Goal: Information Seeking & Learning: Find specific page/section

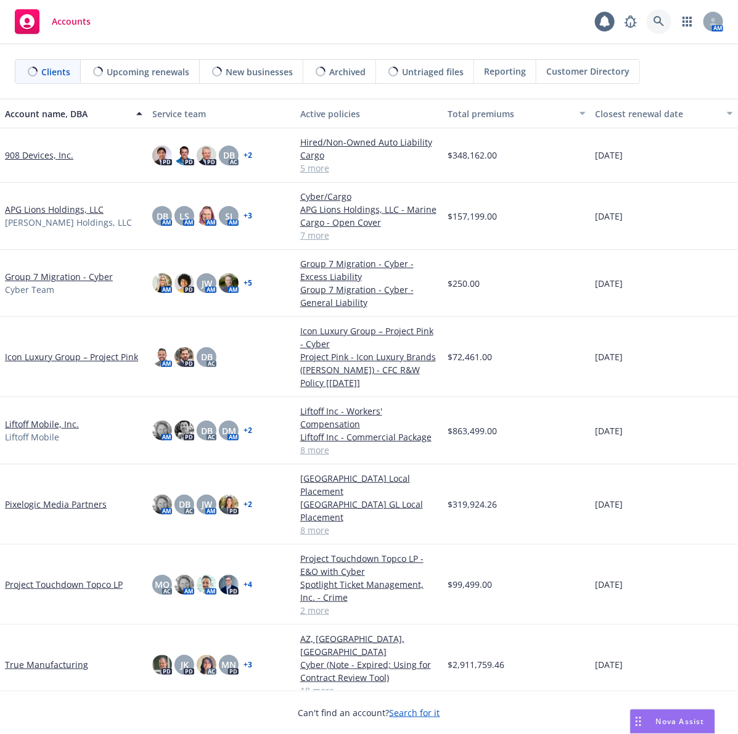
click at [660, 26] on icon at bounding box center [659, 21] width 11 height 11
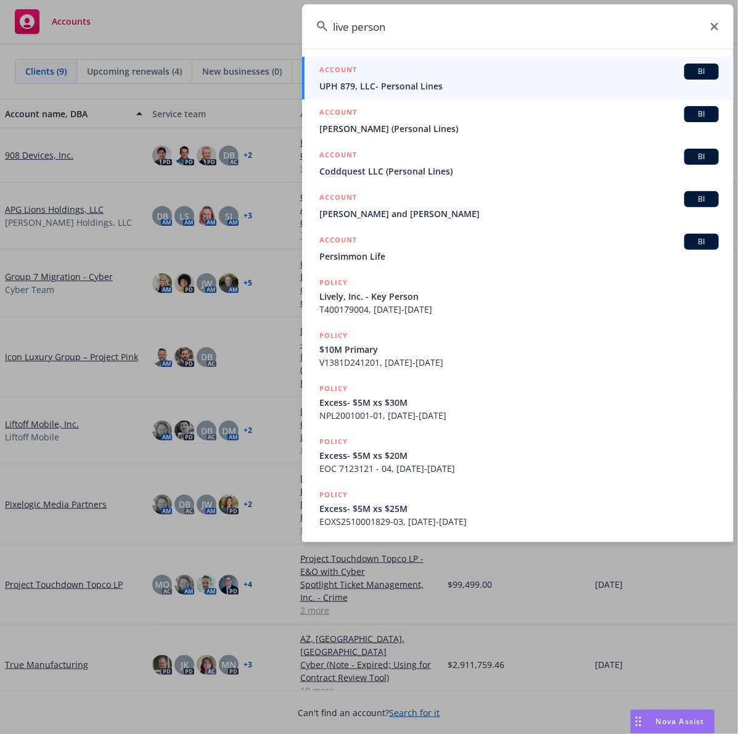
click at [353, 28] on input "live person" at bounding box center [518, 26] width 432 height 44
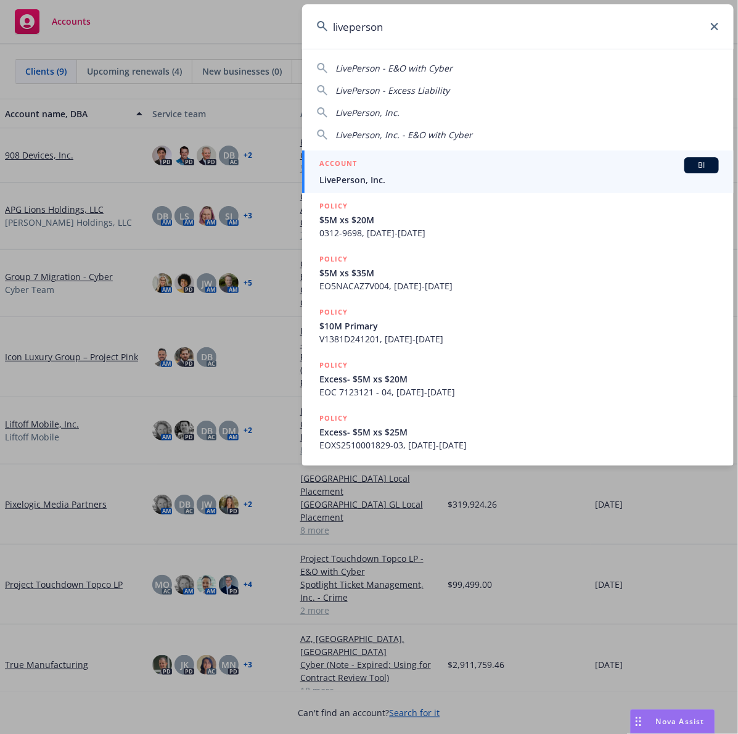
type input "liveperson"
click at [441, 177] on span "LivePerson, Inc." at bounding box center [519, 179] width 400 height 13
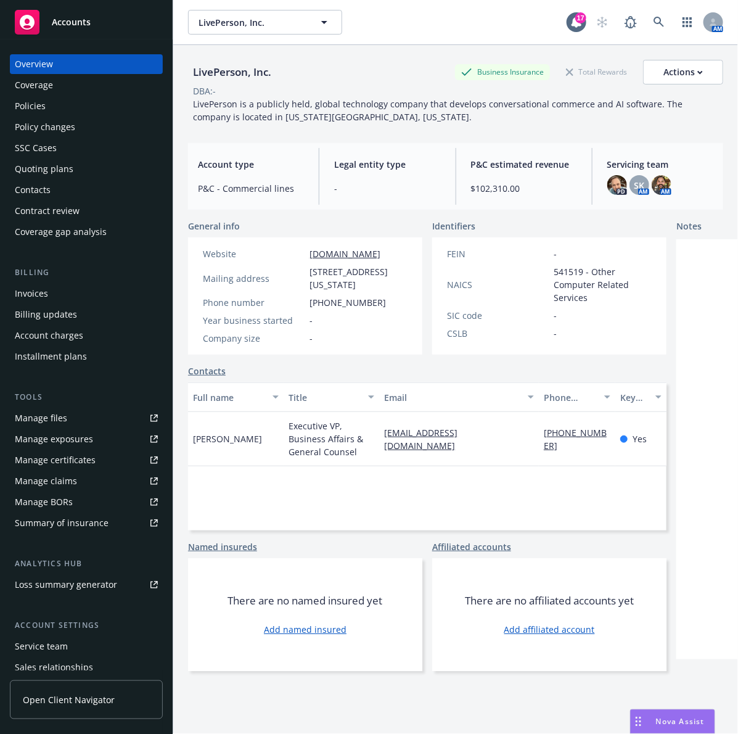
click at [72, 105] on div "Policies" at bounding box center [86, 106] width 143 height 20
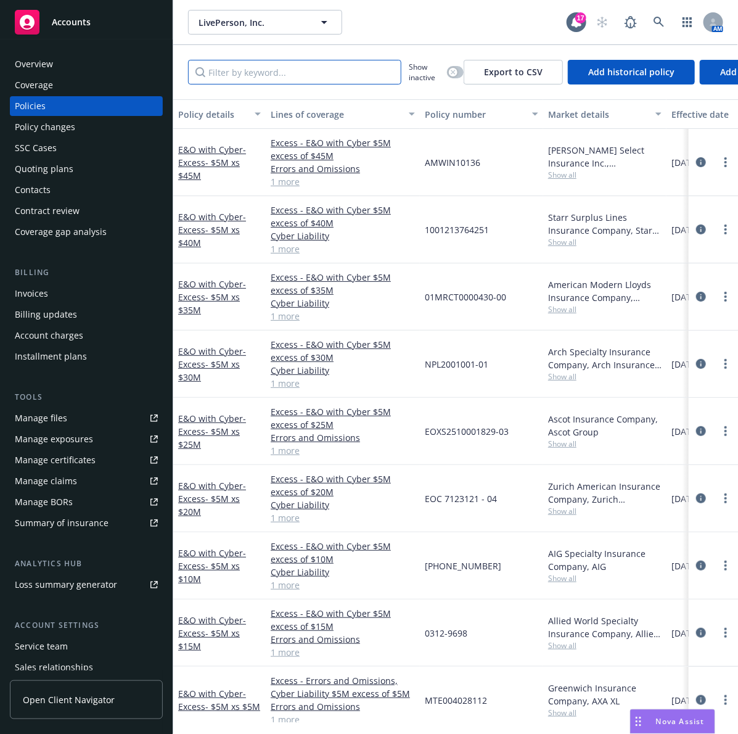
click at [271, 78] on input "Filter by keyword..." at bounding box center [294, 72] width 213 height 25
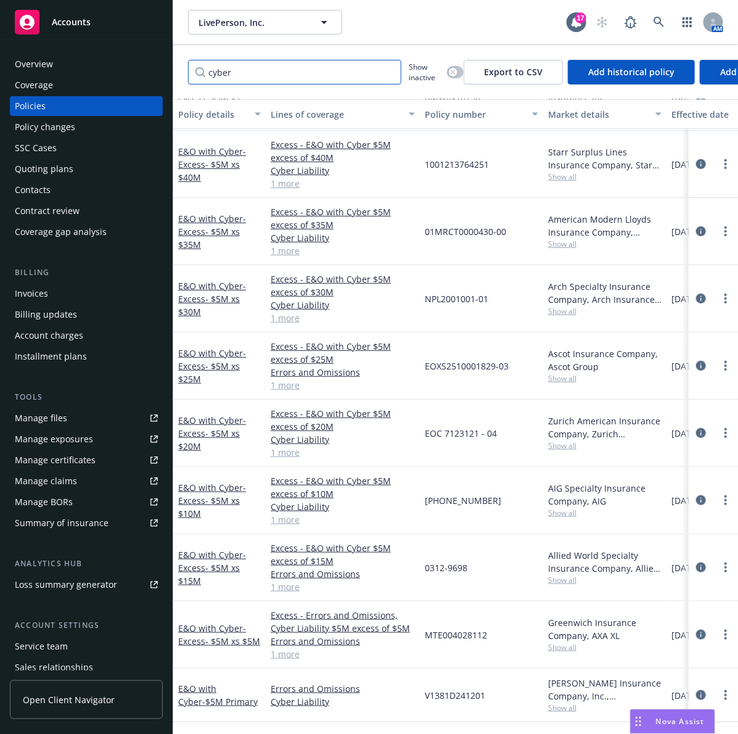
scroll to position [78, 0]
type input "cyber"
click at [208, 549] on link "E&O with Cyber - Excess- $5M xs $15M" at bounding box center [212, 568] width 68 height 38
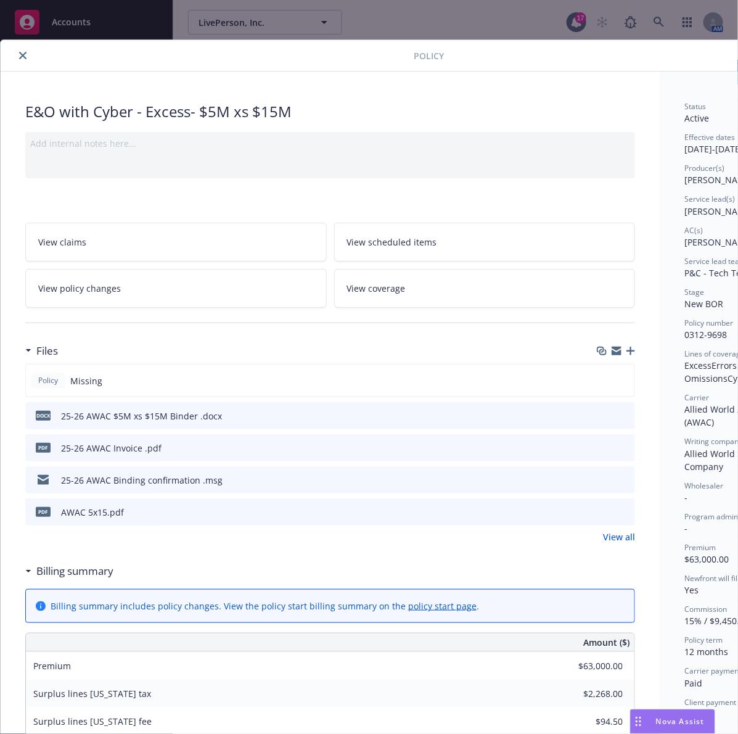
click at [629, 352] on icon "button" at bounding box center [631, 351] width 9 height 9
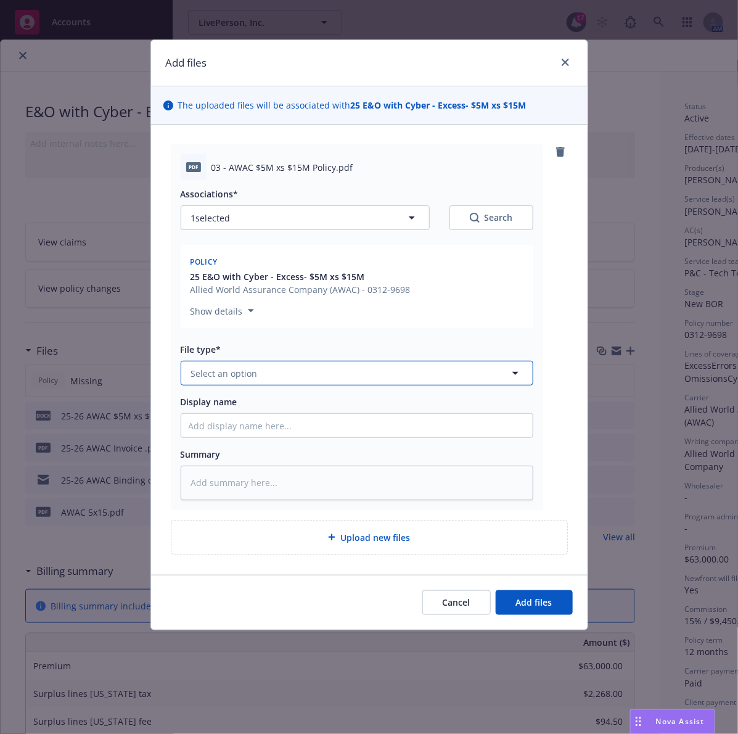
click at [387, 371] on button "Select an option" at bounding box center [357, 373] width 353 height 25
type input "policy"
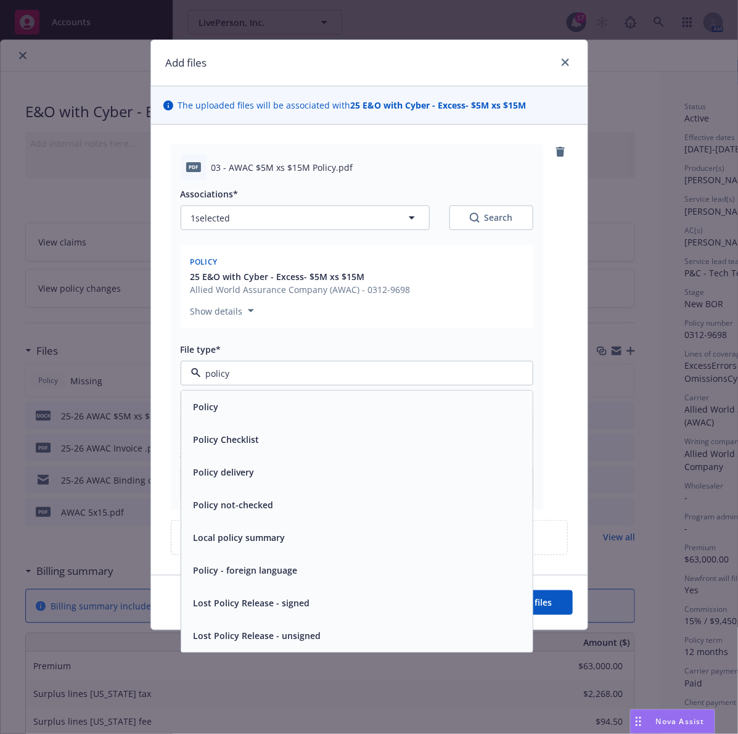
click at [229, 415] on div "Policy" at bounding box center [357, 407] width 337 height 18
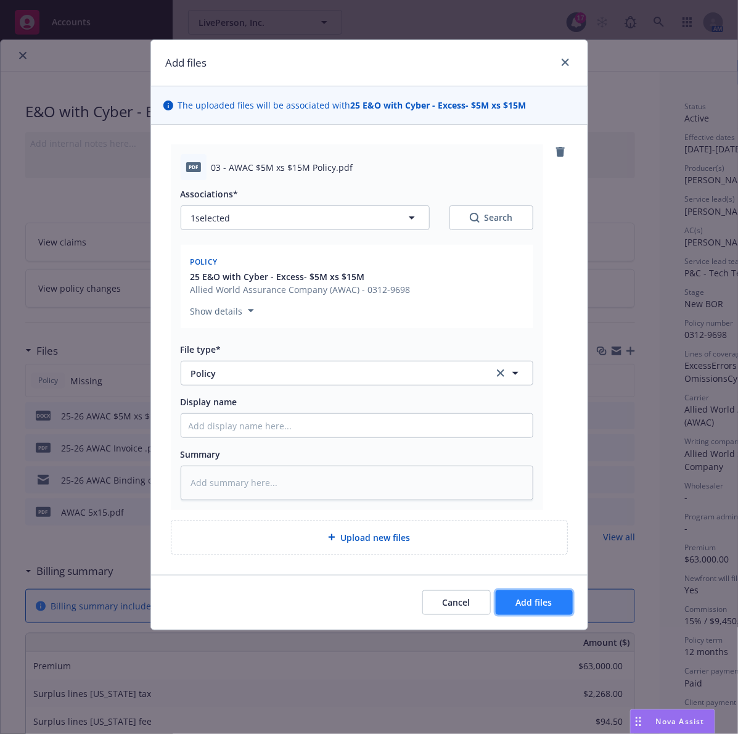
click at [529, 601] on span "Add files" at bounding box center [534, 602] width 36 height 12
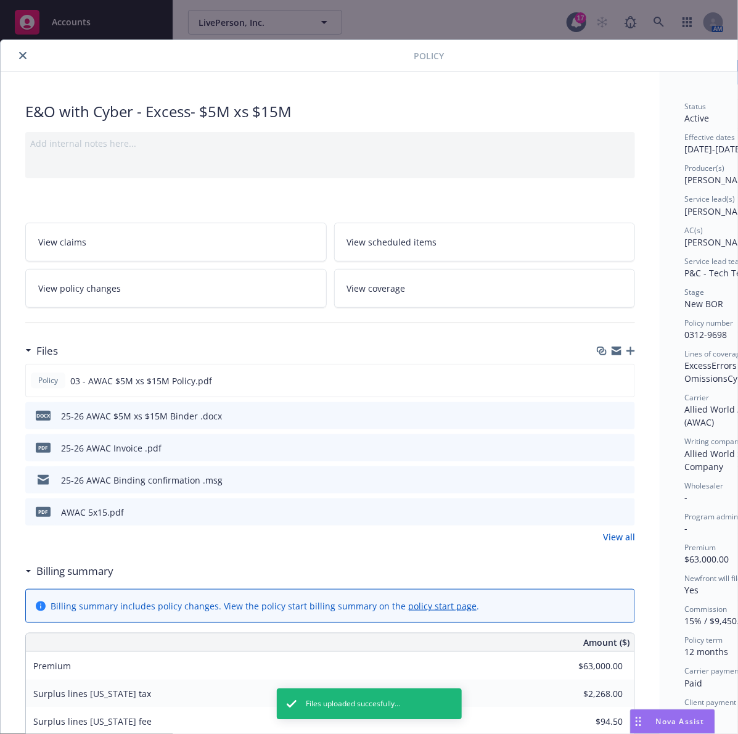
click at [19, 57] on icon "close" at bounding box center [22, 55] width 7 height 7
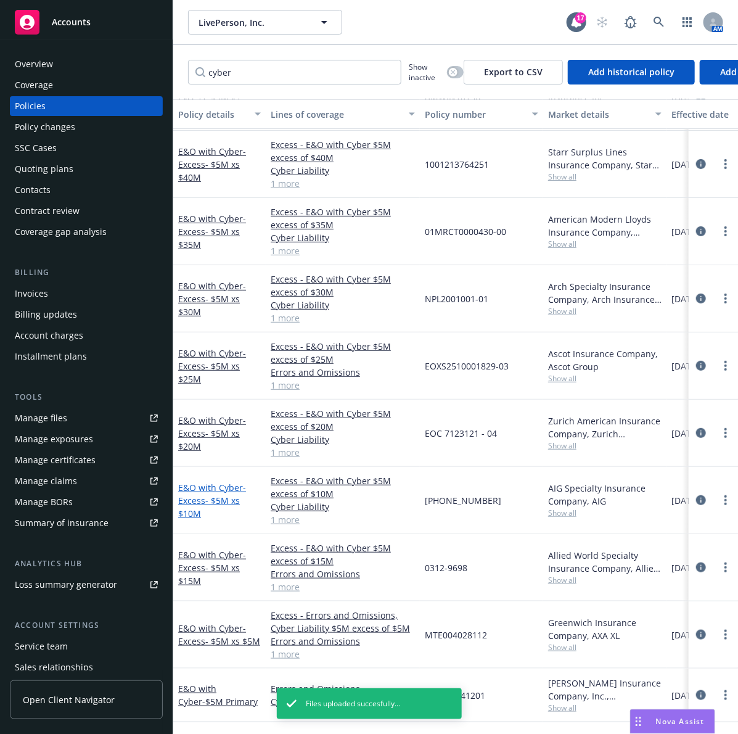
click at [214, 492] on span "- Excess- $5M xs $10M" at bounding box center [212, 501] width 68 height 38
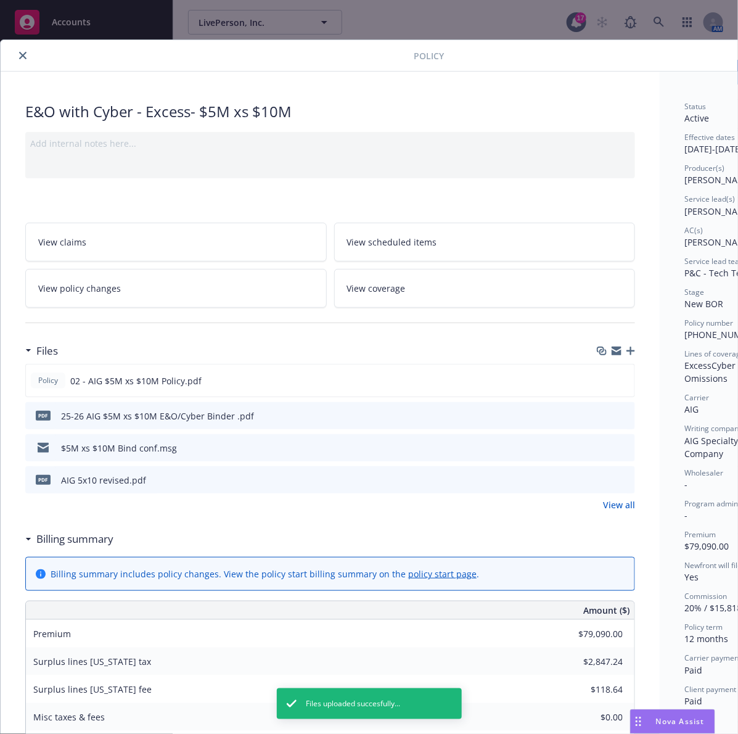
click at [16, 56] on button "close" at bounding box center [22, 55] width 15 height 15
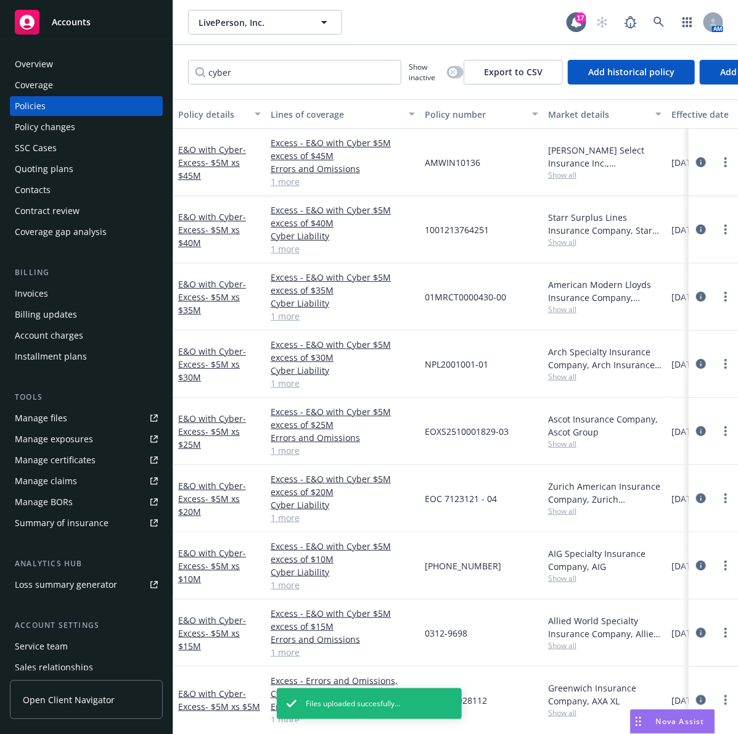
click at [247, 113] on div "Policy details" at bounding box center [212, 114] width 69 height 13
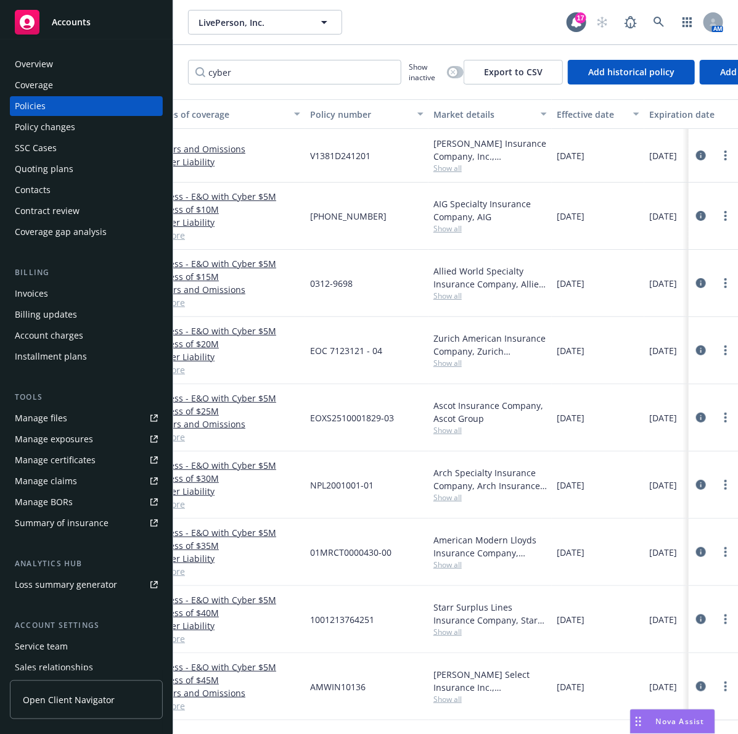
scroll to position [0, 218]
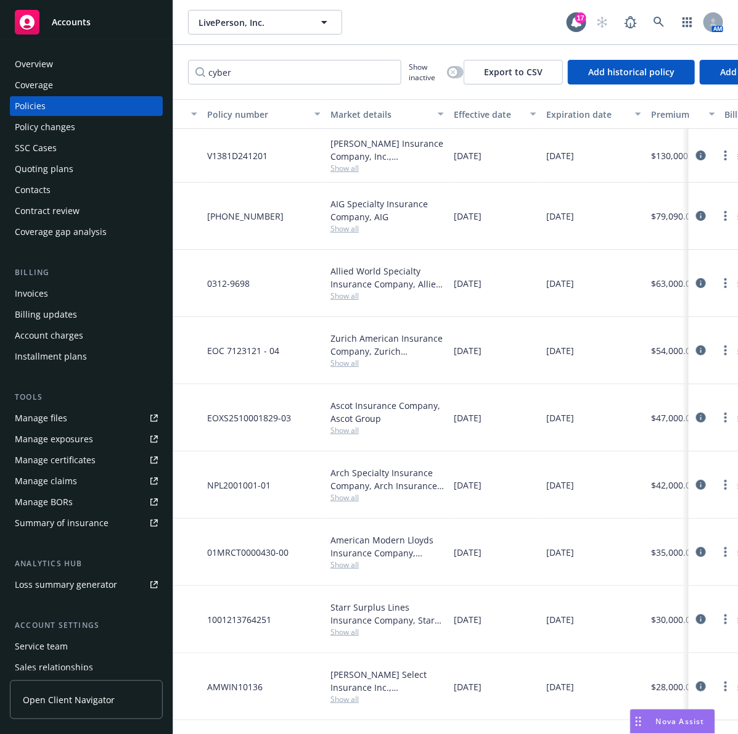
click at [675, 115] on div "Premium" at bounding box center [676, 114] width 51 height 13
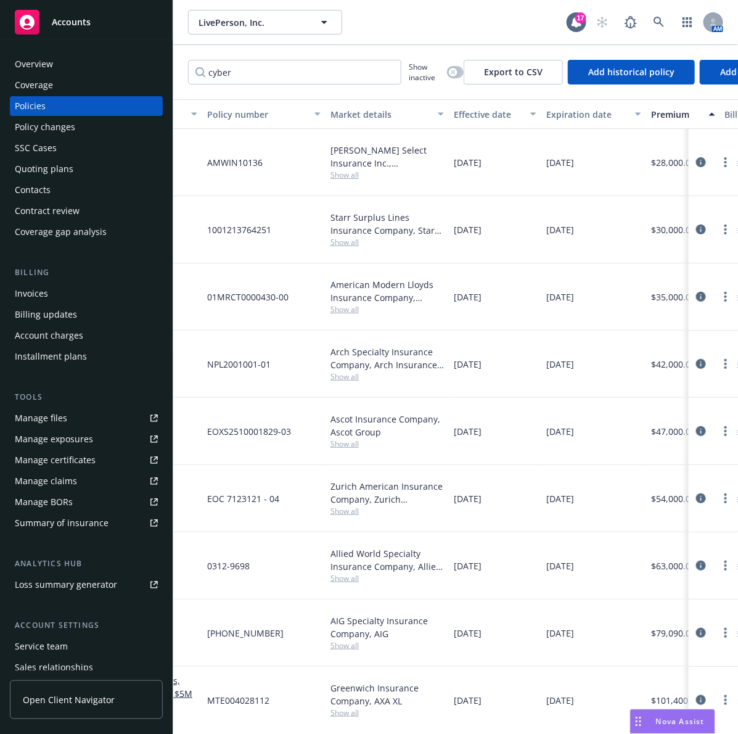
click at [670, 115] on div "Premium" at bounding box center [676, 114] width 51 height 13
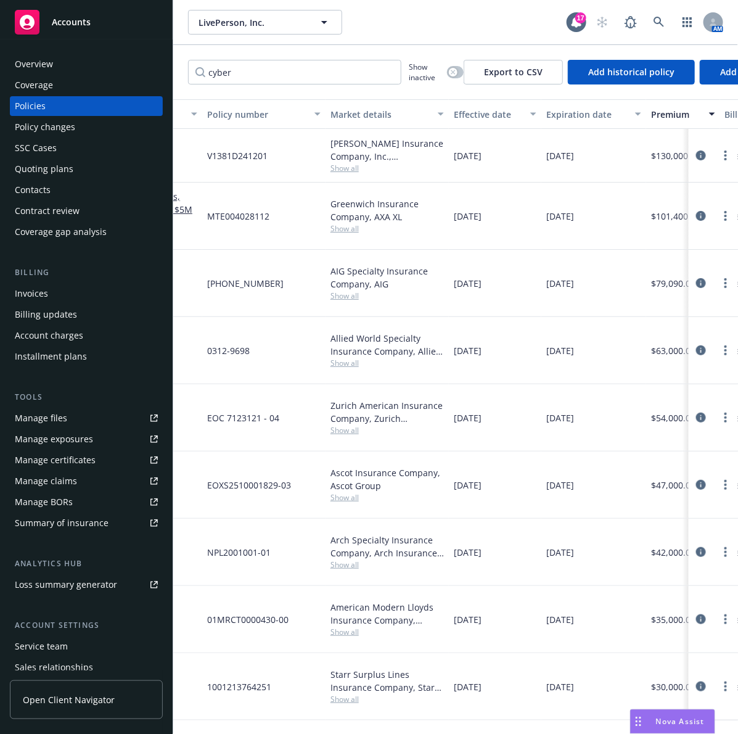
scroll to position [0, 0]
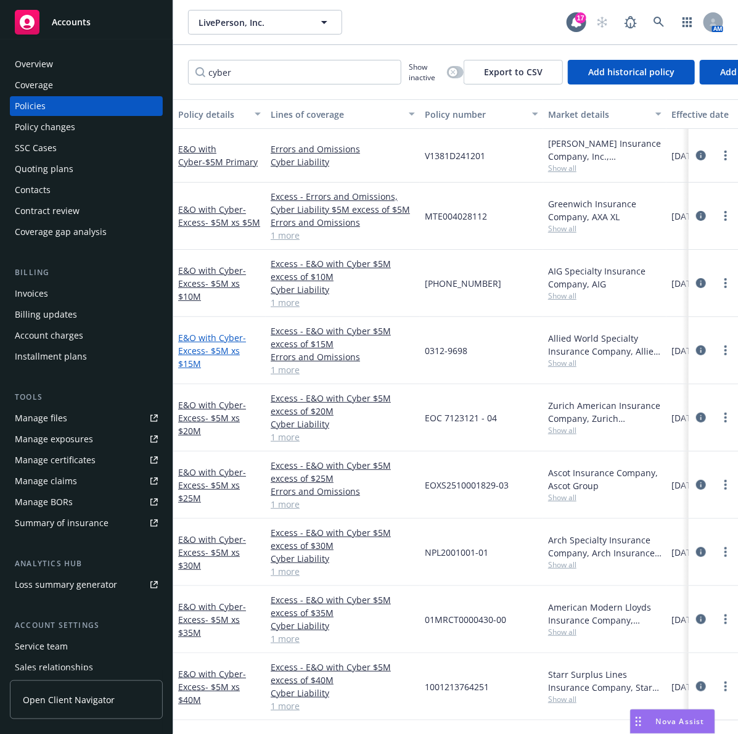
click at [210, 346] on span "- Excess- $5M xs $15M" at bounding box center [212, 351] width 68 height 38
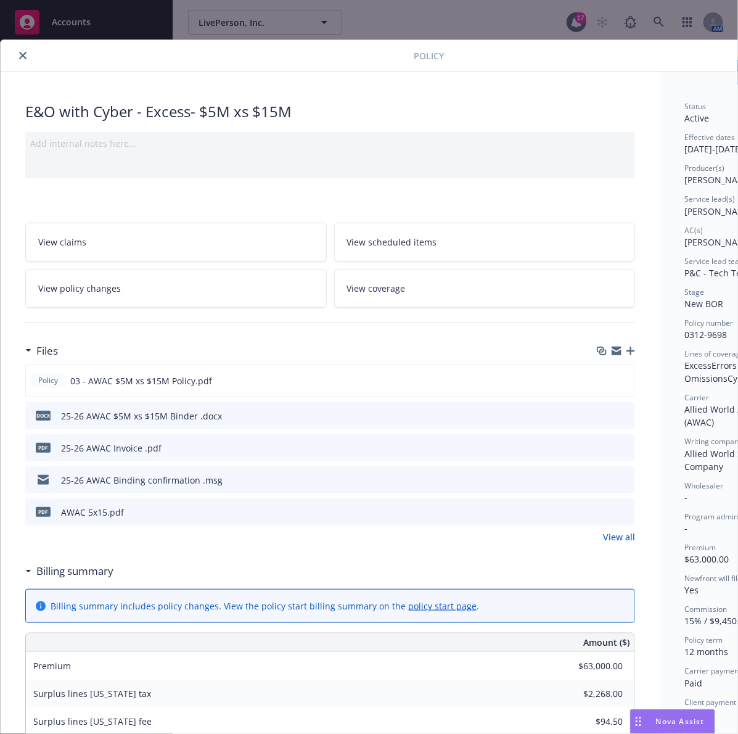
scroll to position [37, 0]
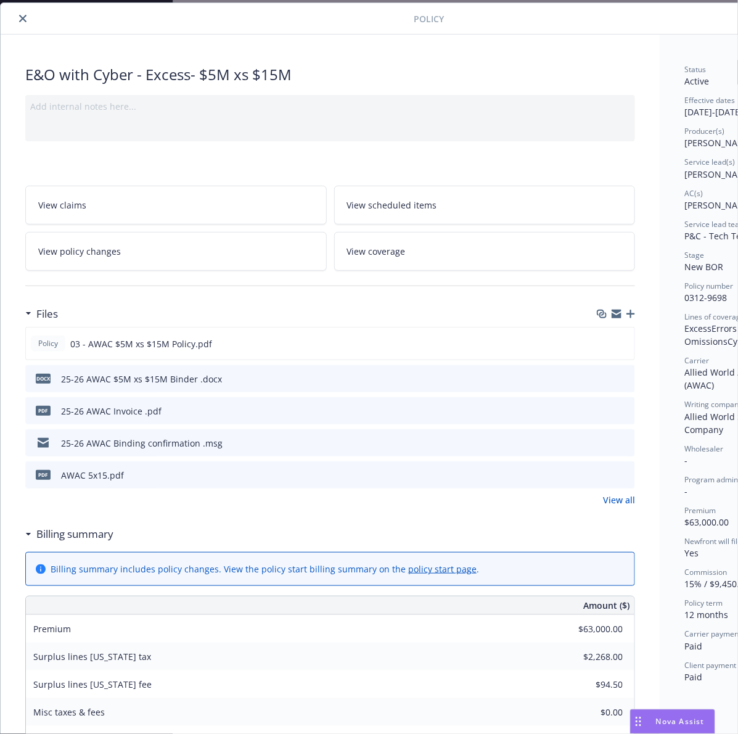
click at [16, 20] on button "close" at bounding box center [22, 18] width 15 height 15
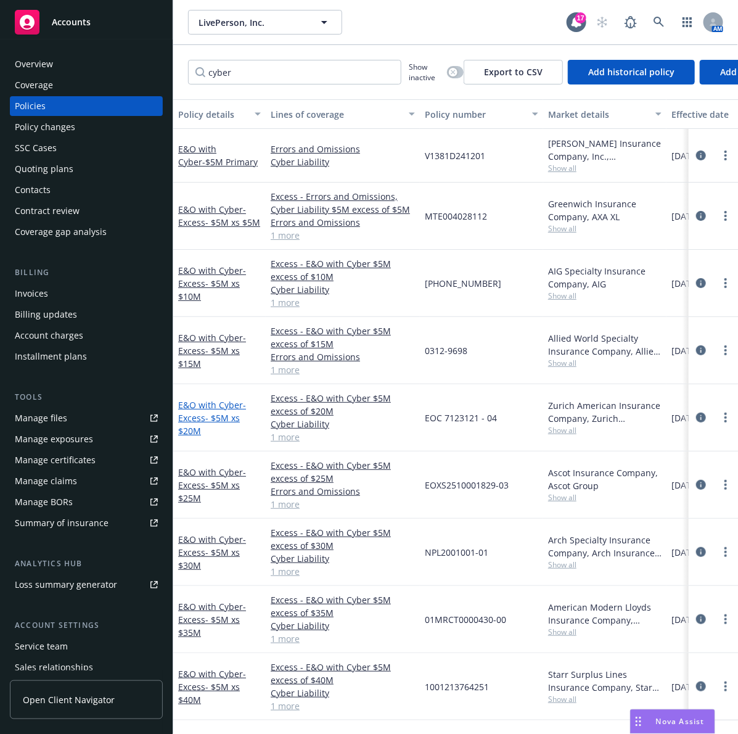
click at [210, 411] on span "- Excess- $5M xs $20M" at bounding box center [212, 418] width 68 height 38
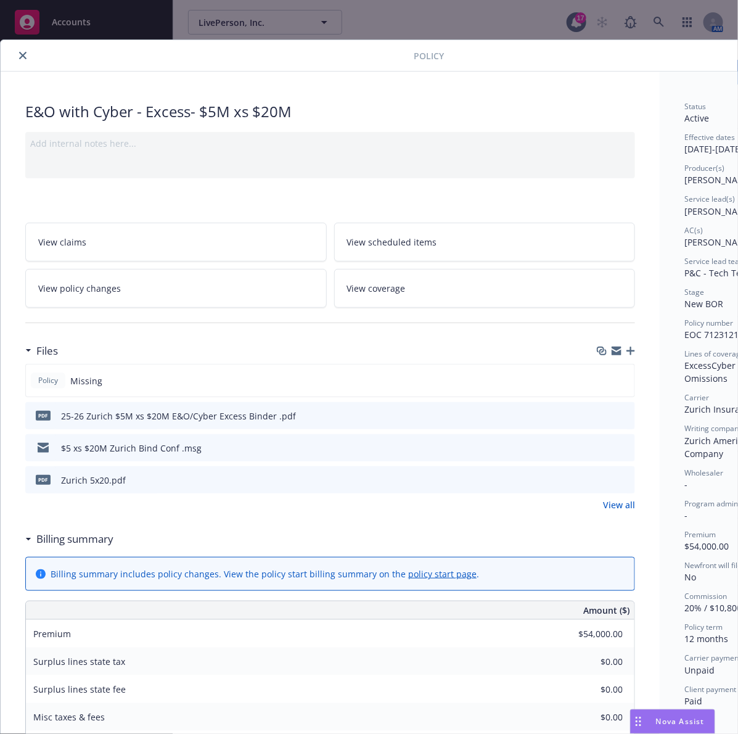
click at [632, 352] on icon "button" at bounding box center [631, 351] width 9 height 9
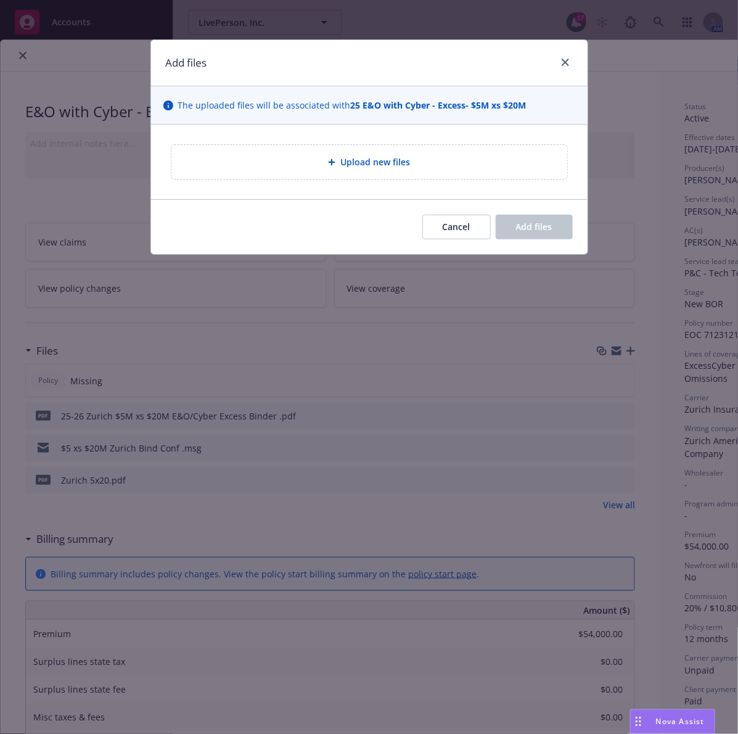
type textarea "x"
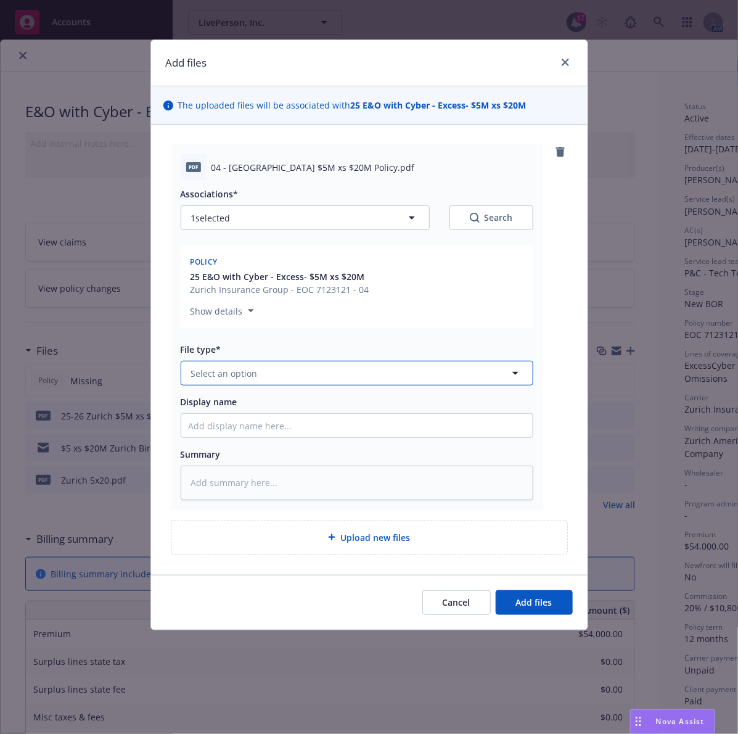
click at [266, 381] on button "Select an option" at bounding box center [357, 373] width 353 height 25
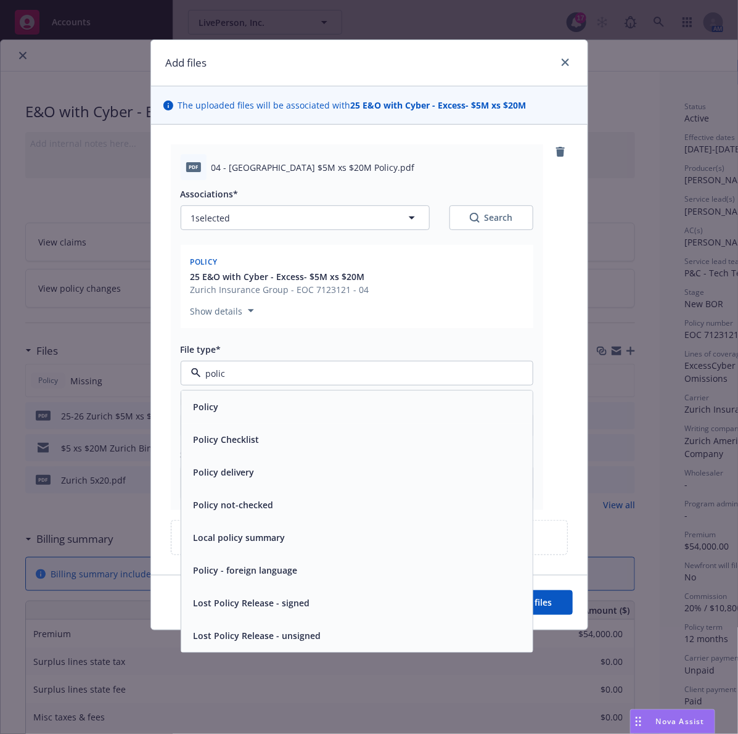
type input "policy"
click at [262, 396] on div "Policy" at bounding box center [357, 407] width 352 height 33
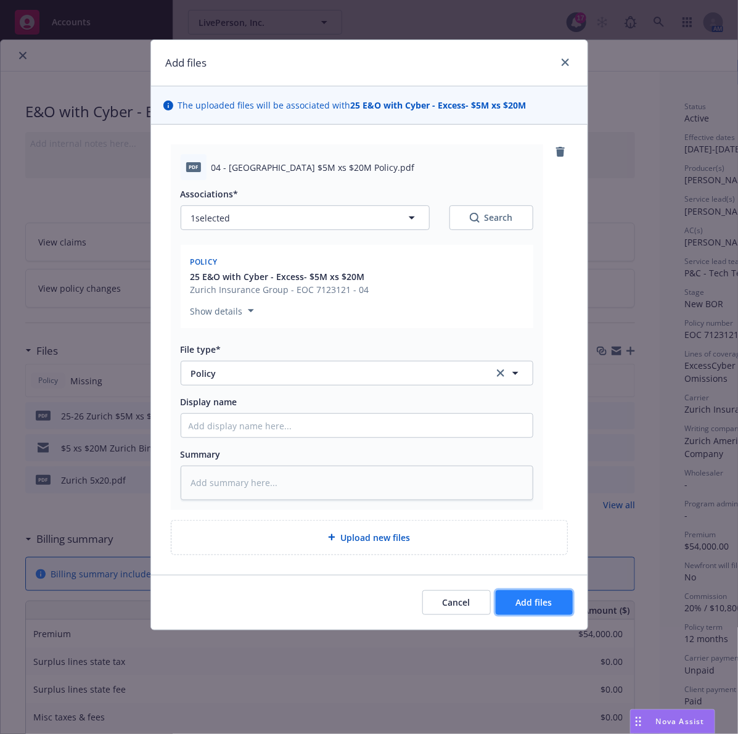
click at [553, 600] on button "Add files" at bounding box center [534, 602] width 77 height 25
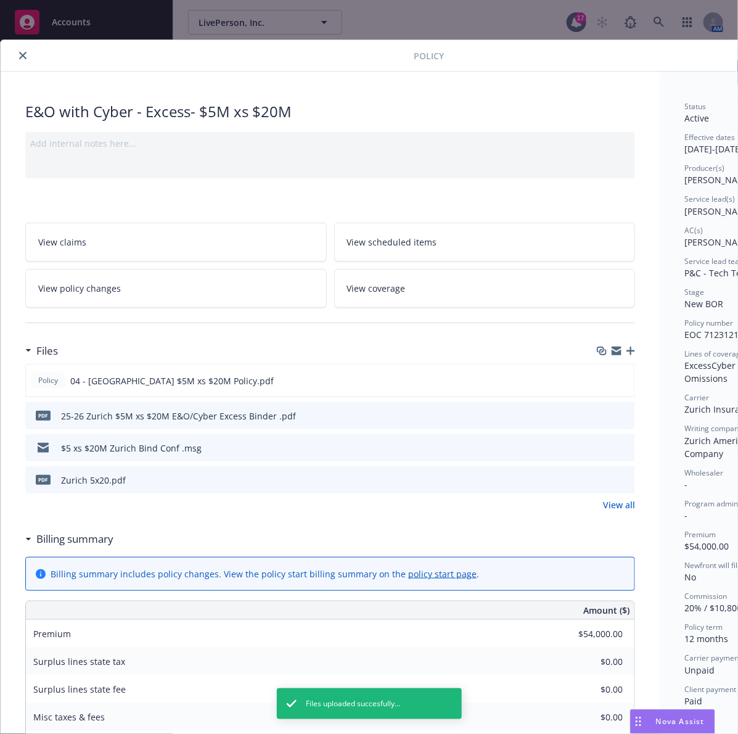
click at [22, 57] on icon "close" at bounding box center [22, 55] width 7 height 7
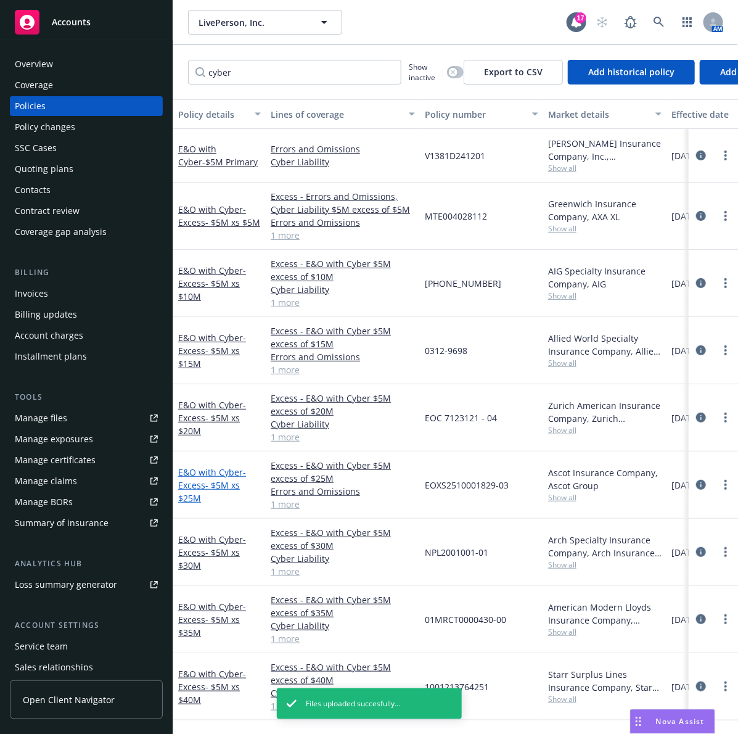
click at [200, 483] on span "- Excess- $5M xs $25M" at bounding box center [212, 485] width 68 height 38
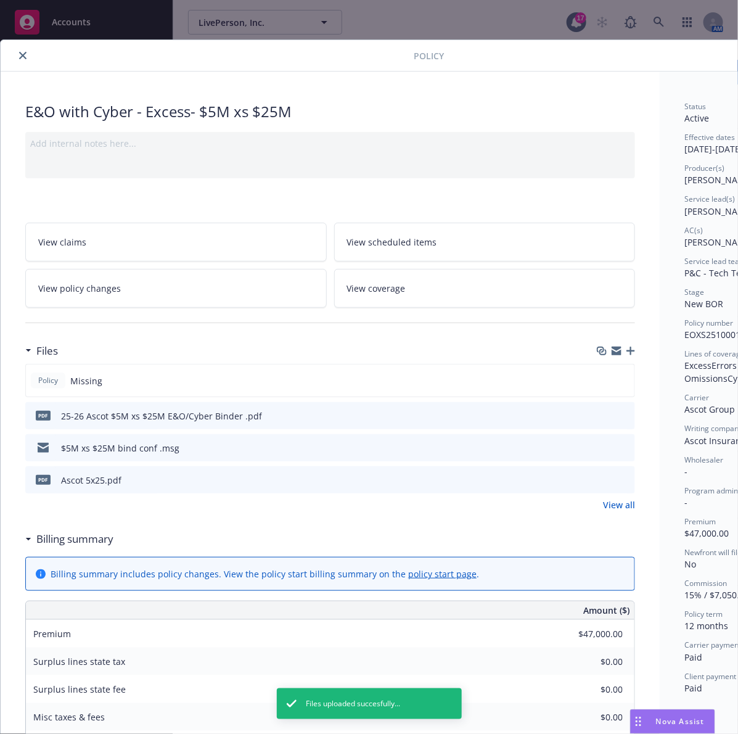
click at [630, 355] on icon "button" at bounding box center [631, 351] width 9 height 9
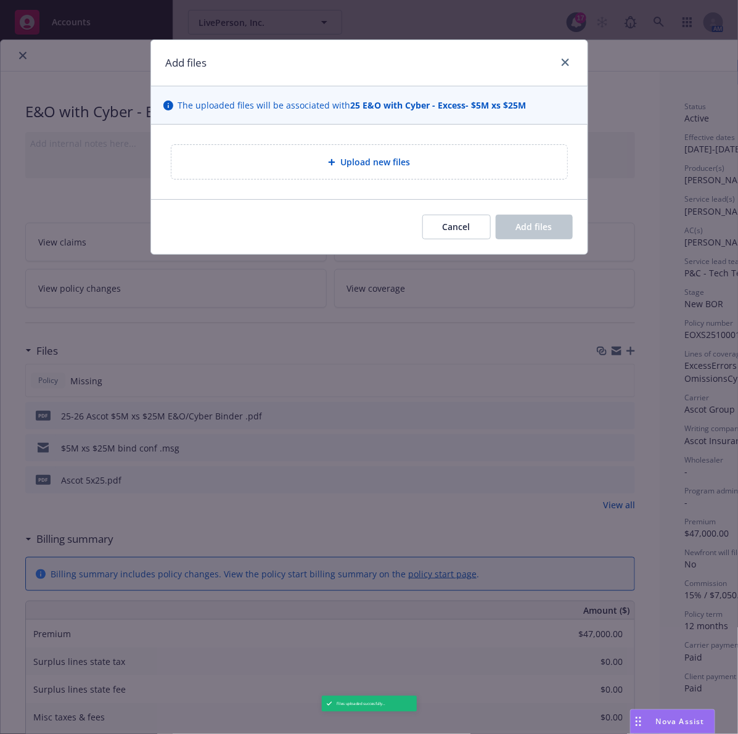
type textarea "x"
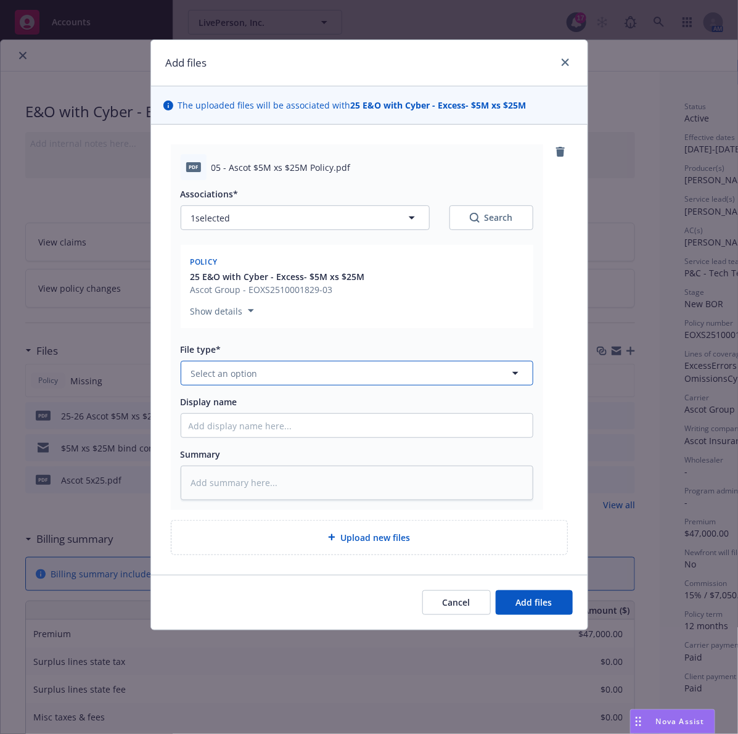
click at [260, 377] on button "Select an option" at bounding box center [357, 373] width 353 height 25
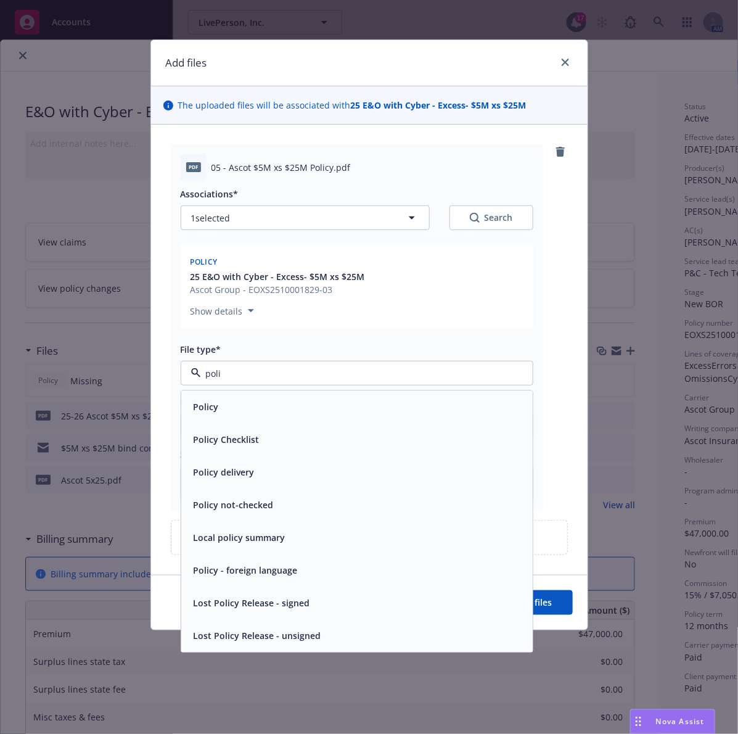
type input "polic"
click at [247, 402] on div "Policy" at bounding box center [357, 407] width 337 height 18
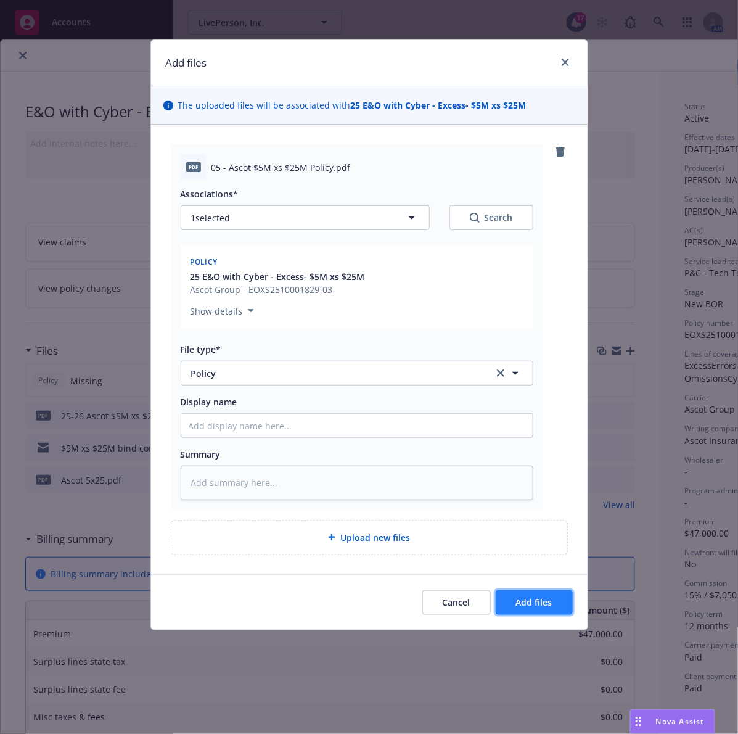
click at [534, 608] on span "Add files" at bounding box center [534, 602] width 36 height 12
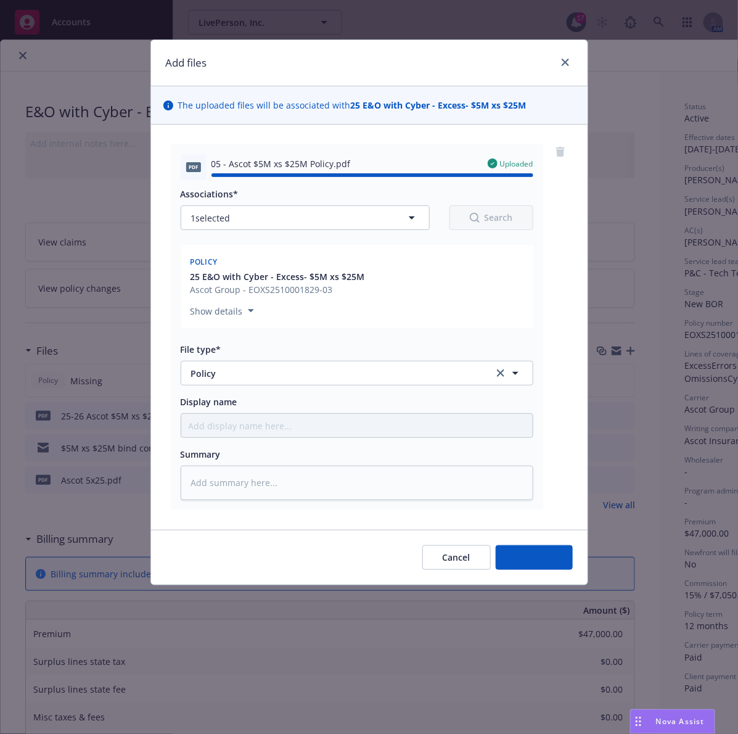
type textarea "x"
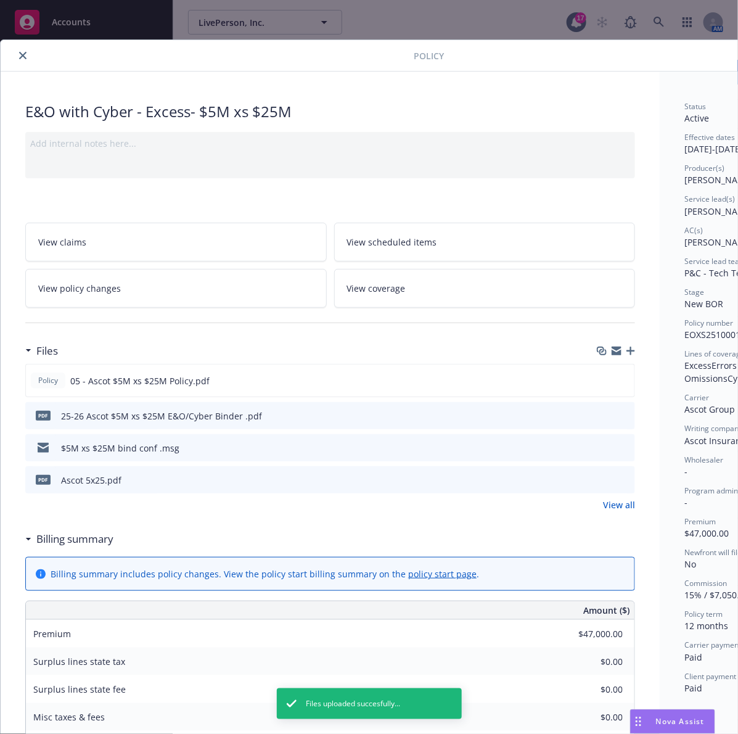
click at [17, 59] on button "close" at bounding box center [22, 55] width 15 height 15
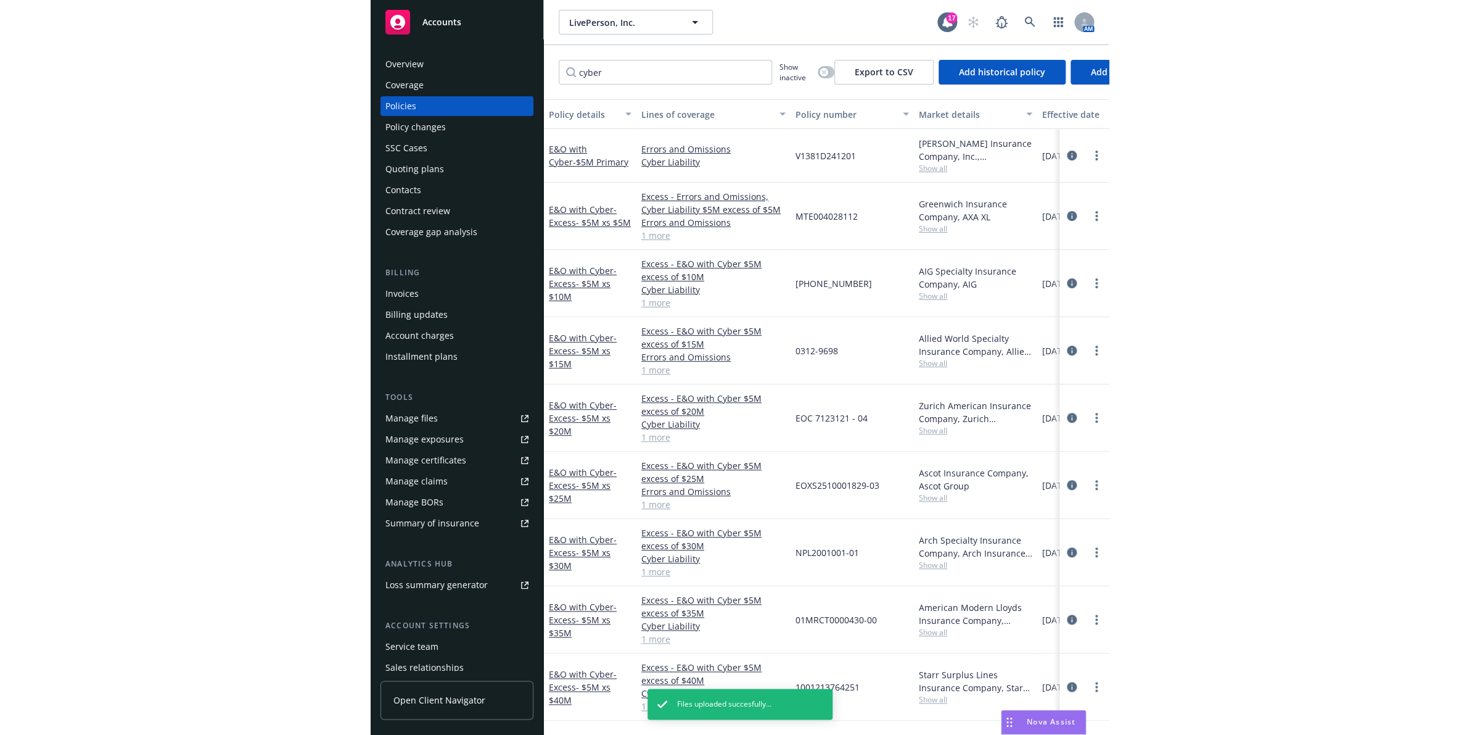
scroll to position [78, 0]
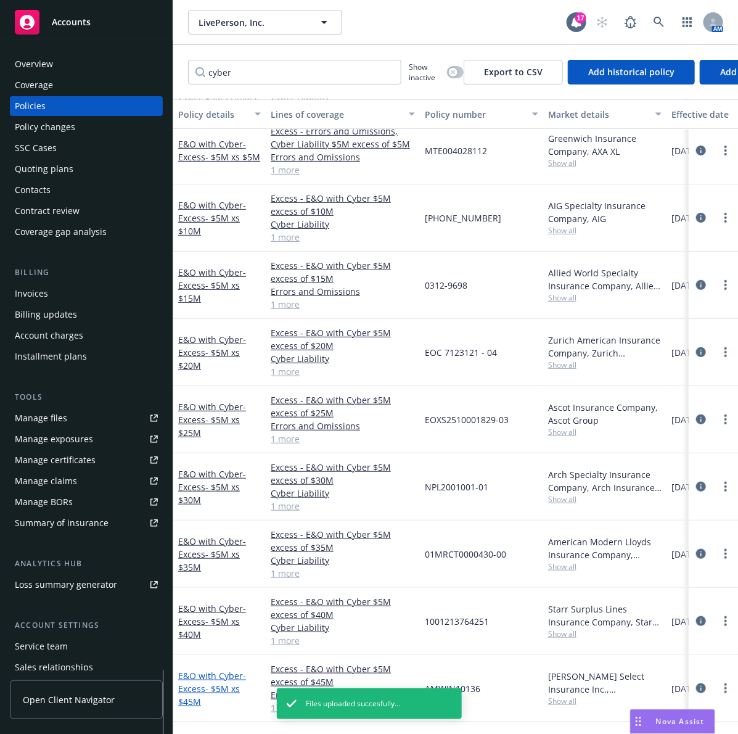
click at [208, 678] on span "- Excess- $5M xs $45M" at bounding box center [212, 689] width 68 height 38
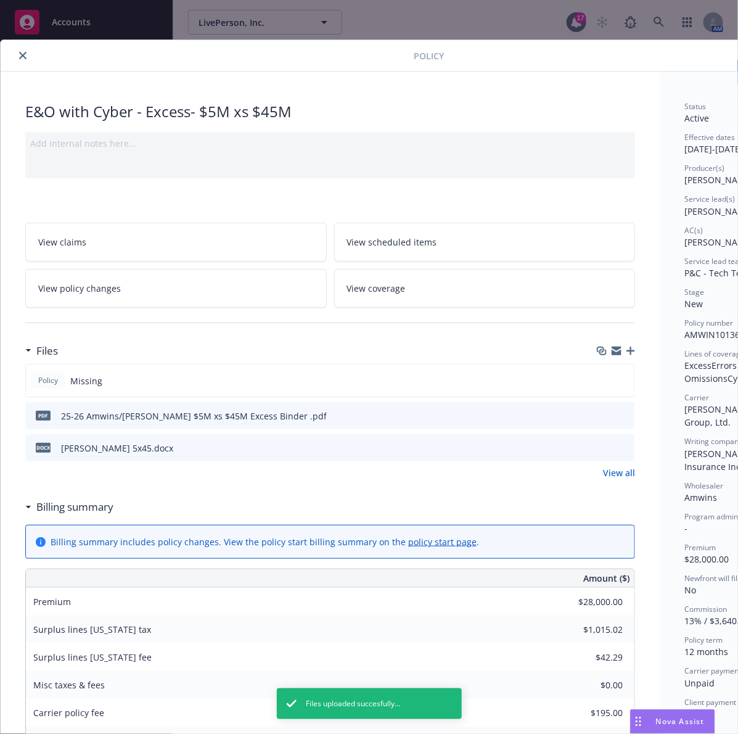
click at [15, 53] on button "close" at bounding box center [22, 55] width 15 height 15
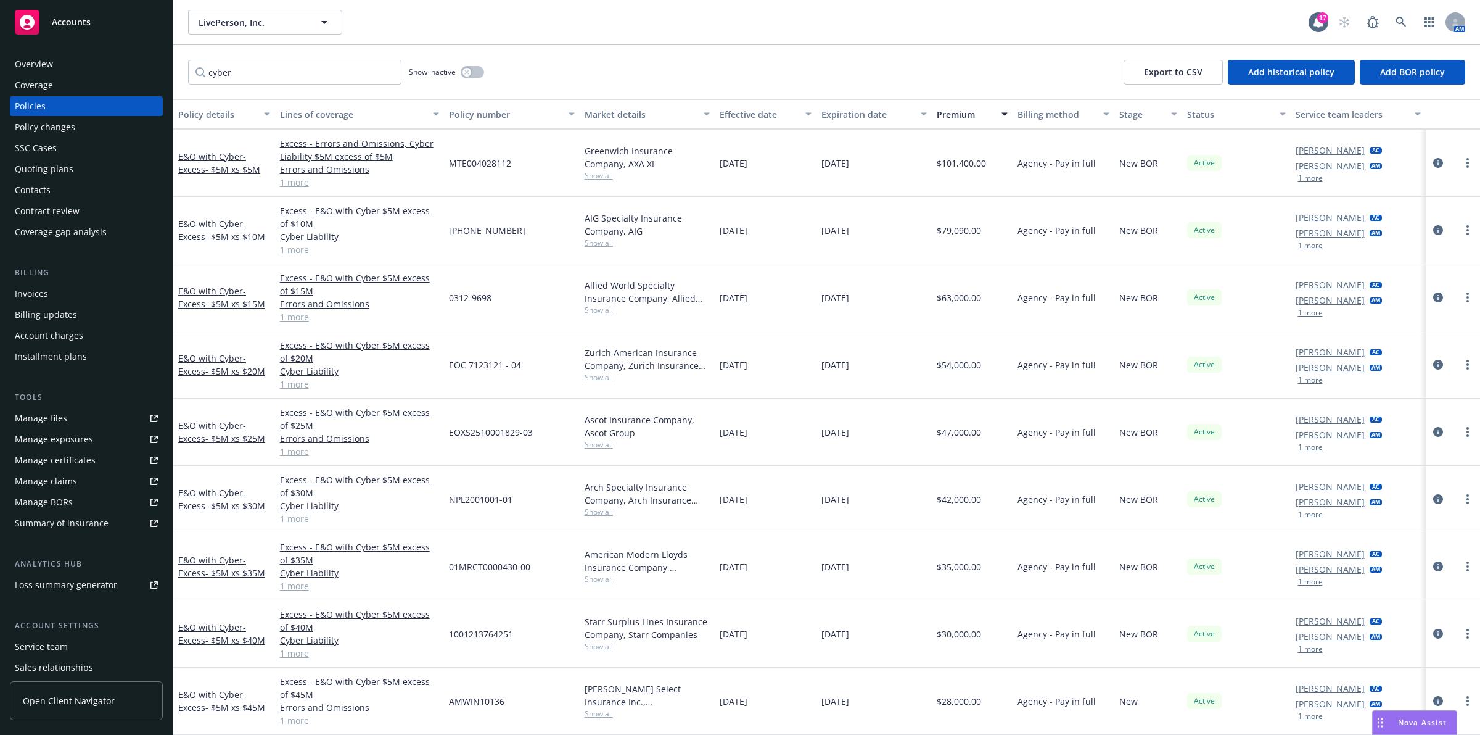
scroll to position [54, 0]
click at [738, 30] on link at bounding box center [1401, 22] width 25 height 25
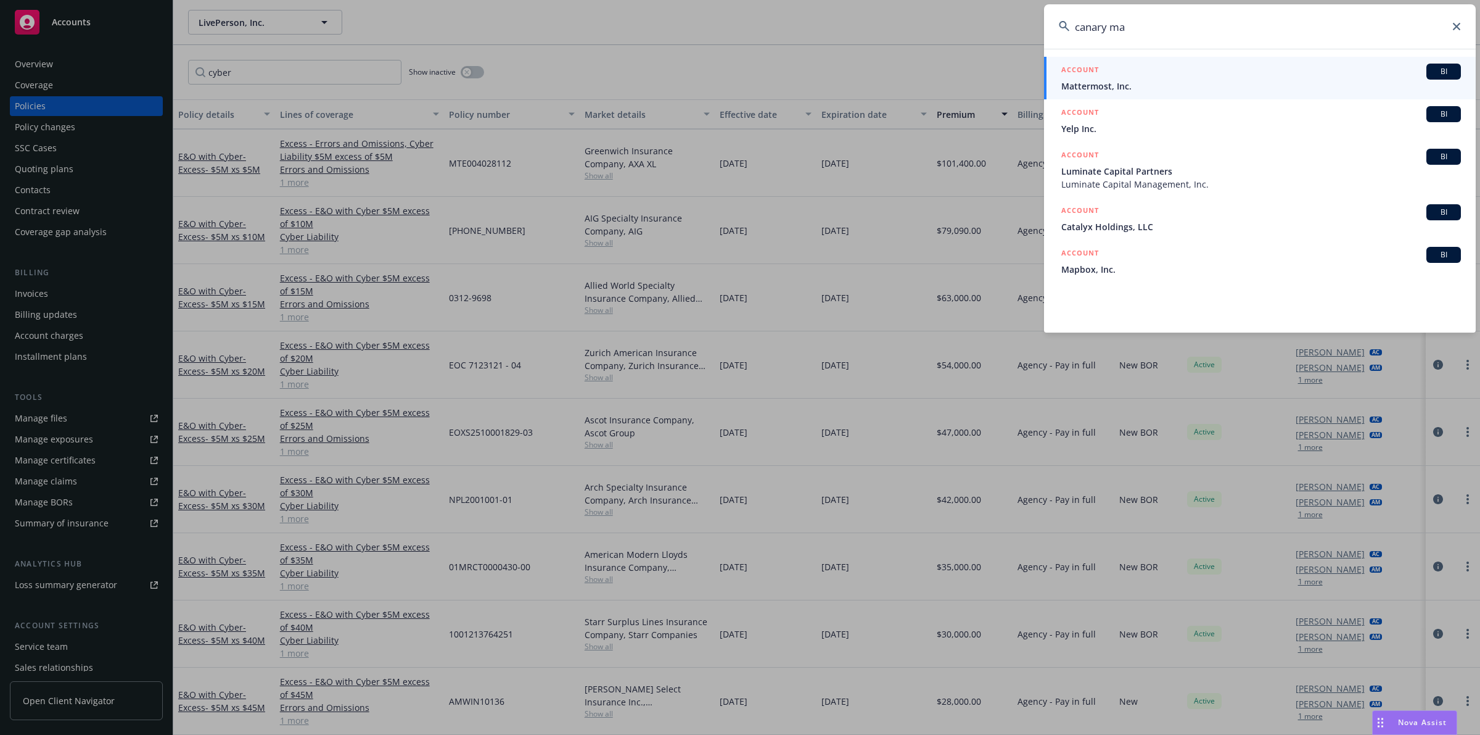
type input "canary ma"
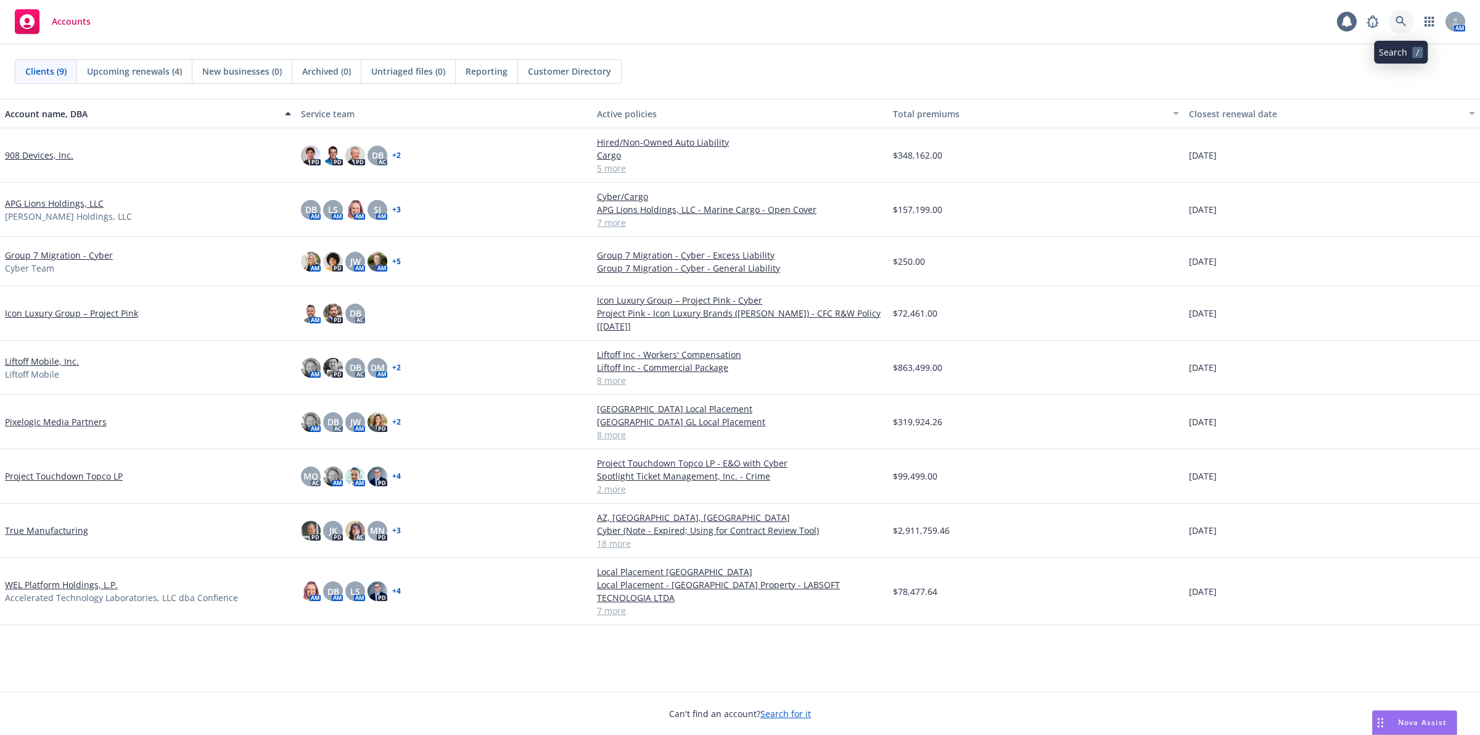
click at [1407, 20] on link at bounding box center [1401, 21] width 25 height 25
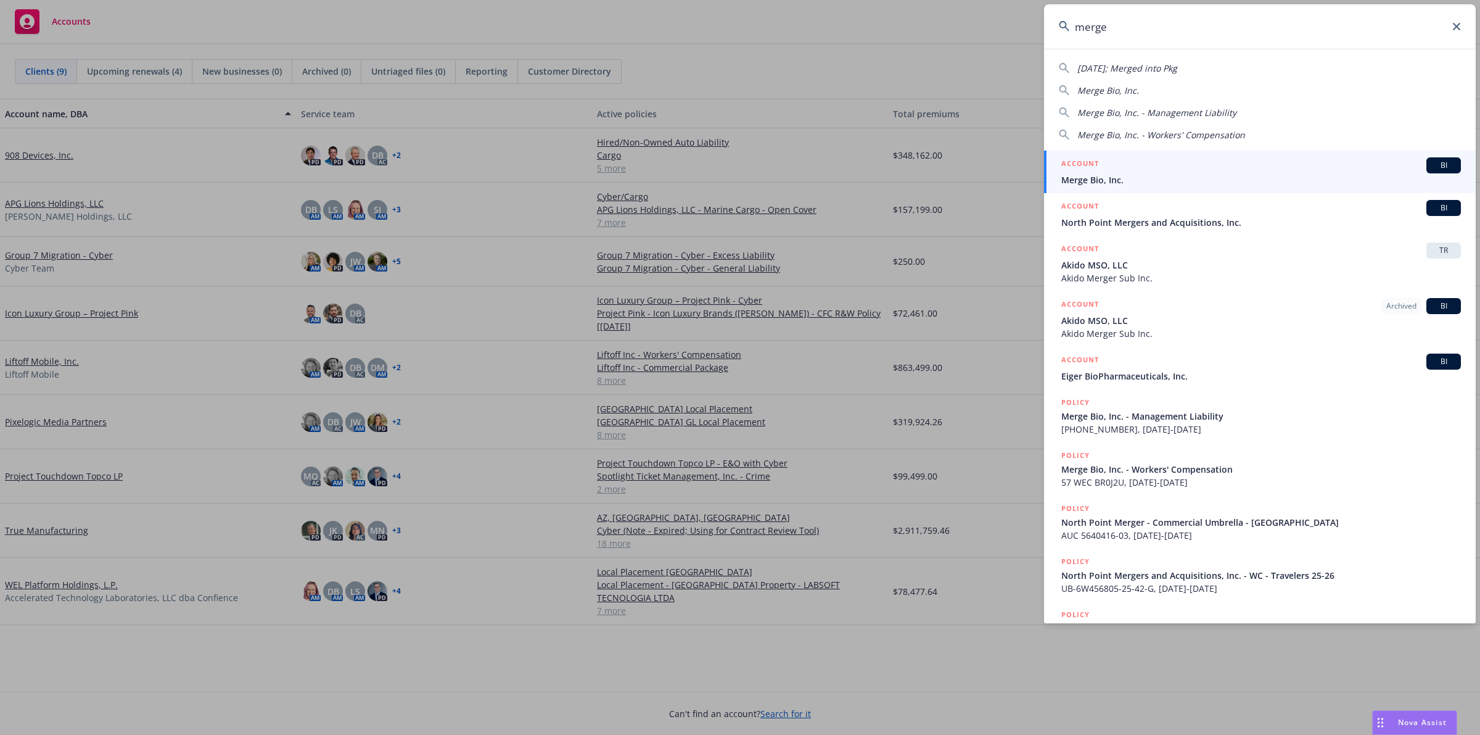
type input "merge"
click at [1299, 176] on span "Merge Bio, Inc." at bounding box center [1261, 179] width 400 height 13
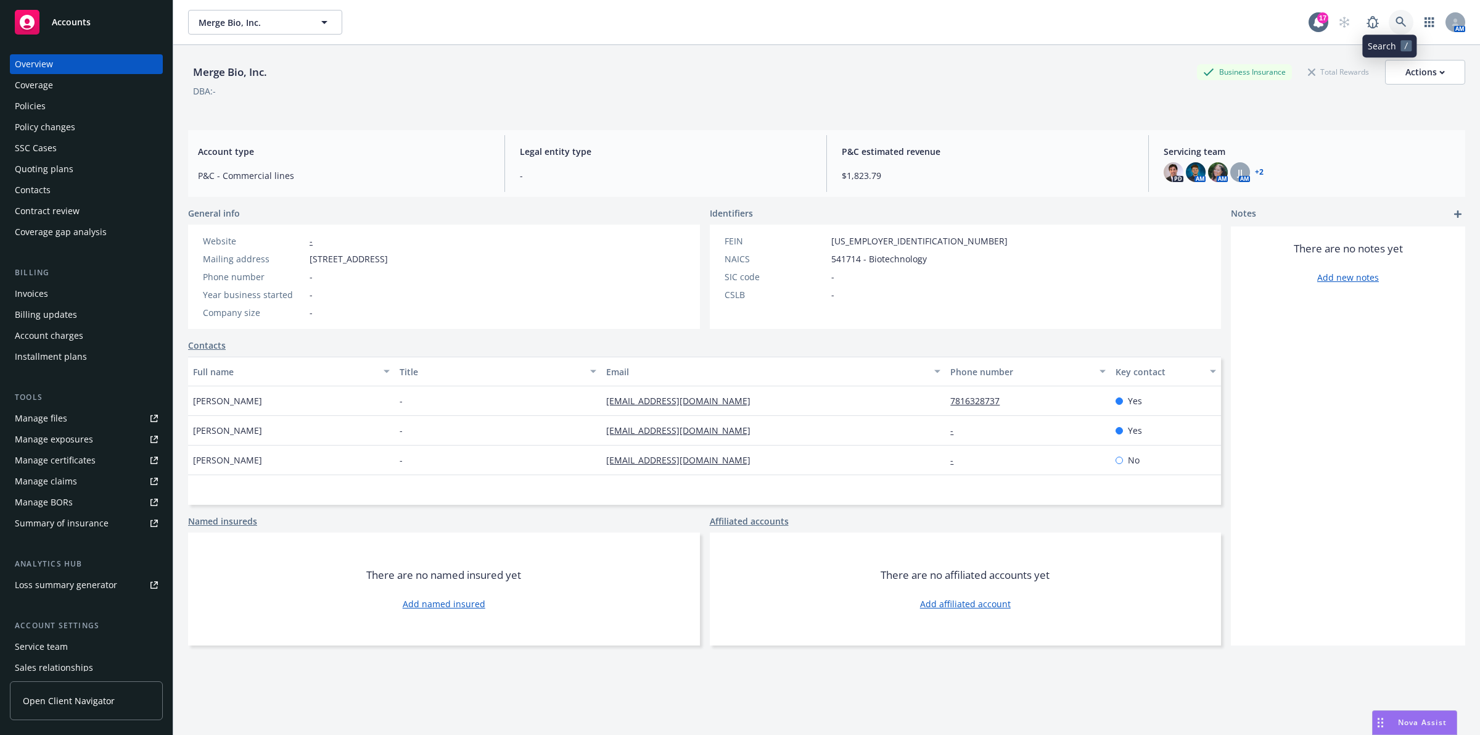
click at [1389, 14] on link at bounding box center [1401, 22] width 25 height 25
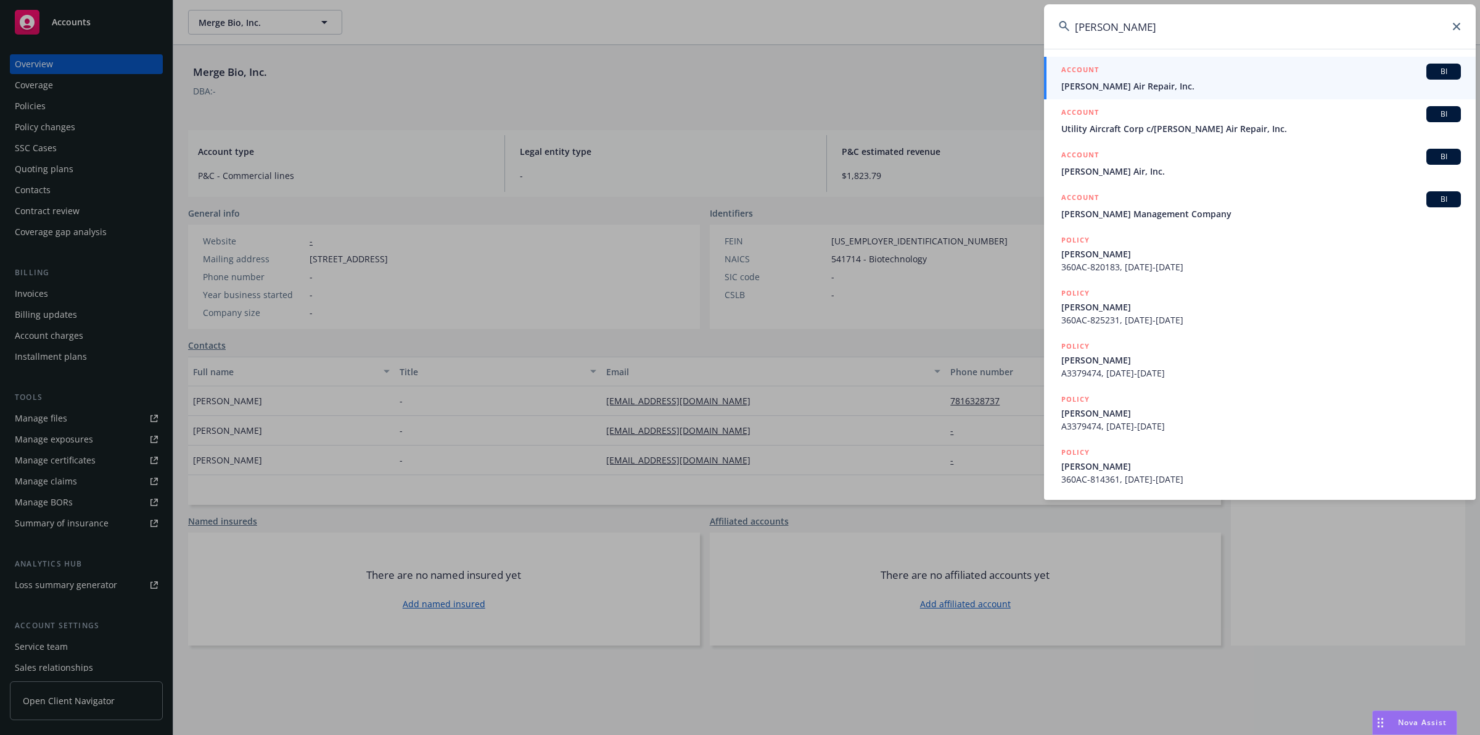
type input "davidai"
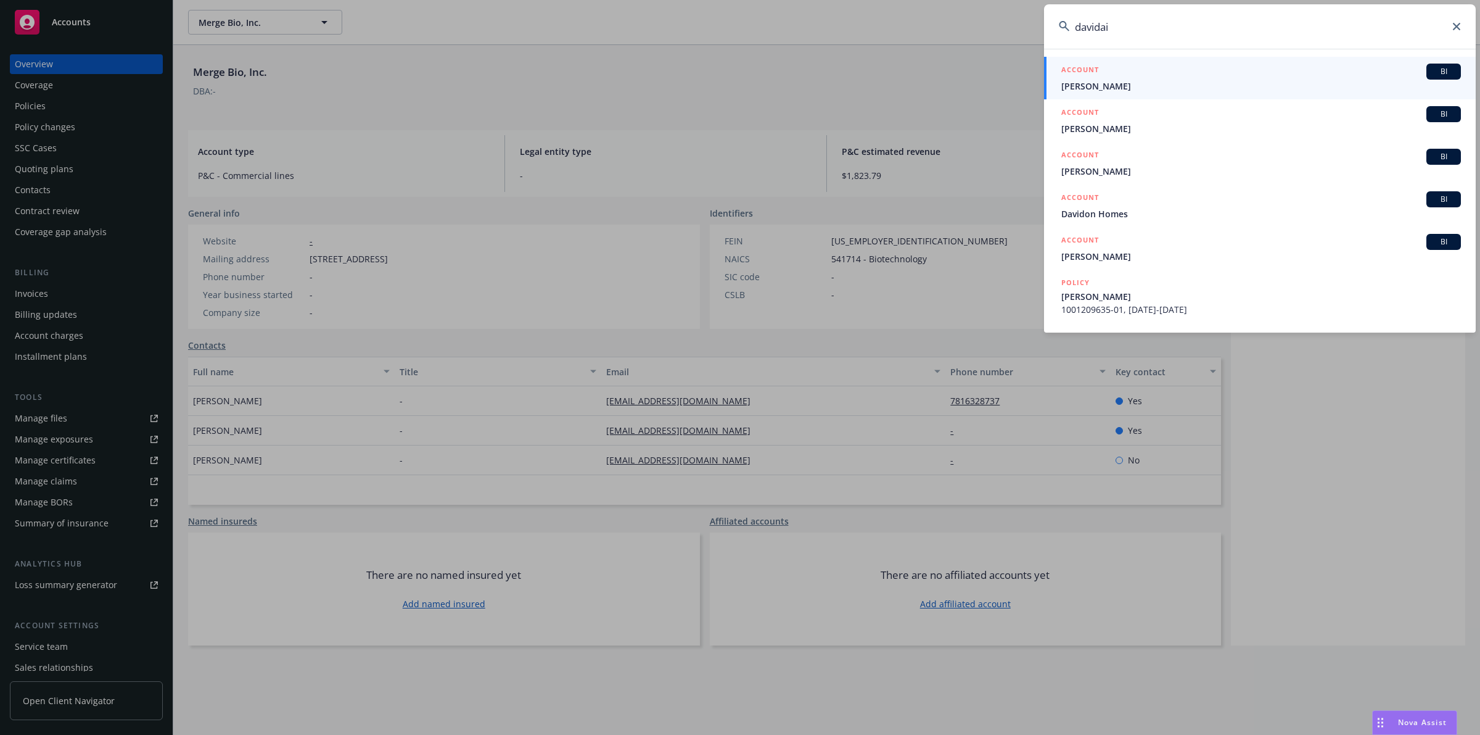
drag, startPoint x: 806, startPoint y: 122, endPoint x: 619, endPoint y: 56, distance: 198.2
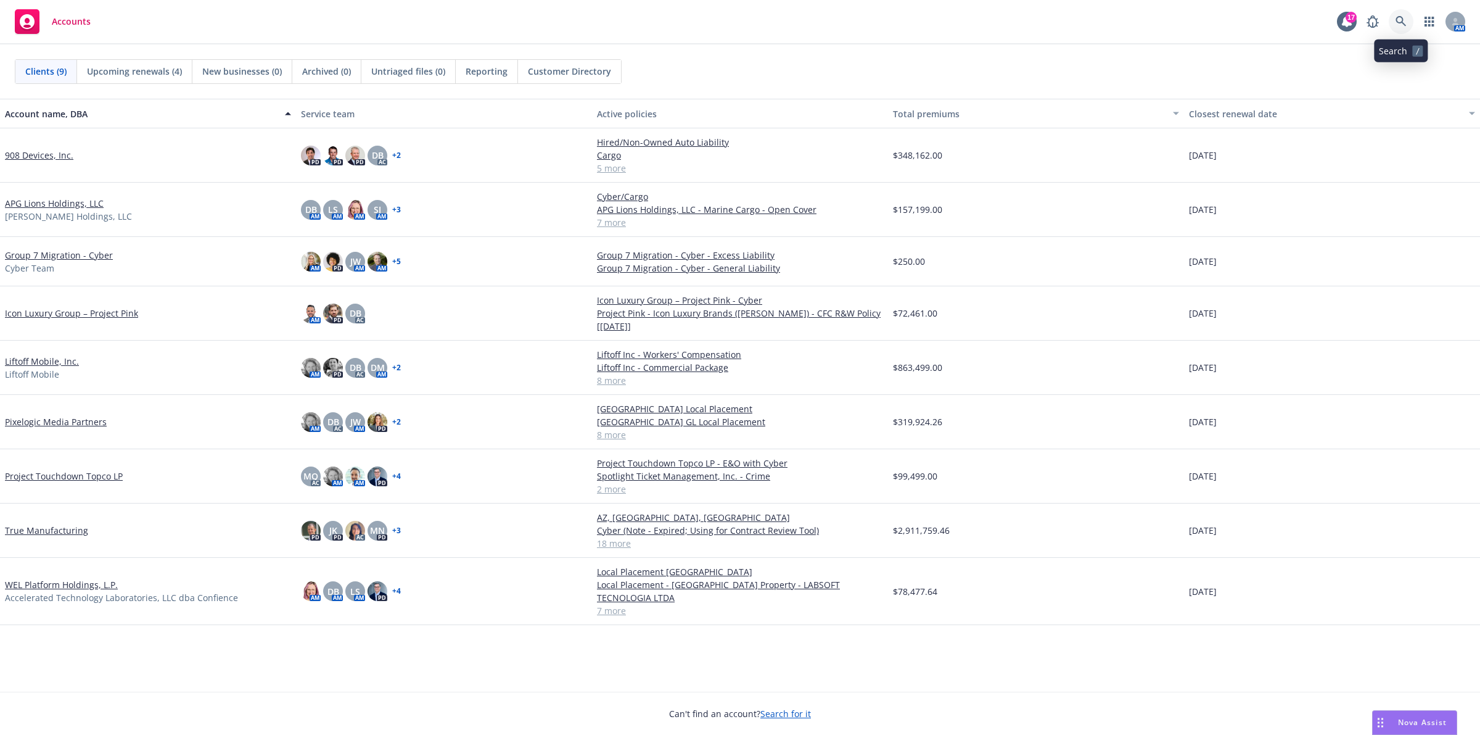
click at [1406, 22] on icon at bounding box center [1401, 21] width 11 height 11
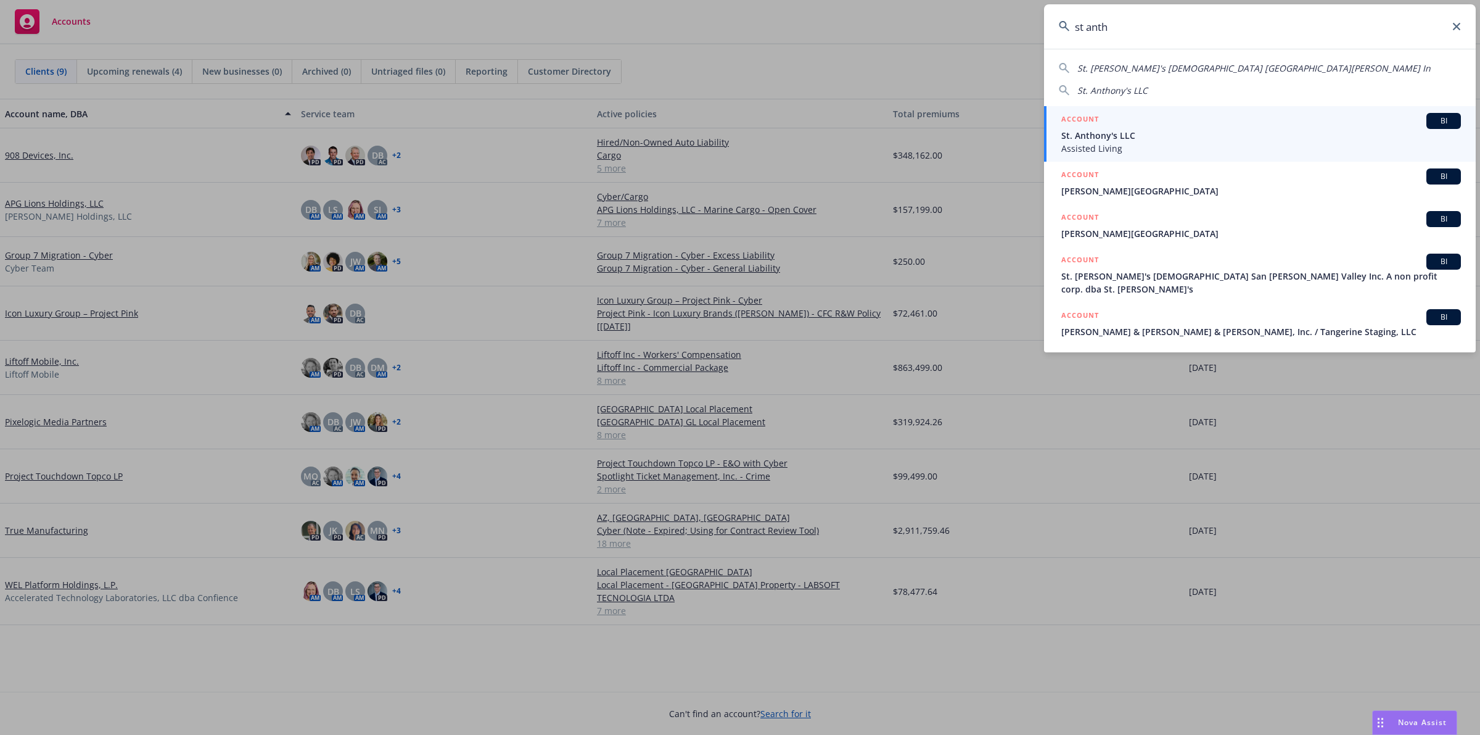
type input "st anth"
click at [1259, 134] on span "St. Anthony's LLC" at bounding box center [1261, 135] width 400 height 13
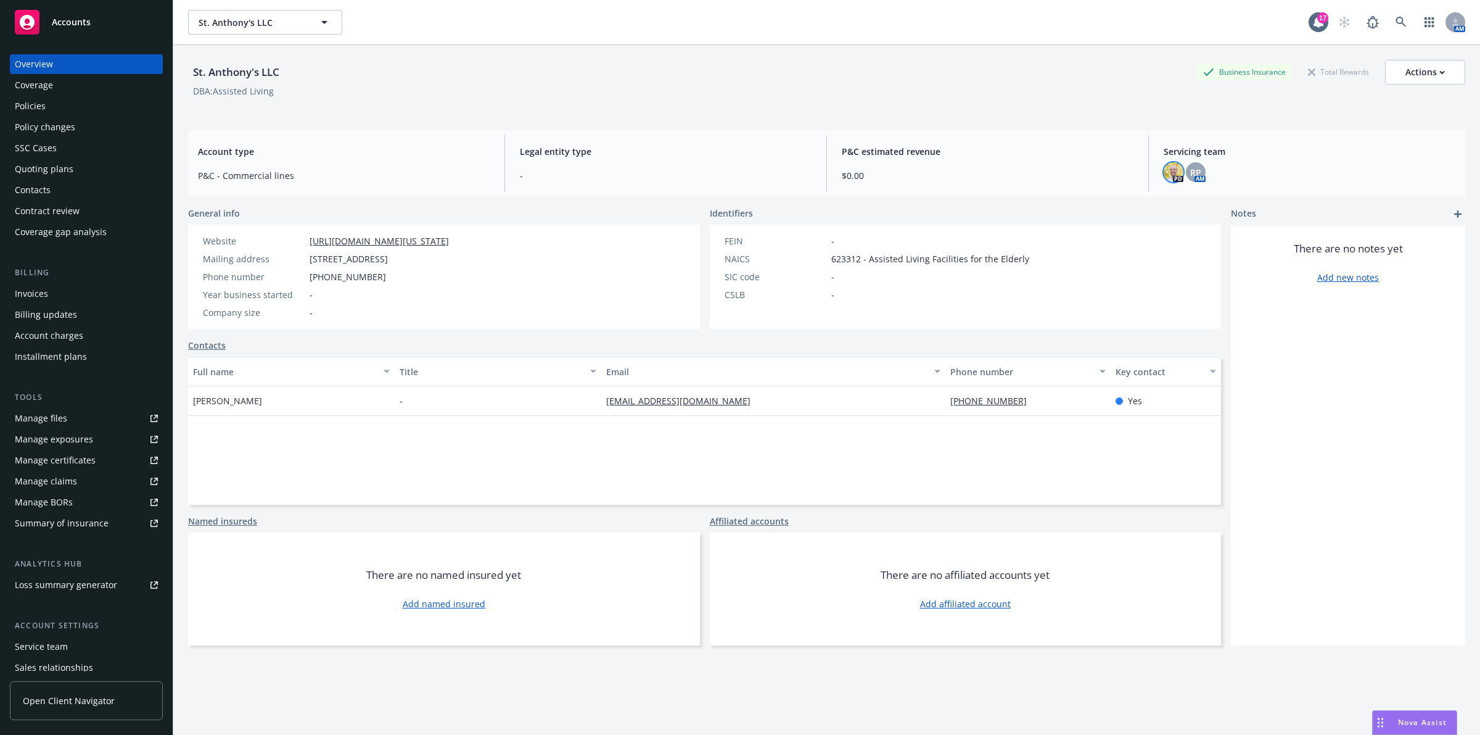
click at [1164, 170] on img at bounding box center [1174, 172] width 20 height 20
click at [1396, 23] on icon at bounding box center [1401, 22] width 10 height 10
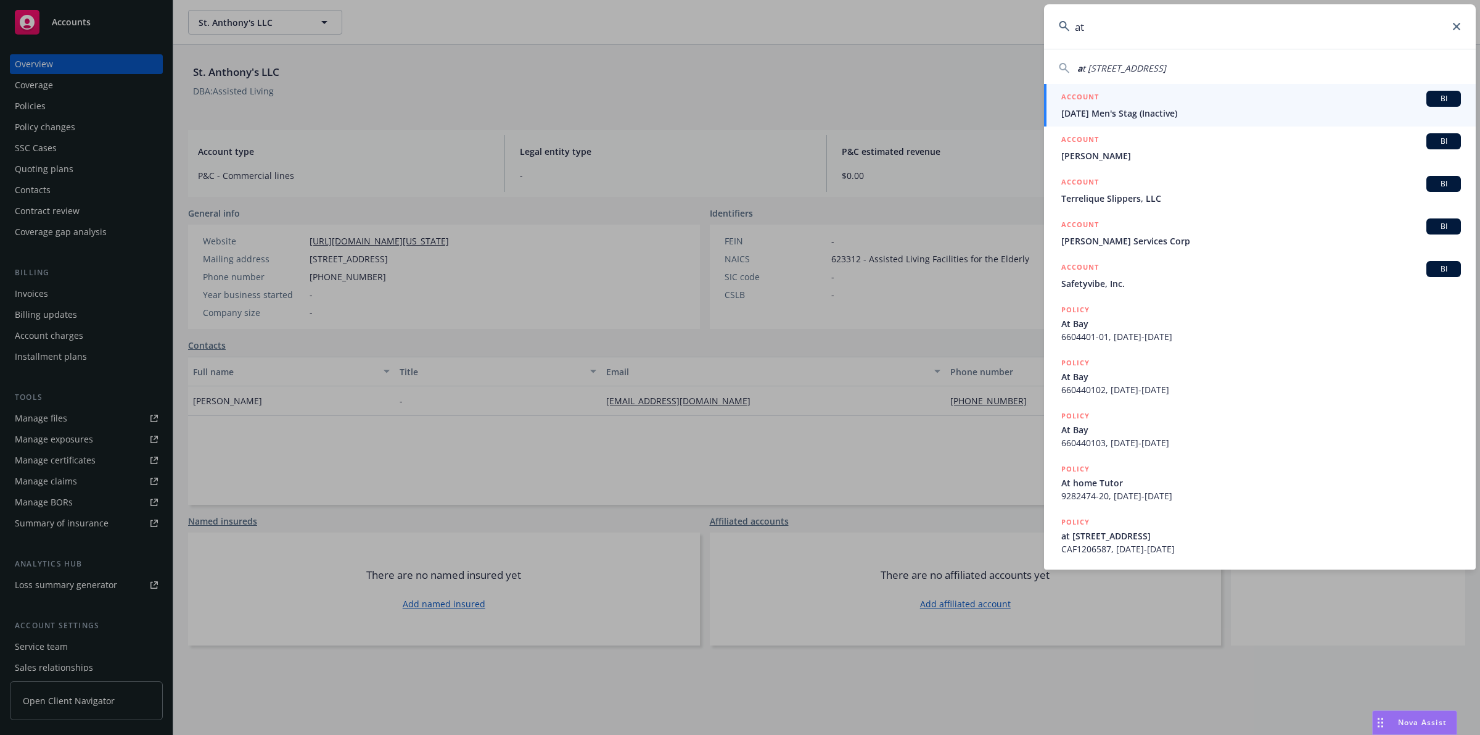
type input "a"
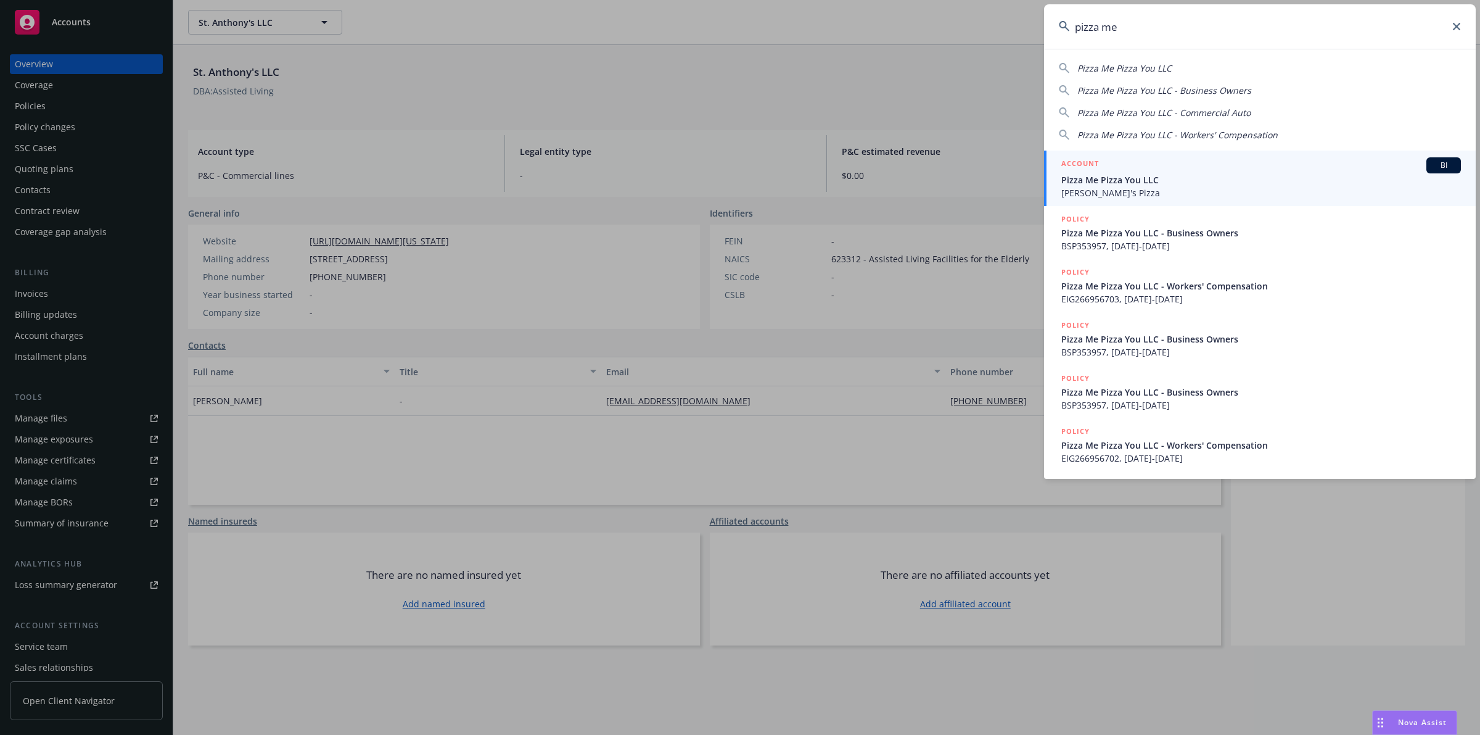
type input "pizza me"
click at [1168, 171] on div "ACCOUNT BI" at bounding box center [1261, 165] width 400 height 16
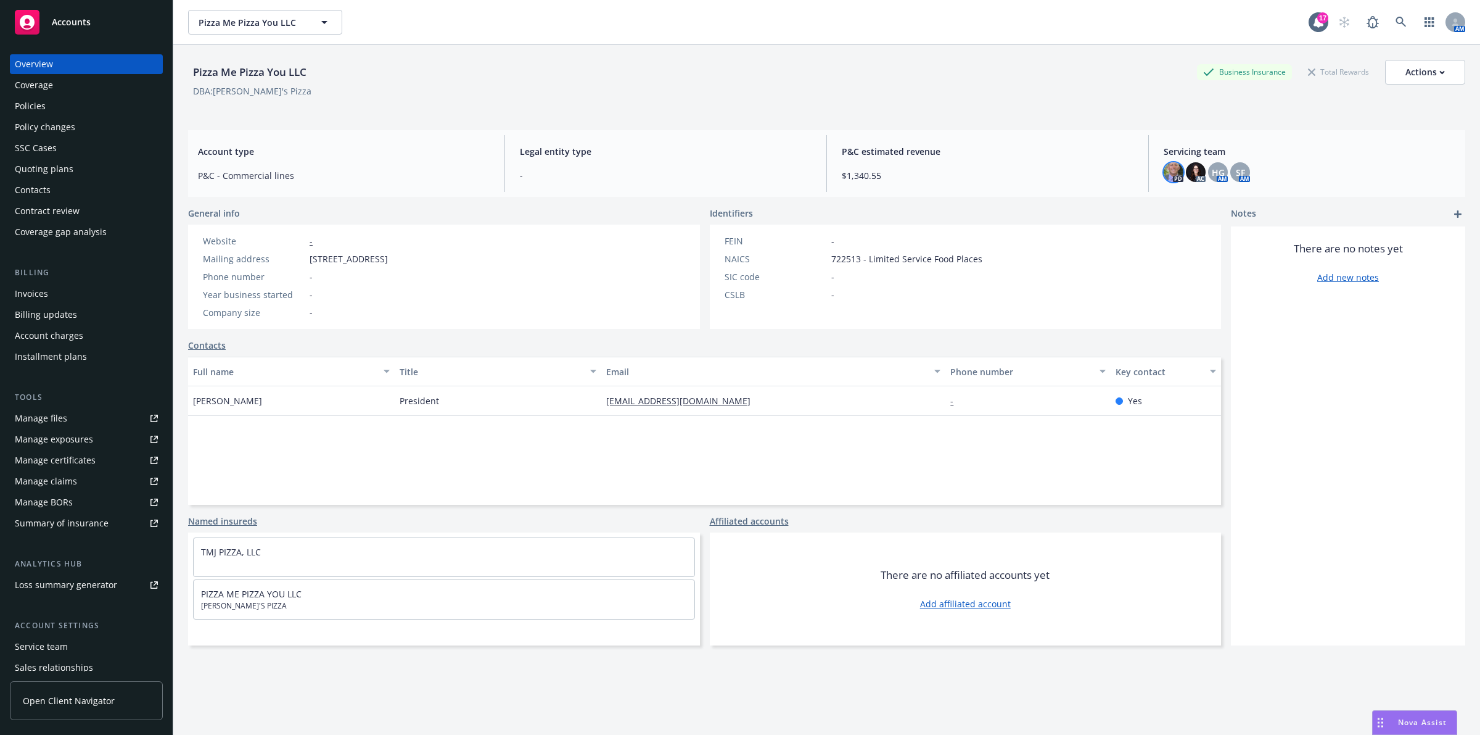
click at [1173, 175] on img at bounding box center [1174, 172] width 20 height 20
click at [1099, 110] on div "Pizza Me Pizza You LLC Business Insurance Total Rewards Actions DBA: Steve's Pi…" at bounding box center [826, 85] width 1277 height 51
click at [83, 107] on div "Policies" at bounding box center [86, 106] width 143 height 20
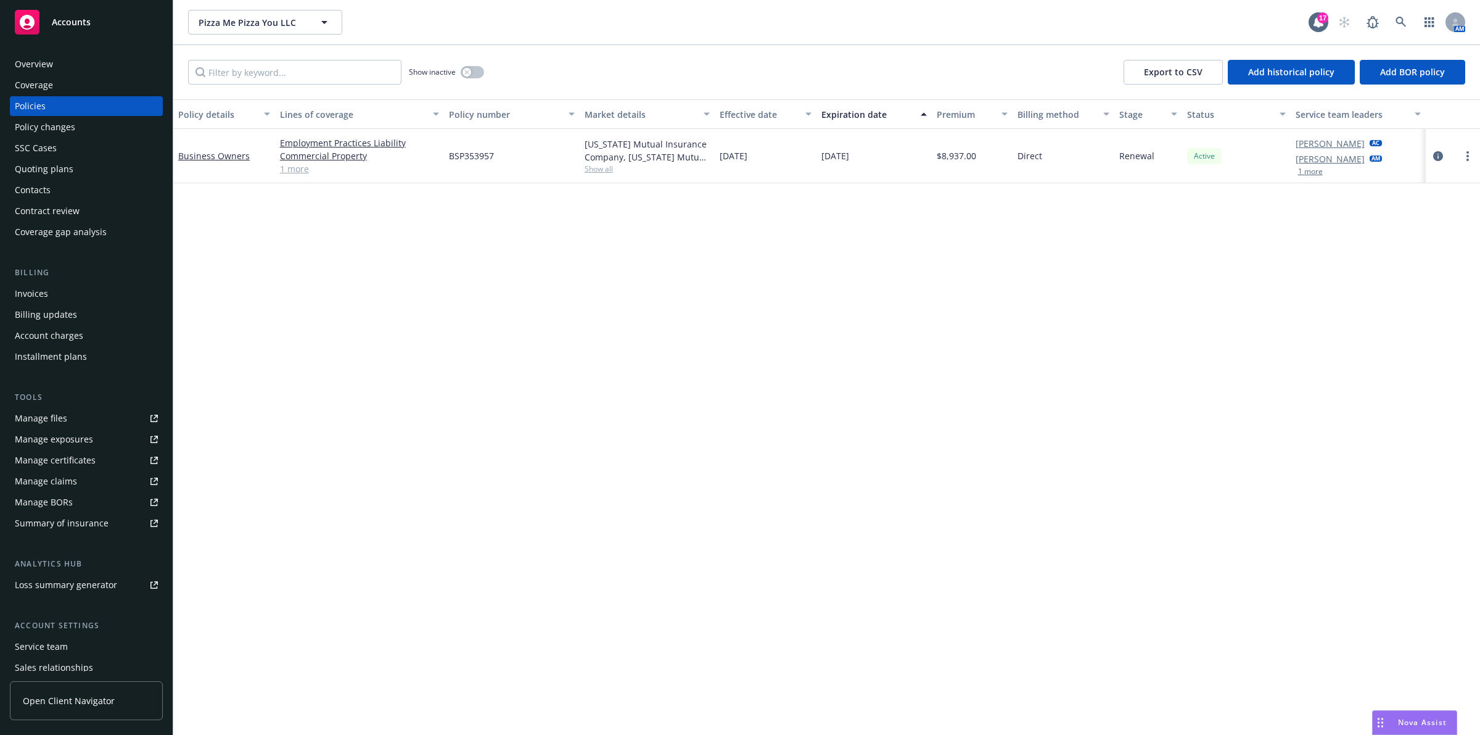
click at [81, 76] on div "Coverage" at bounding box center [86, 85] width 143 height 20
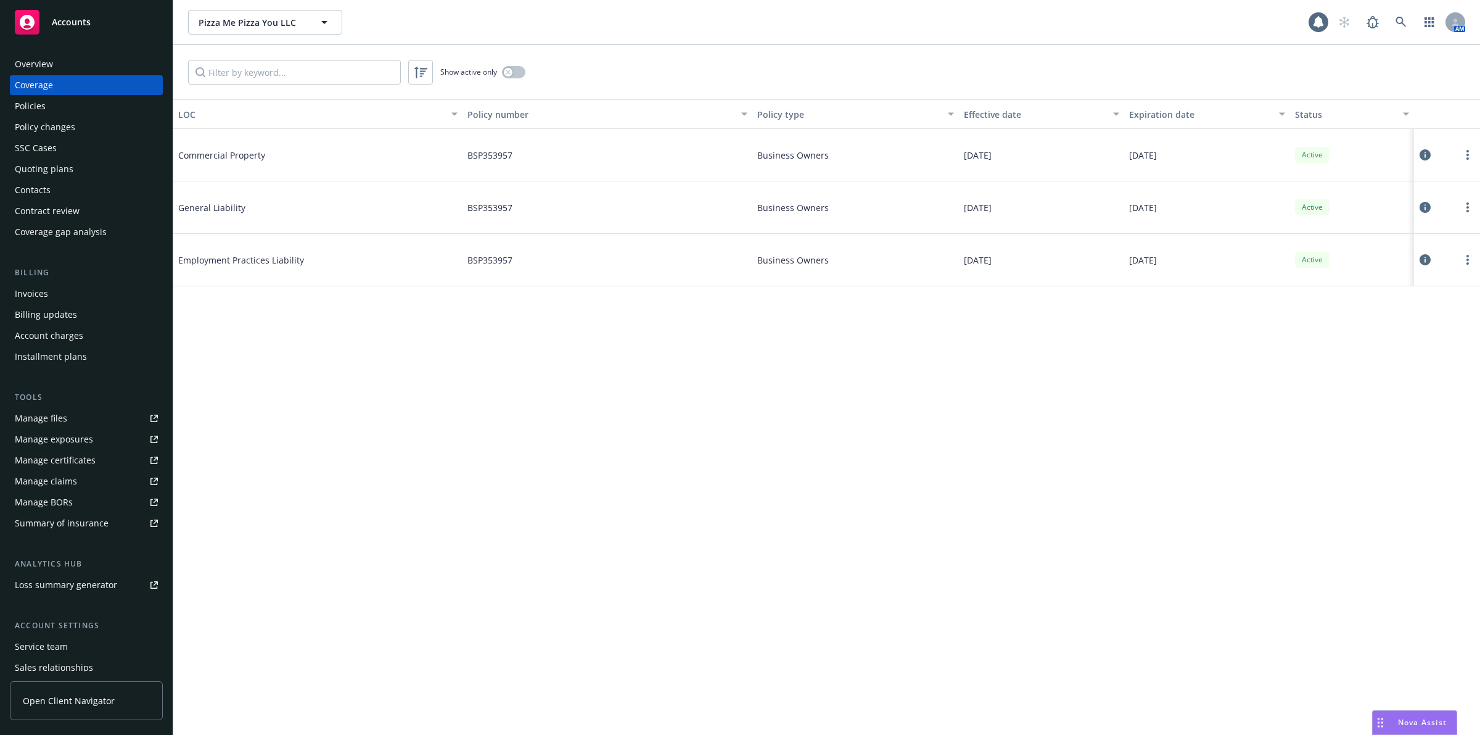
click at [81, 62] on div "Overview" at bounding box center [86, 64] width 143 height 20
click at [1402, 25] on icon at bounding box center [1401, 22] width 11 height 11
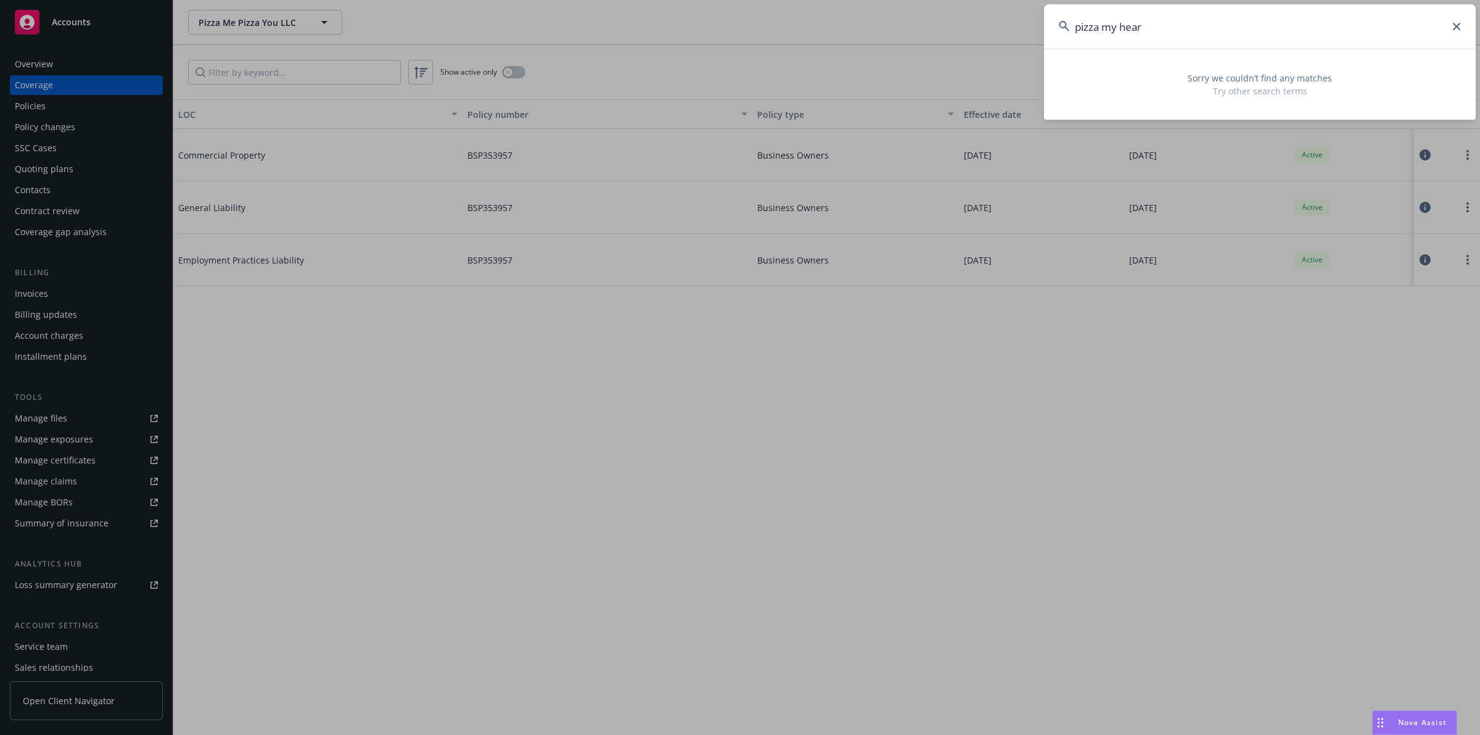
type input "pizza my heart"
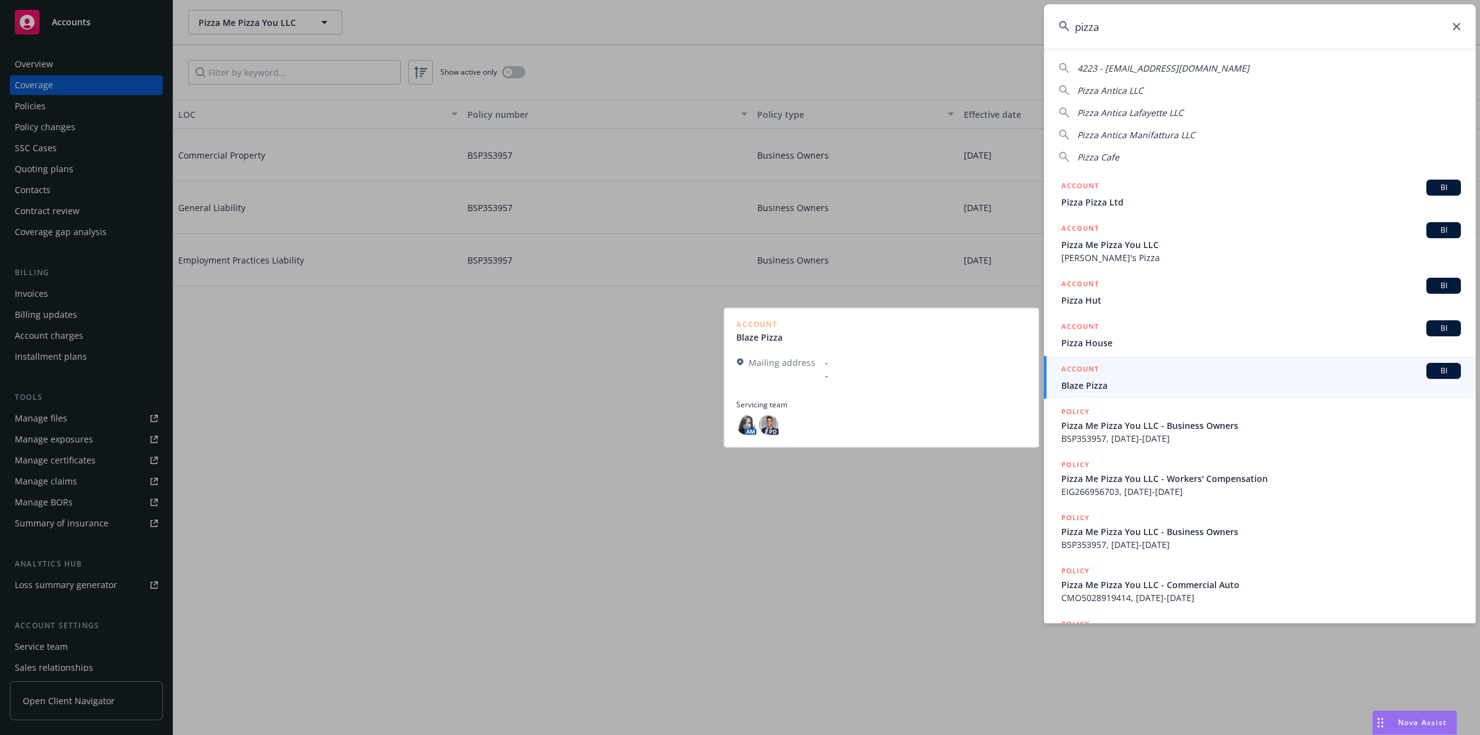
type input "pizza"
click at [1166, 368] on div "ACCOUNT BI" at bounding box center [1261, 371] width 400 height 16
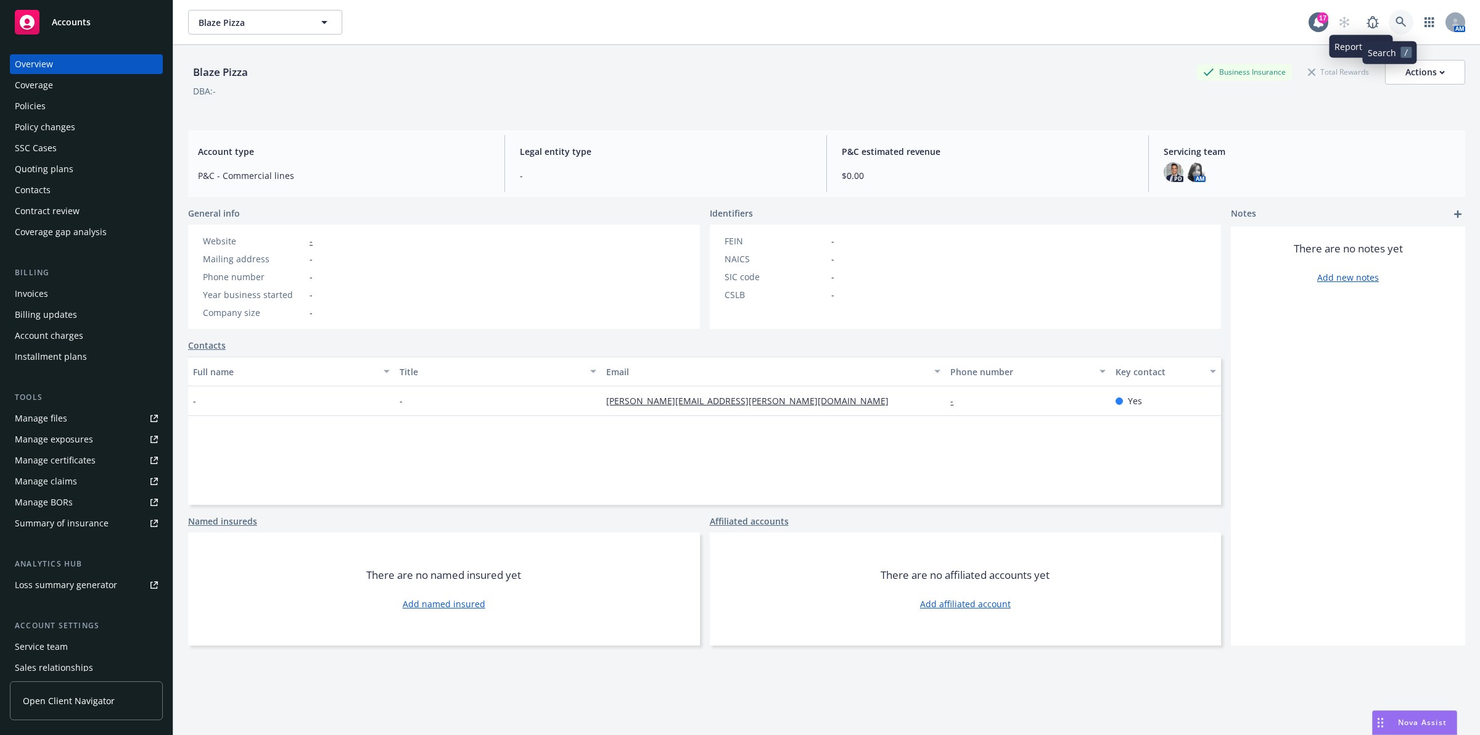
click at [1389, 28] on link at bounding box center [1401, 22] width 25 height 25
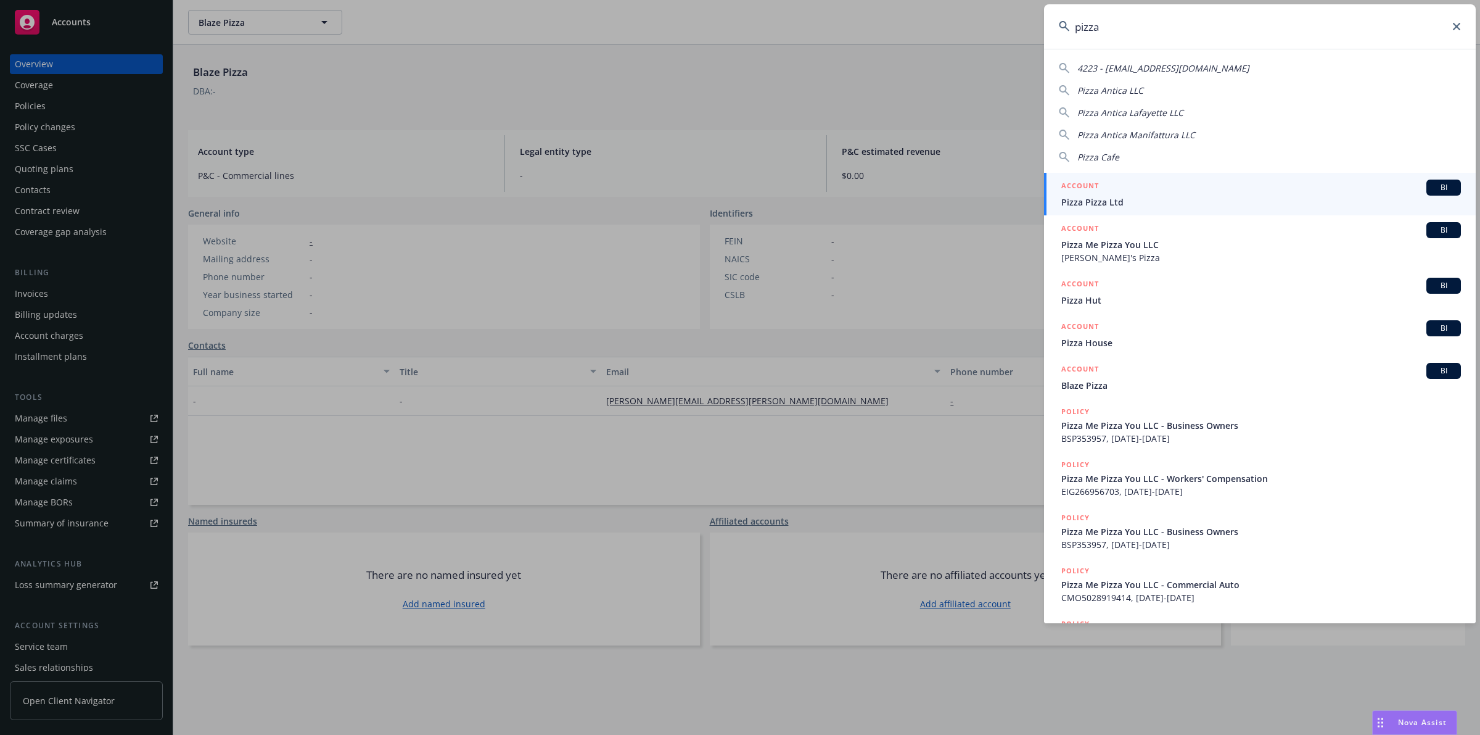
type input "pizza"
click at [1219, 193] on div "ACCOUNT BI" at bounding box center [1261, 187] width 400 height 16
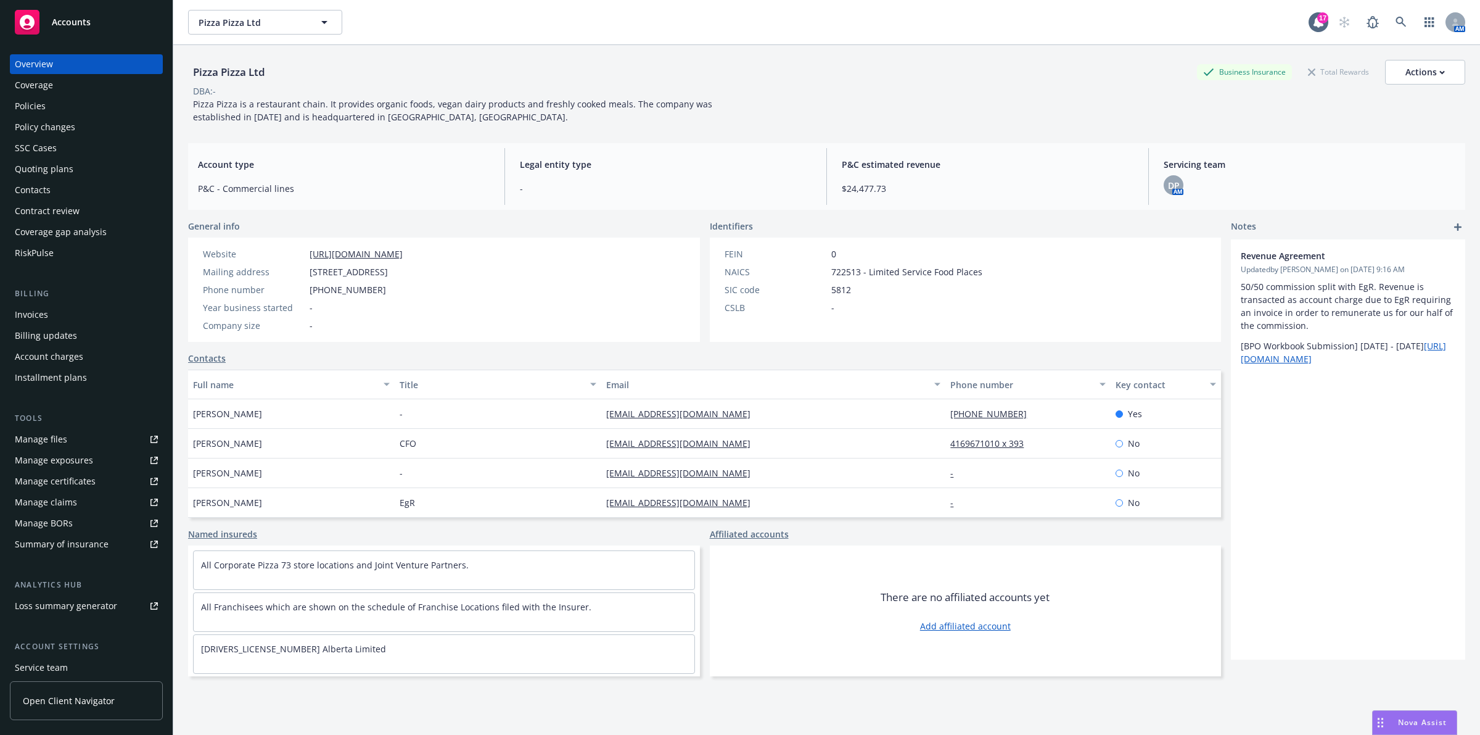
click at [373, 255] on link "https://www.pizzapizza.ca/" at bounding box center [356, 254] width 93 height 12
click at [1164, 193] on div "DP" at bounding box center [1174, 185] width 20 height 20
click at [1106, 109] on div "Pizza Pizza Ltd Business Insurance Total Rewards Actions DBA: - Pizza Pizza is …" at bounding box center [826, 92] width 1277 height 64
click at [78, 106] on div "Policies" at bounding box center [86, 106] width 143 height 20
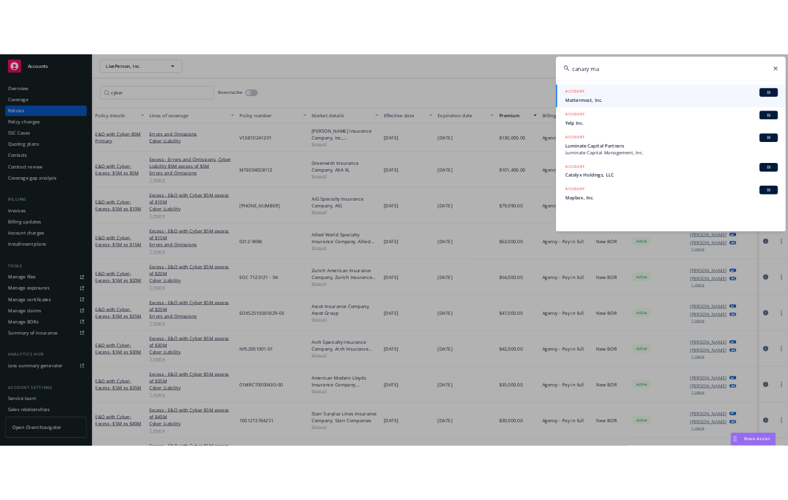
scroll to position [54, 0]
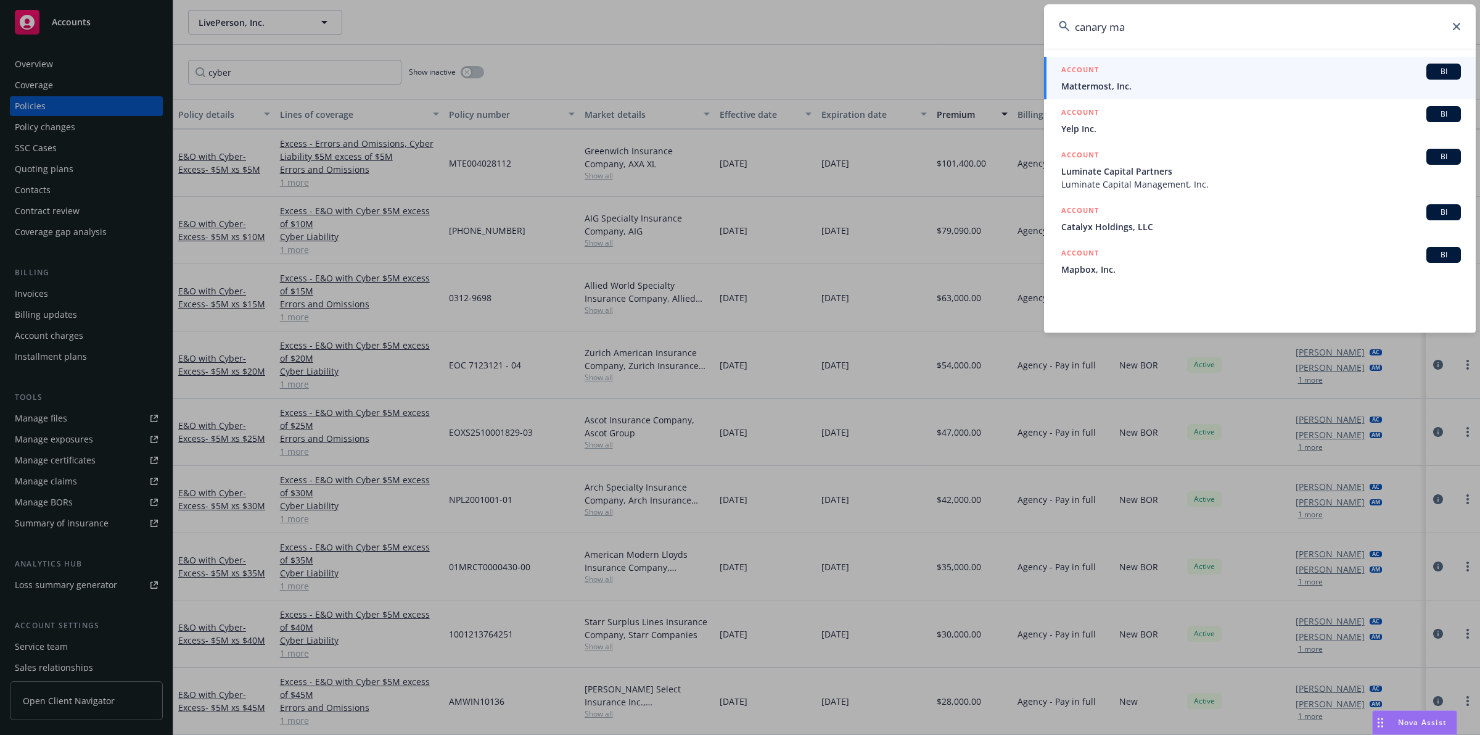
drag, startPoint x: 1261, startPoint y: 25, endPoint x: 686, endPoint y: 23, distance: 574.8
click at [685, 25] on div "canary ma ACCOUNT BI Mattermost, Inc. ACCOUNT BI Yelp Inc. ACCOUNT BI Luminate …" at bounding box center [740, 367] width 1480 height 735
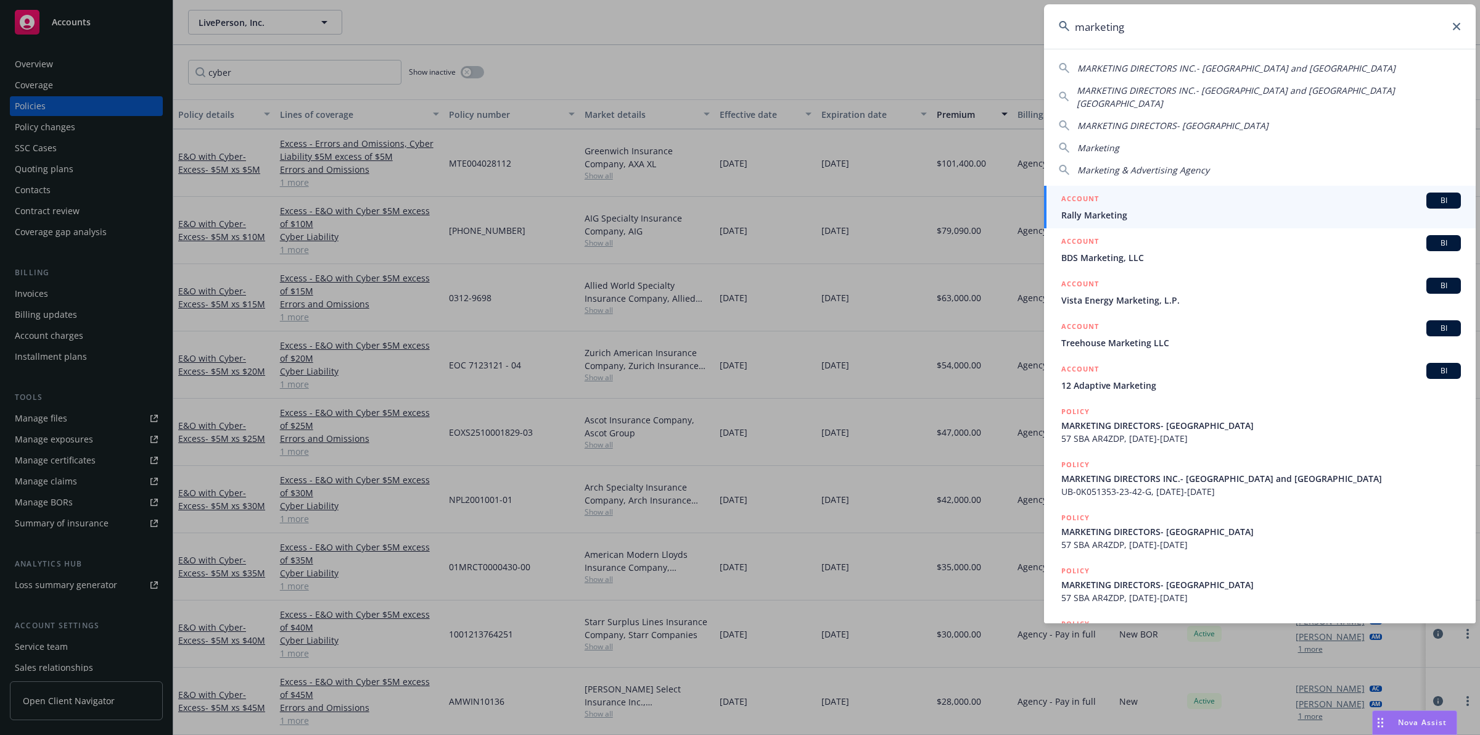
type input "marketing"
click at [1459, 28] on icon at bounding box center [1456, 26] width 7 height 7
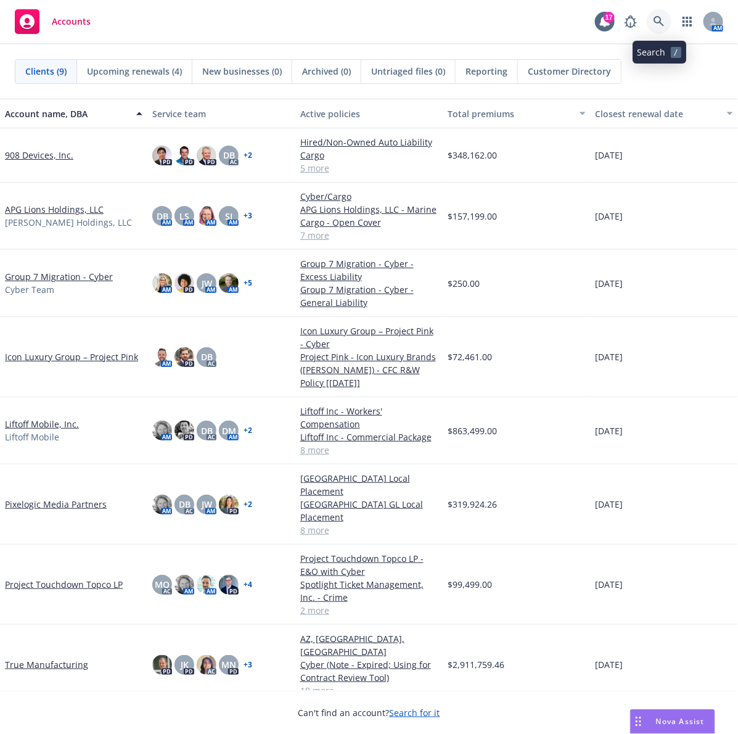
click at [665, 28] on link at bounding box center [659, 21] width 25 height 25
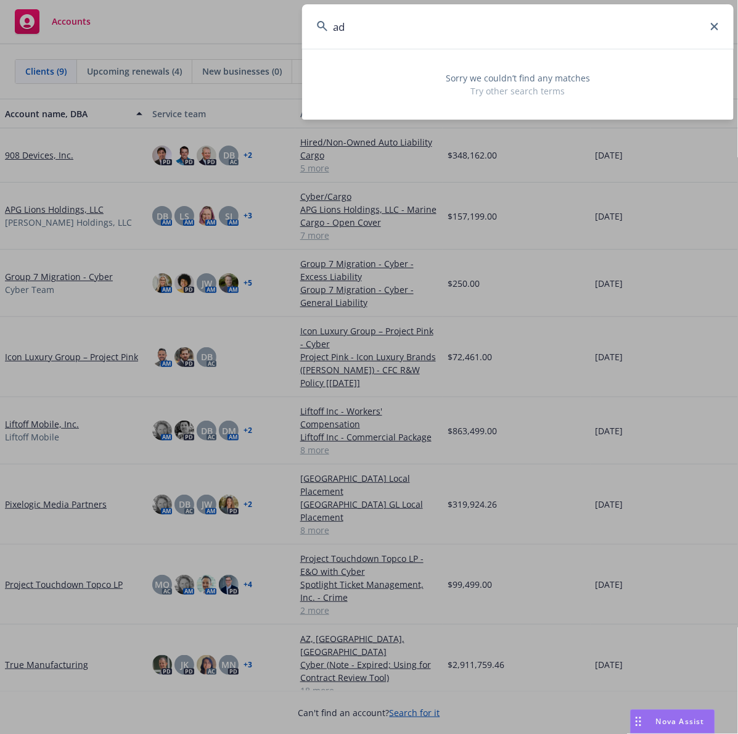
type input "a"
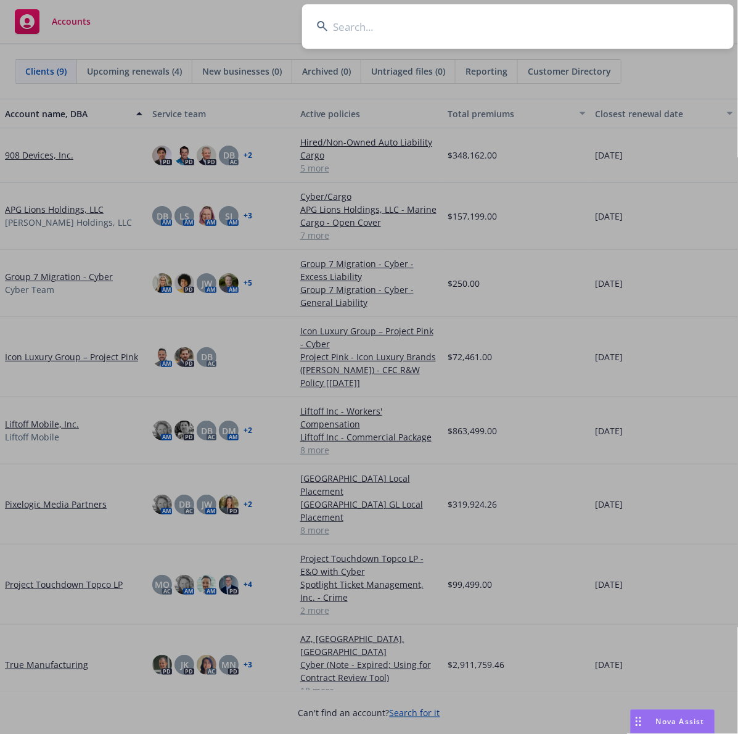
click at [653, 725] on div "Nova Assist" at bounding box center [680, 721] width 68 height 10
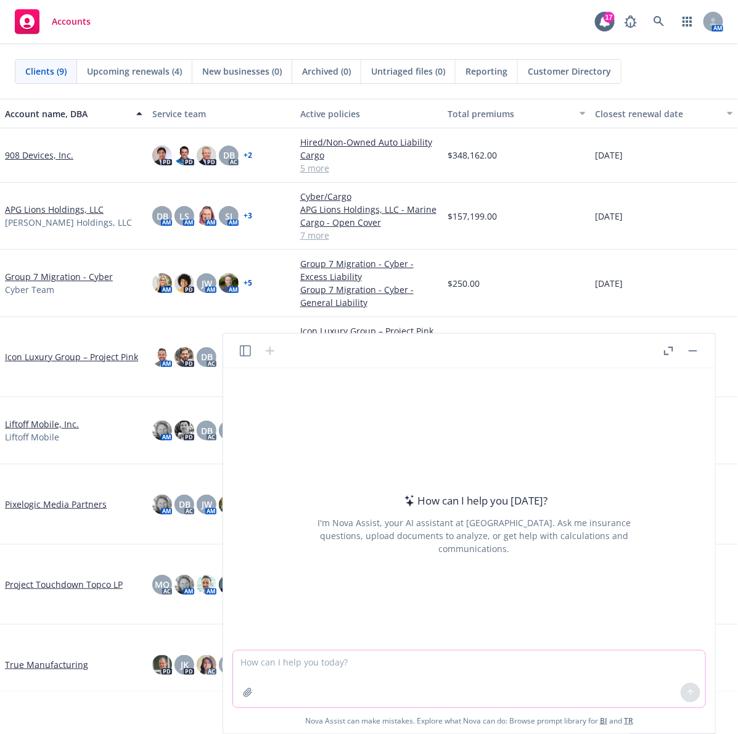
click at [516, 663] on textarea at bounding box center [469, 679] width 472 height 57
click at [357, 667] on textarea at bounding box center [469, 679] width 472 height 57
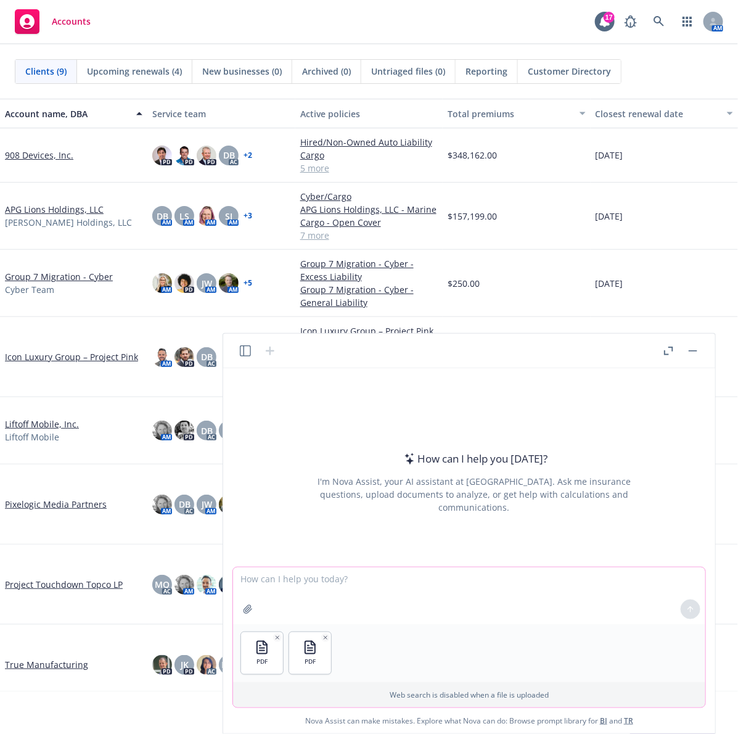
click at [383, 590] on textarea at bounding box center [469, 595] width 472 height 57
click at [355, 577] on textarea "Can you check the attached binder against the attached excess quote" at bounding box center [469, 595] width 472 height 57
click at [634, 583] on textarea "Can you check the attached excess cyber / tech e&o binder against the attached …" at bounding box center [469, 595] width 472 height 57
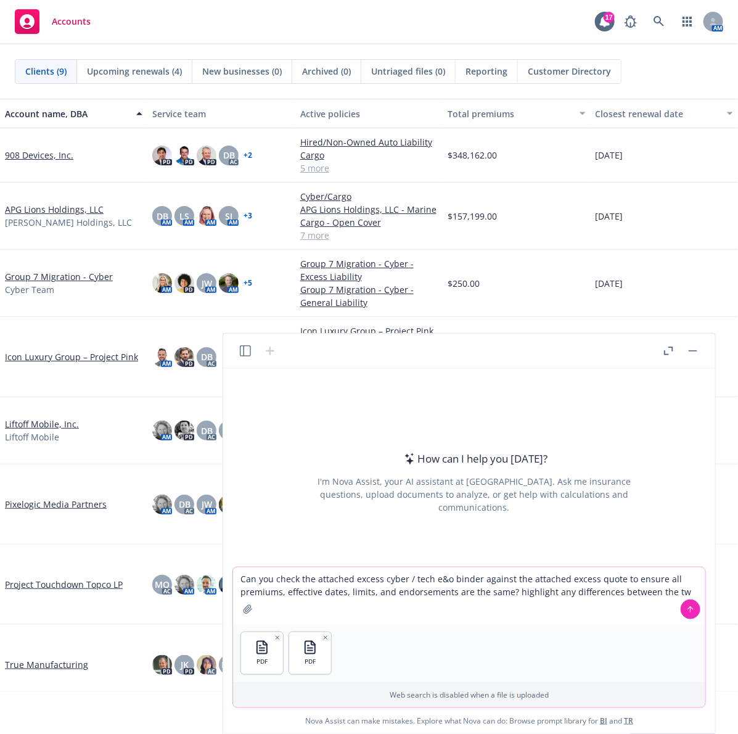
type textarea "Can you check the attached excess cyber / tech e&o binder against the attached …"
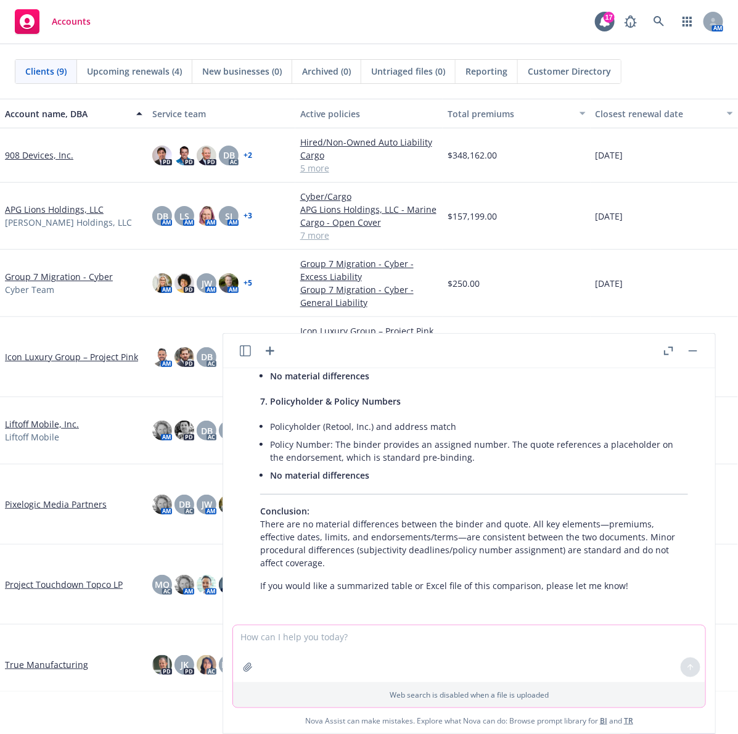
scroll to position [778, 0]
click at [463, 633] on textarea at bounding box center [469, 653] width 472 height 57
type textarea "W"
type textarea "For a cyber policy, what does court attendance cost sublimit entail?"
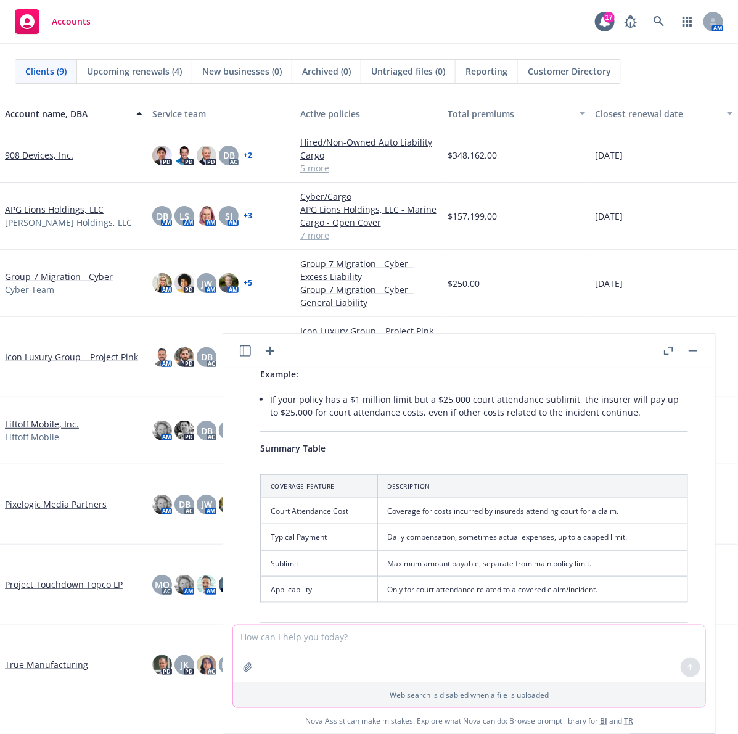
scroll to position [1383, 0]
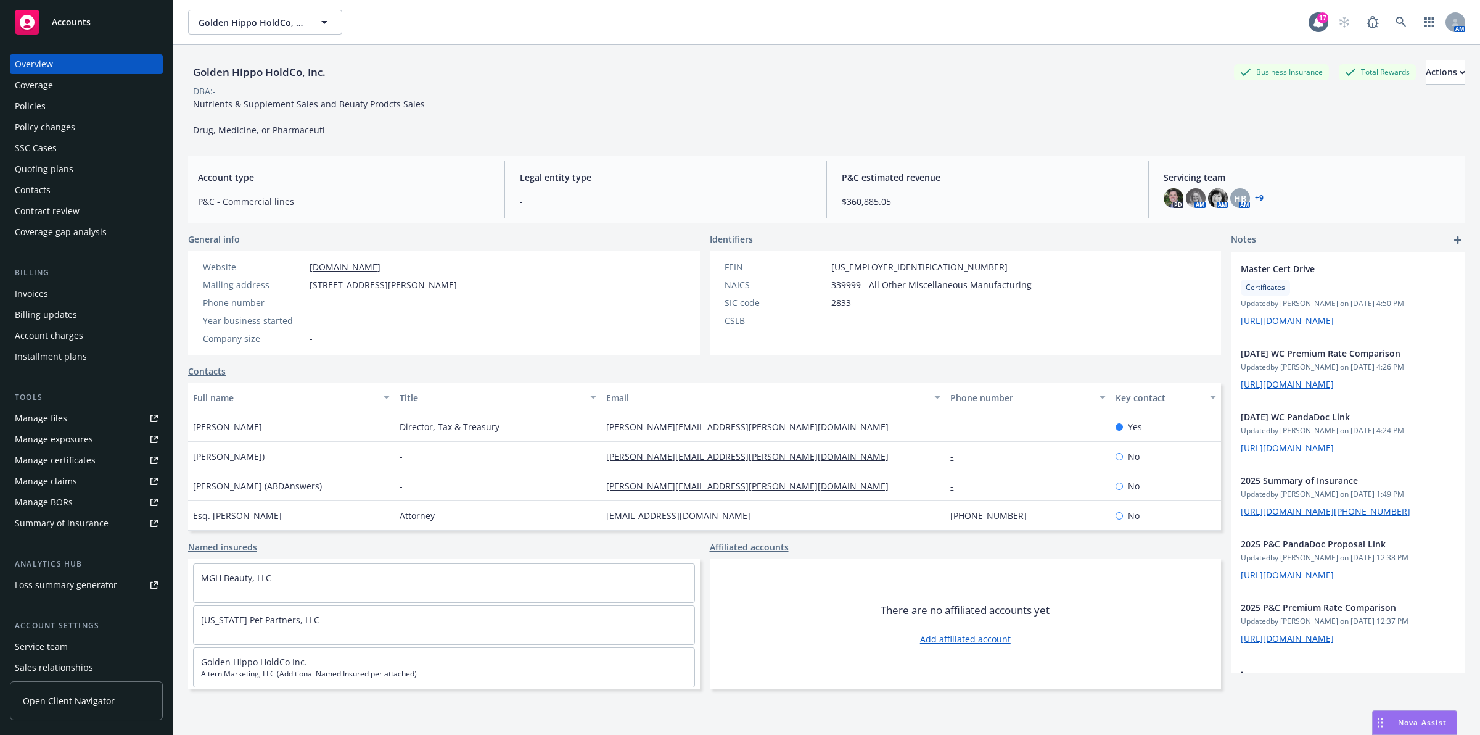
scroll to position [592, 0]
click at [1396, 22] on icon at bounding box center [1401, 22] width 11 height 11
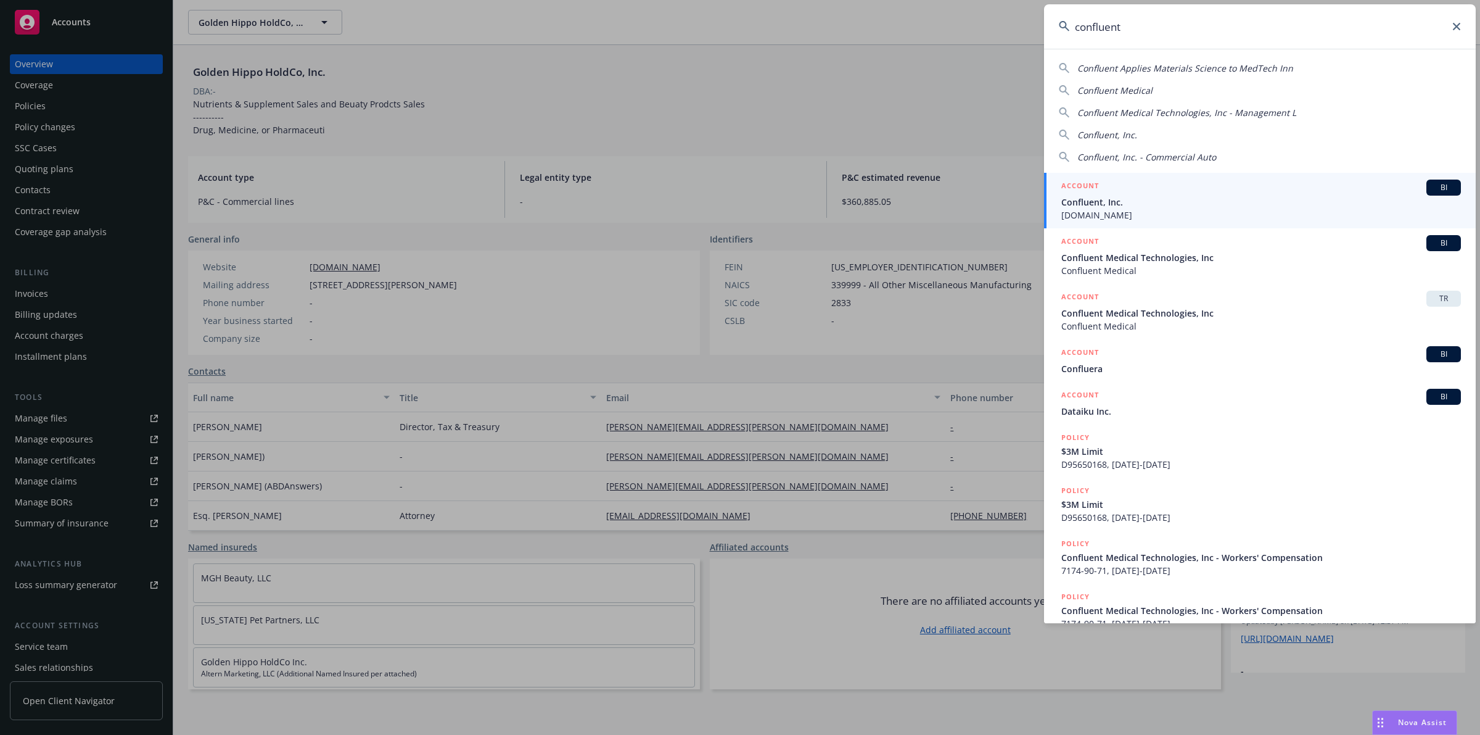
type input "confluent"
click at [1257, 192] on div "ACCOUNT BI" at bounding box center [1261, 187] width 400 height 16
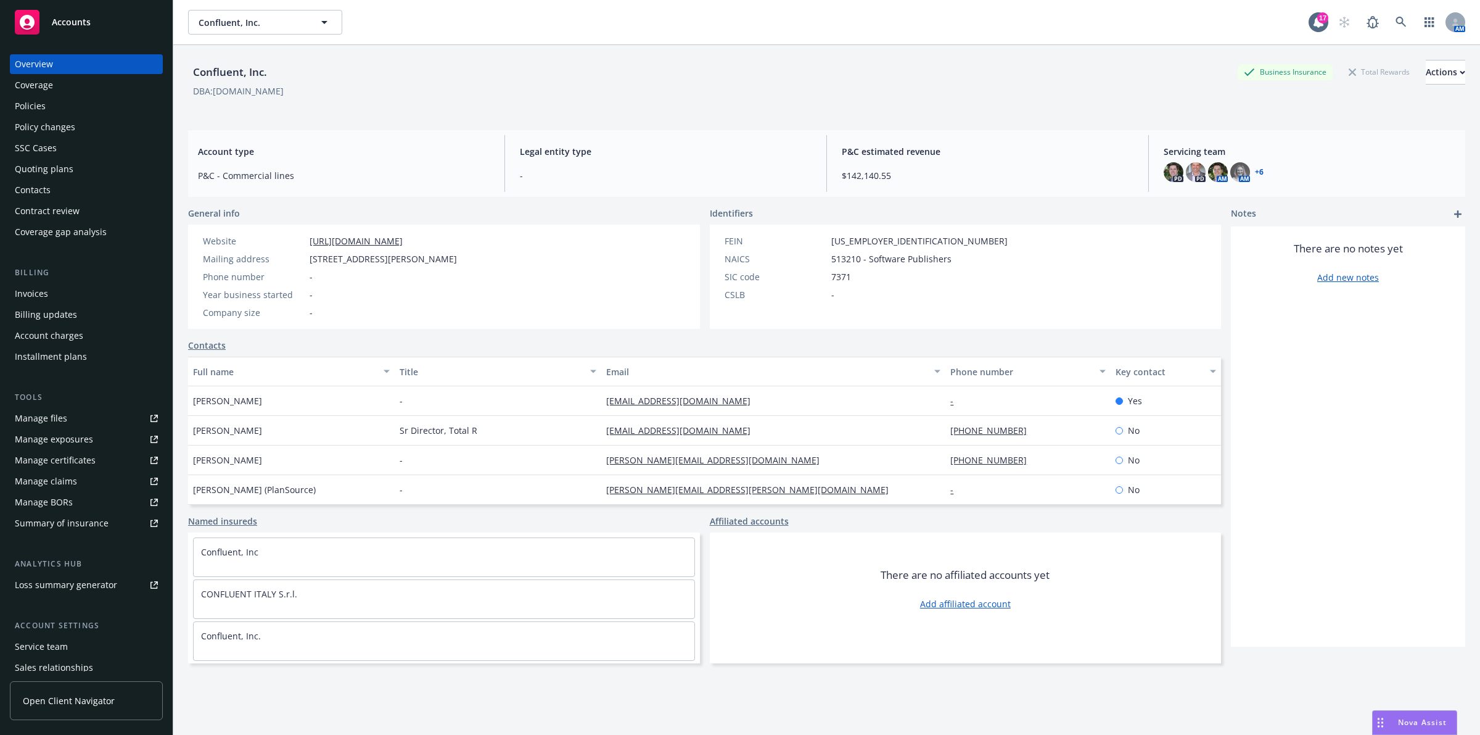
click at [45, 109] on div "Policies" at bounding box center [86, 106] width 143 height 20
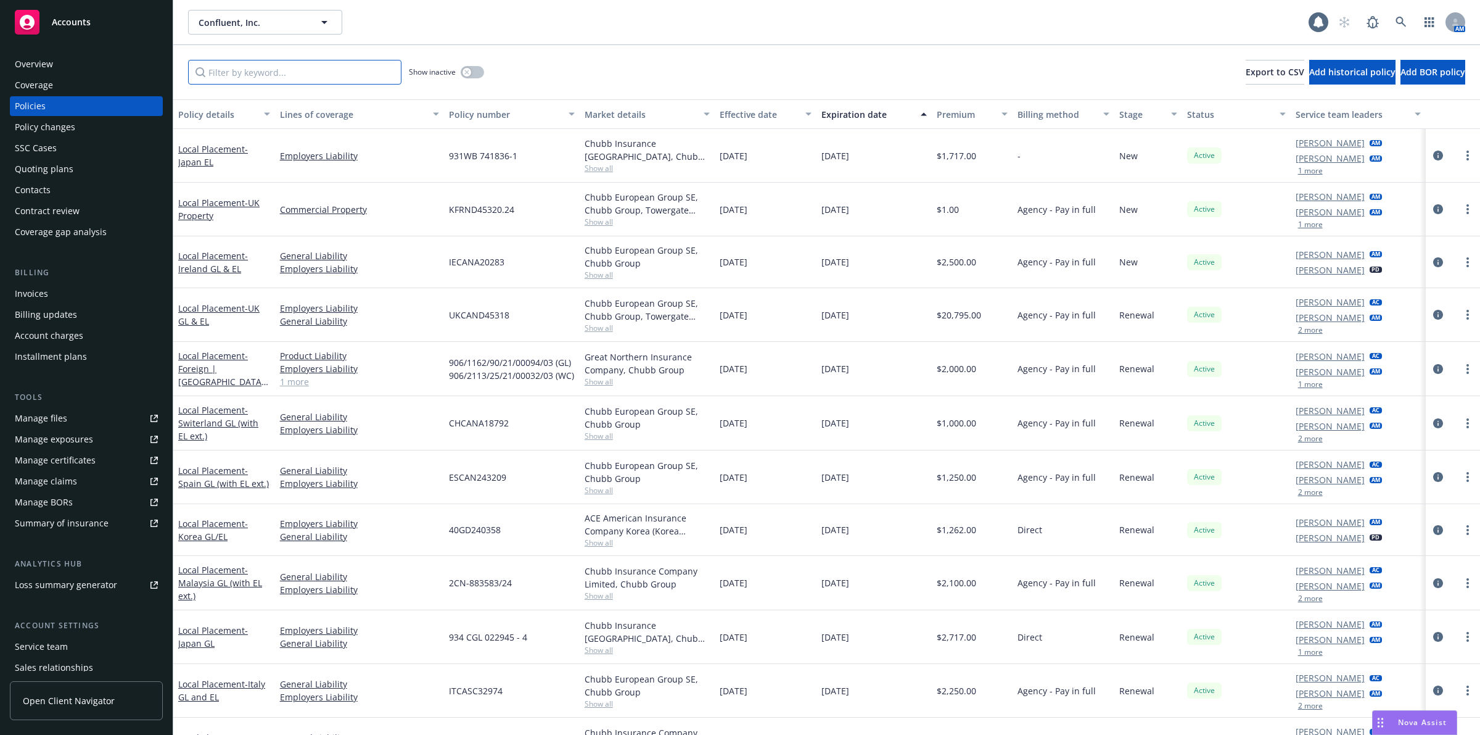
click at [284, 68] on input "Filter by keyword..." at bounding box center [294, 72] width 213 height 25
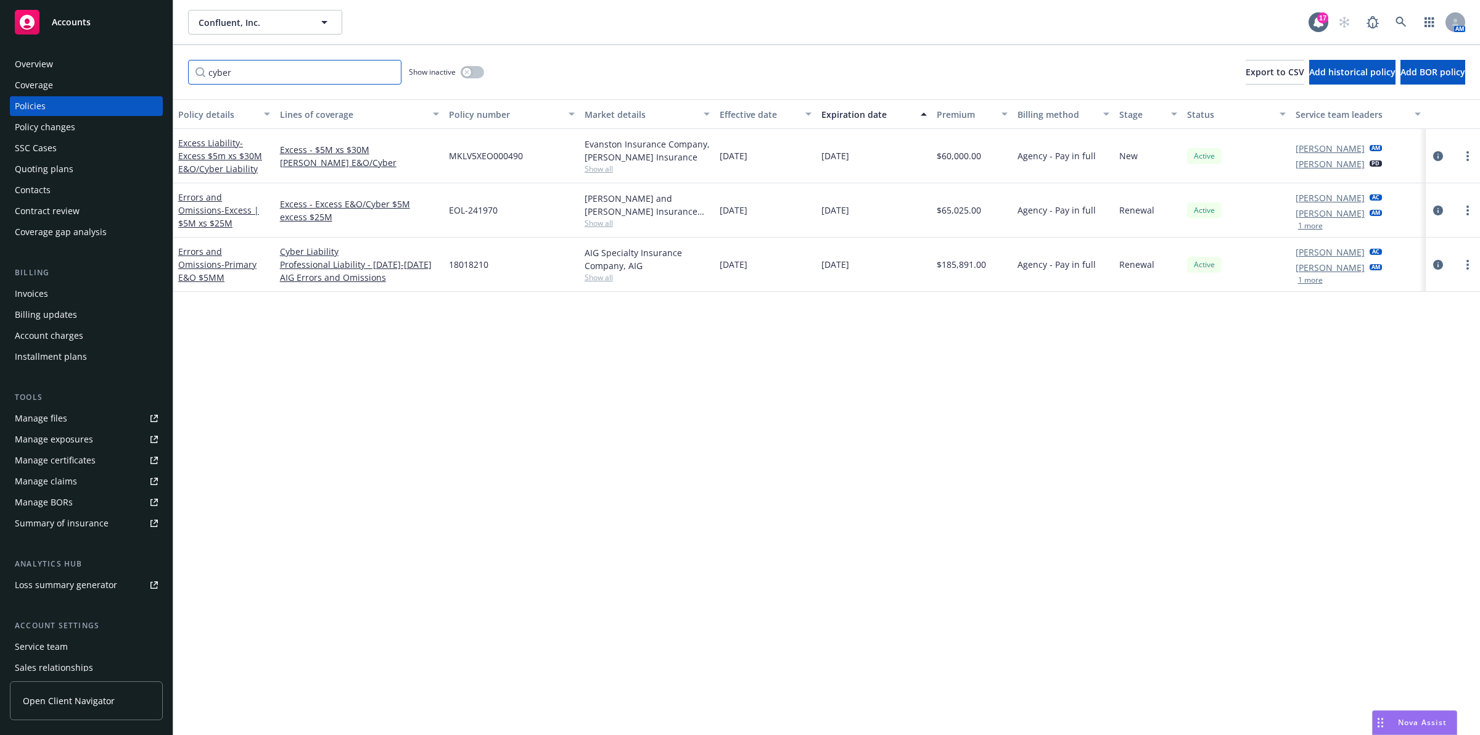
type input "cyber"
click at [467, 70] on icon "button" at bounding box center [466, 72] width 5 height 5
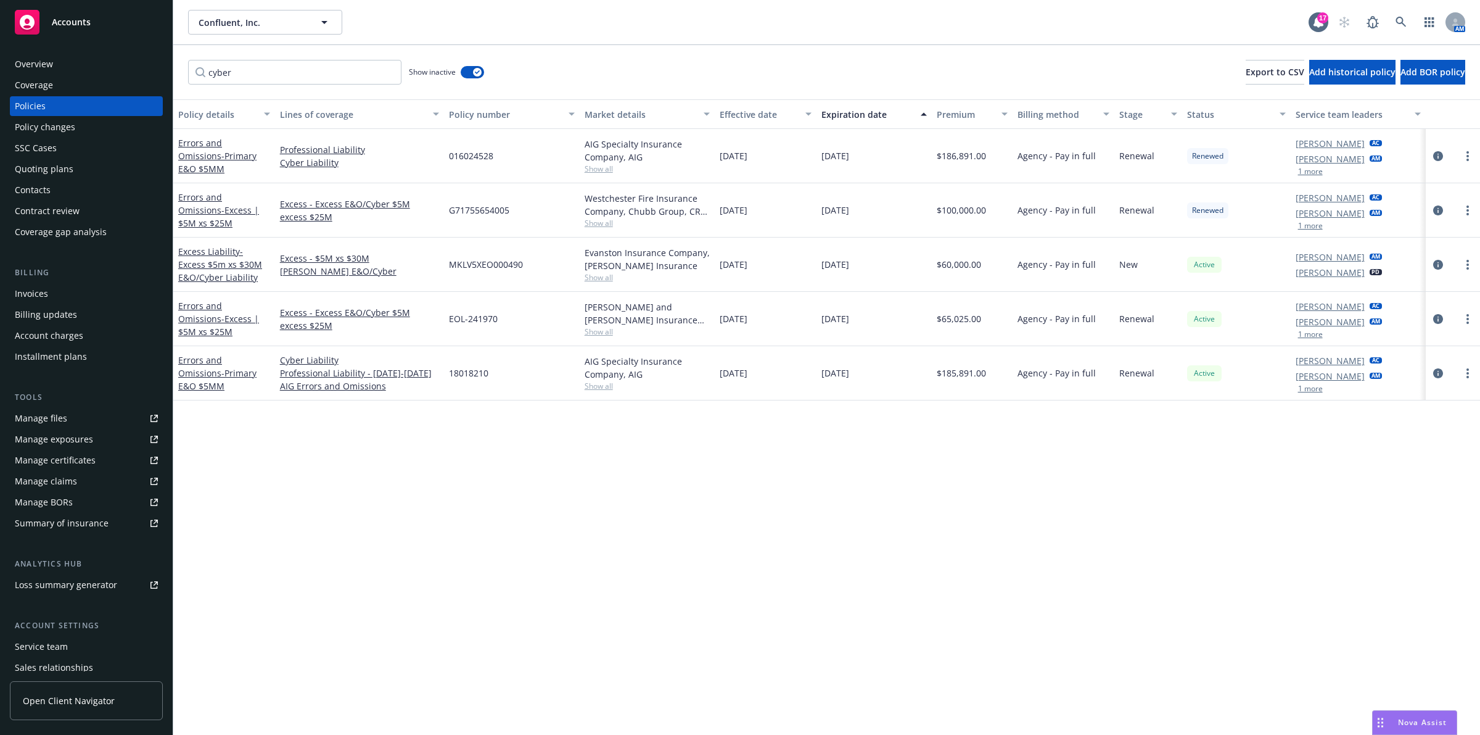
click at [963, 118] on div "Premium" at bounding box center [966, 114] width 58 height 13
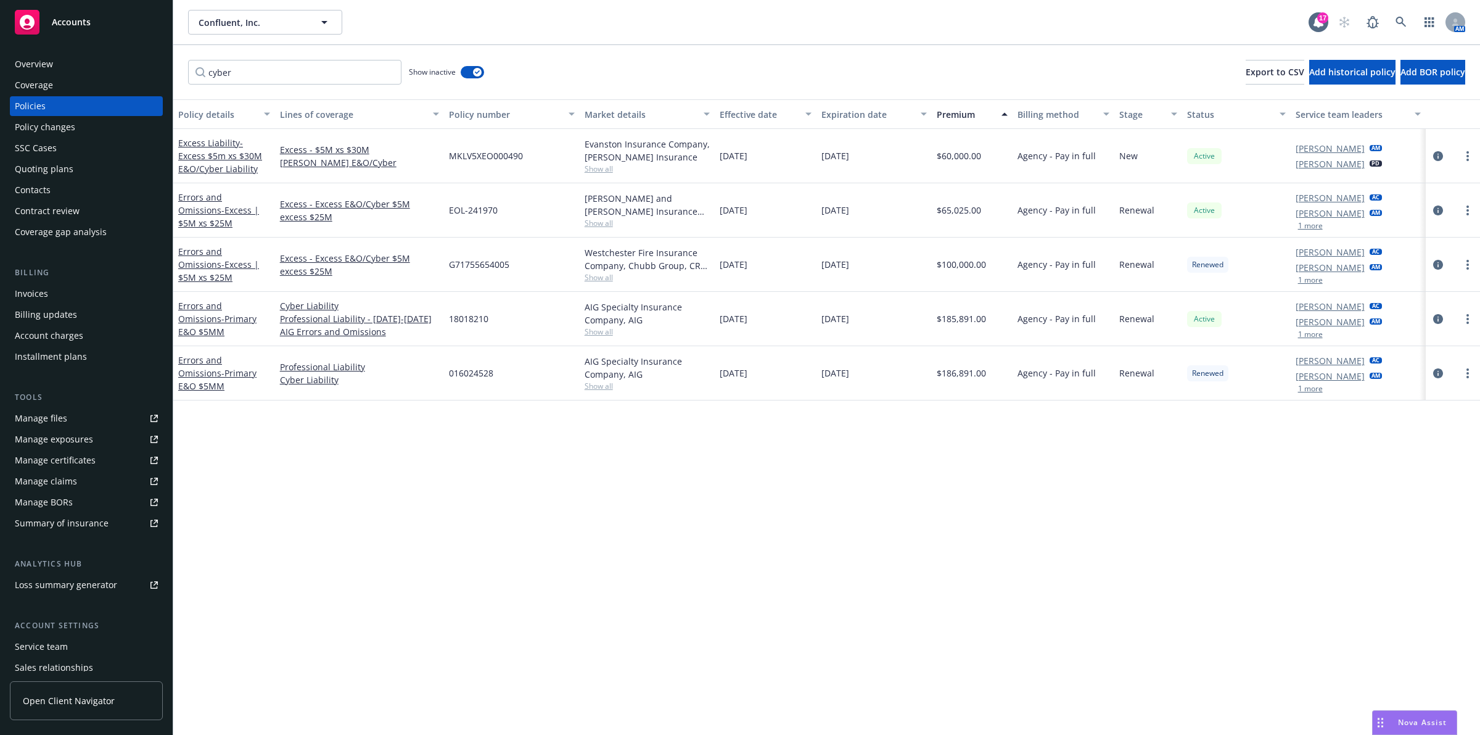
click at [962, 118] on div "Premium" at bounding box center [966, 114] width 58 height 13
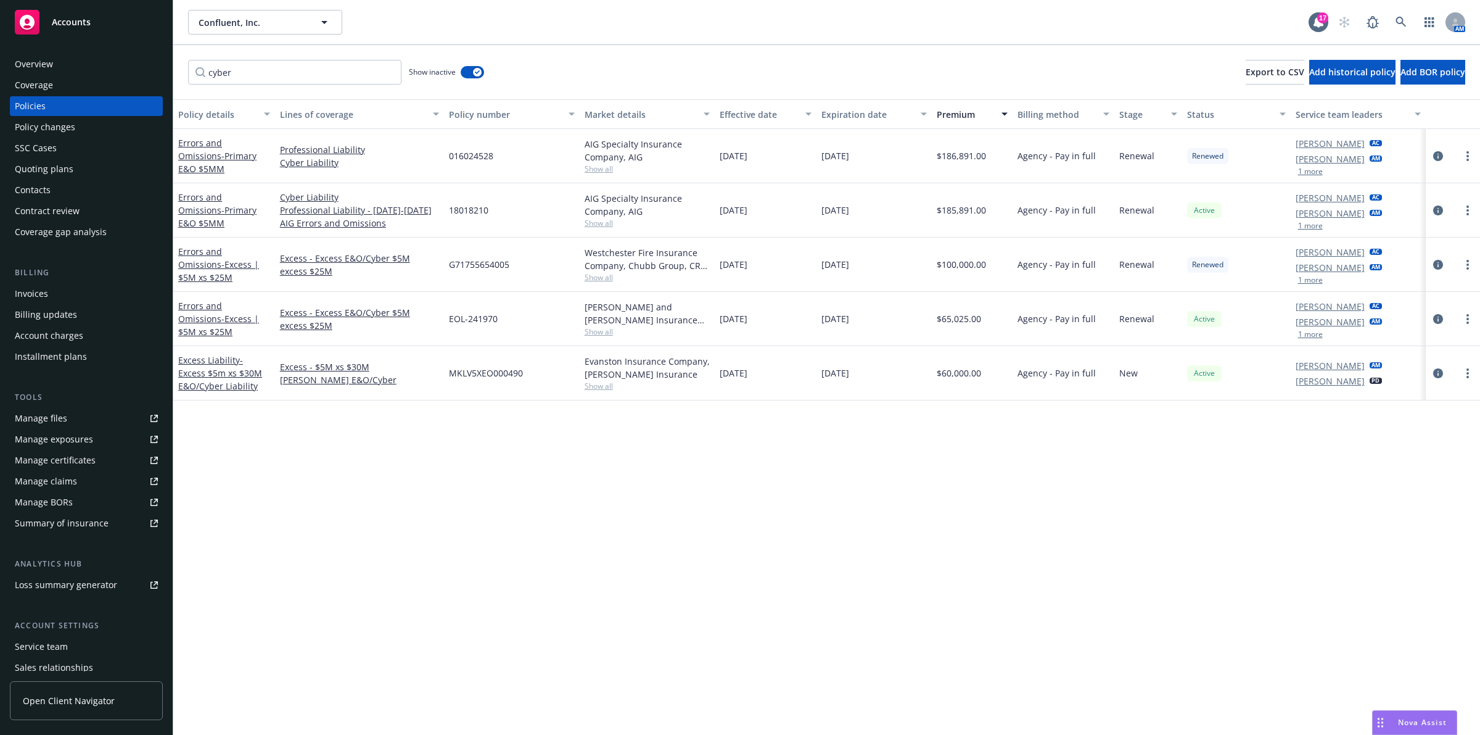
click at [1385, 715] on div "Drag to move" at bounding box center [1380, 722] width 15 height 23
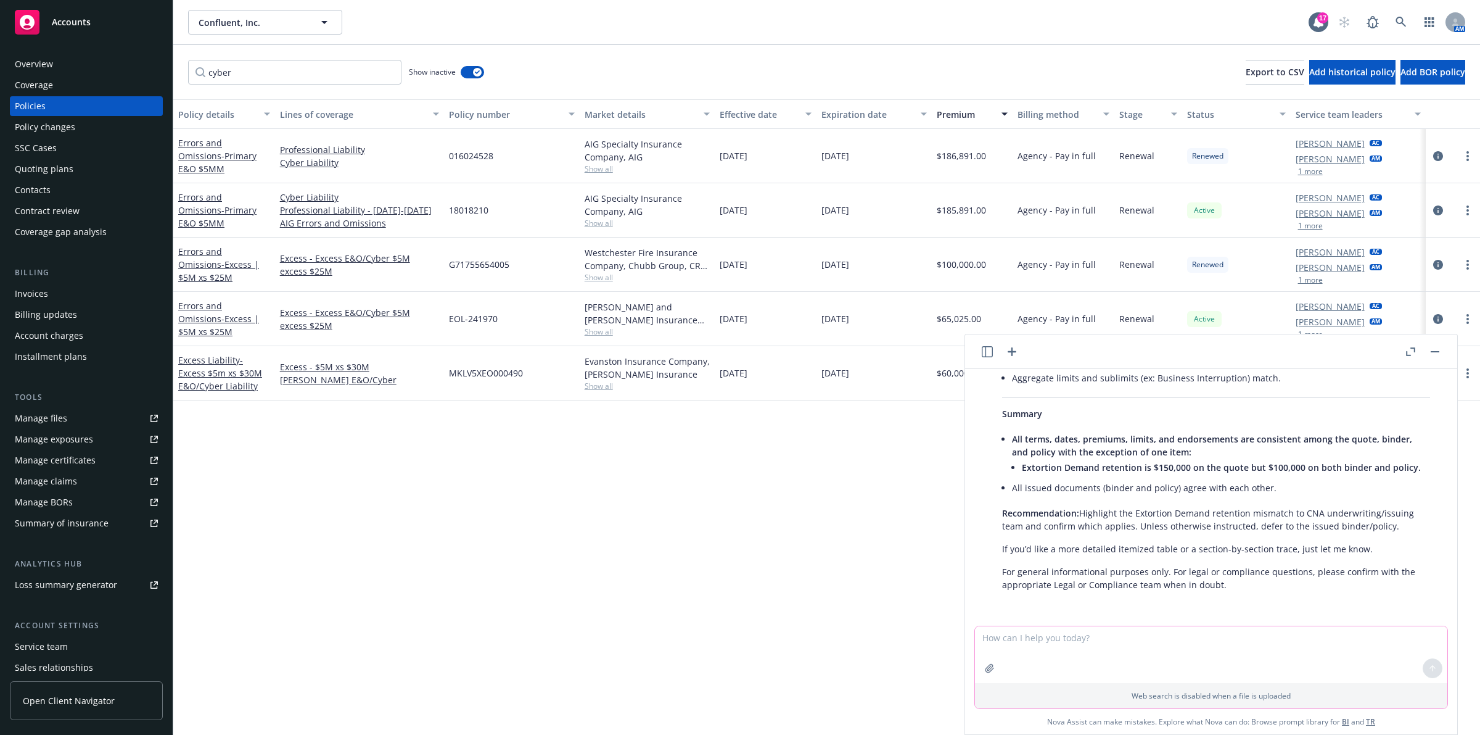
click at [1118, 634] on textarea at bounding box center [1211, 654] width 472 height 57
paste textarea
click at [987, 668] on icon "button" at bounding box center [990, 668] width 10 height 10
click at [1337, 656] on textarea "what is the intent of this exclusion on a tail cyber / e&o policy -" at bounding box center [1211, 654] width 472 height 57
click at [1263, 691] on p "Web search is disabled when a file is uploaded" at bounding box center [1212, 695] width 458 height 10
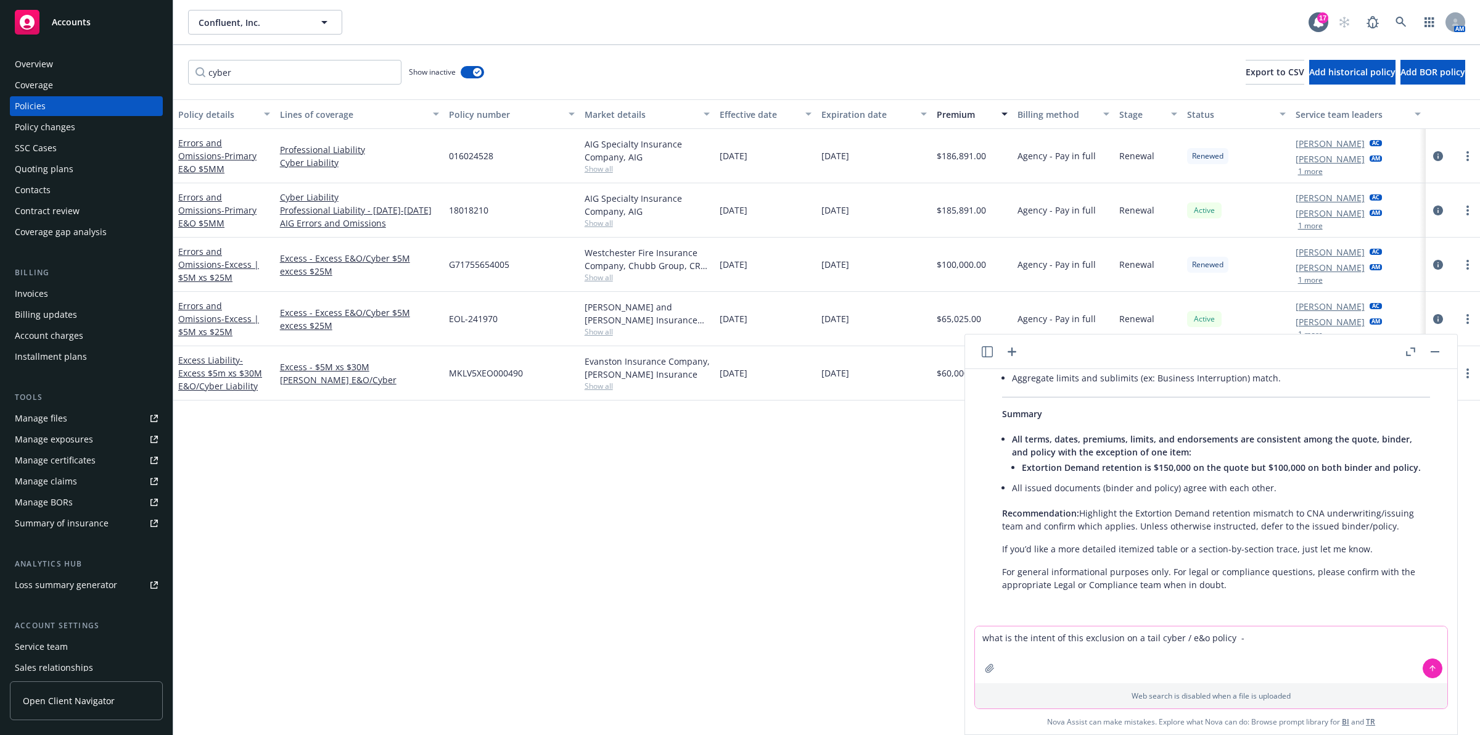
click at [1266, 640] on textarea "what is the intent of this exclusion on a tail cyber / e&o policy -" at bounding box center [1211, 654] width 472 height 57
paste textarea "The Insurer shall not be liable for Loss on account of any Claim made against a…"
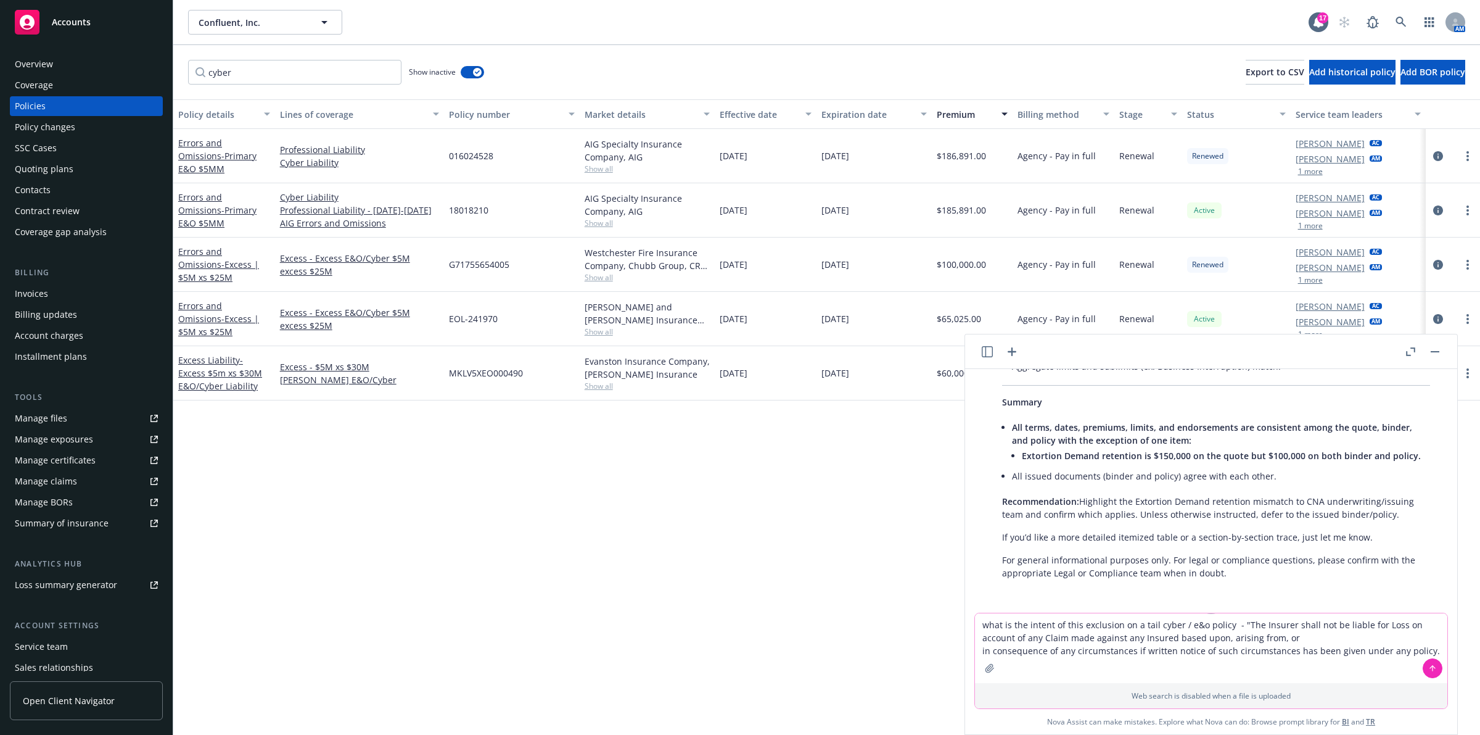
type textarea "what is the intent of this exclusion on a tail cyber / e&o policy - "The Insure…"
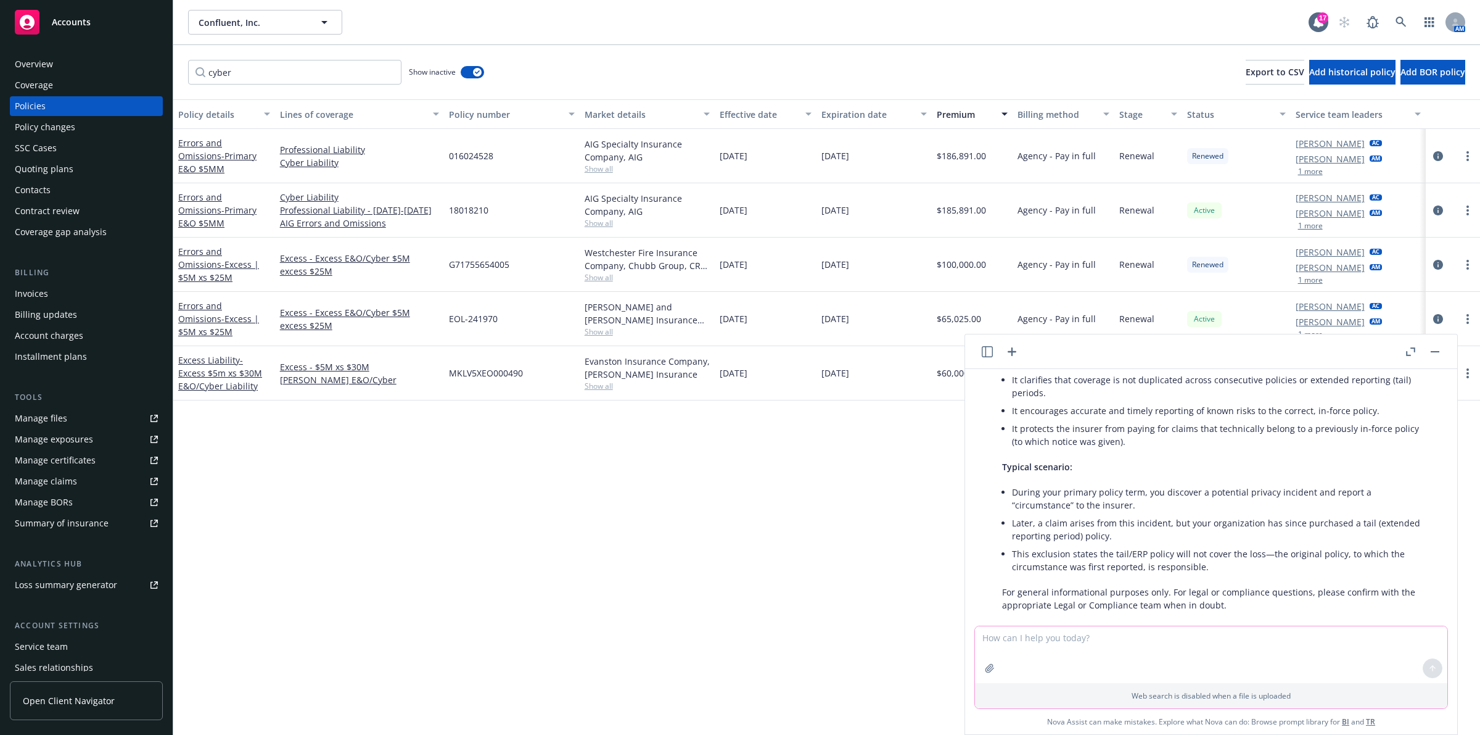
scroll to position [1145, 0]
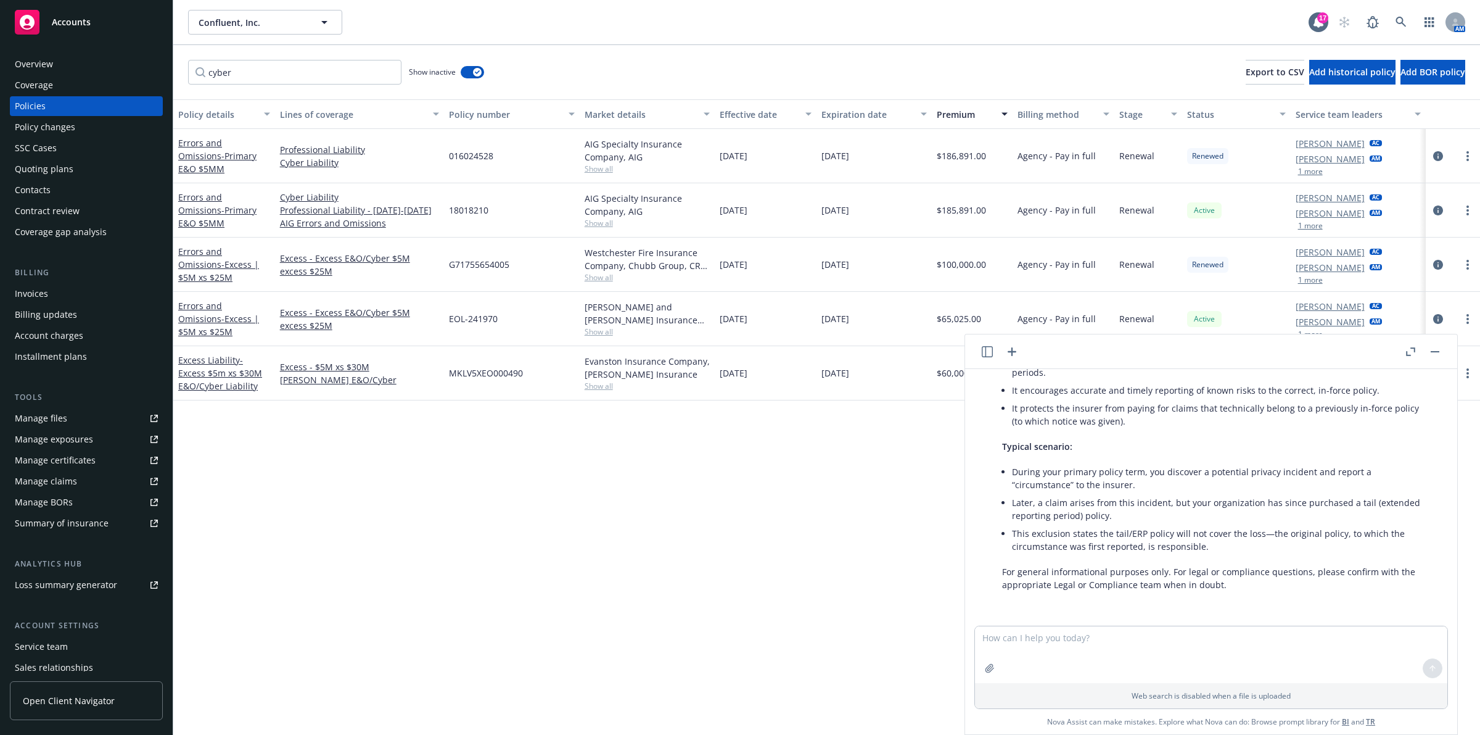
click at [916, 508] on div "Policy details Lines of coverage Policy number Market details Effective date Ex…" at bounding box center [826, 416] width 1307 height 635
drag, startPoint x: 1435, startPoint y: 349, endPoint x: 1219, endPoint y: 329, distance: 216.2
click at [1434, 353] on button "button" at bounding box center [1435, 351] width 15 height 15
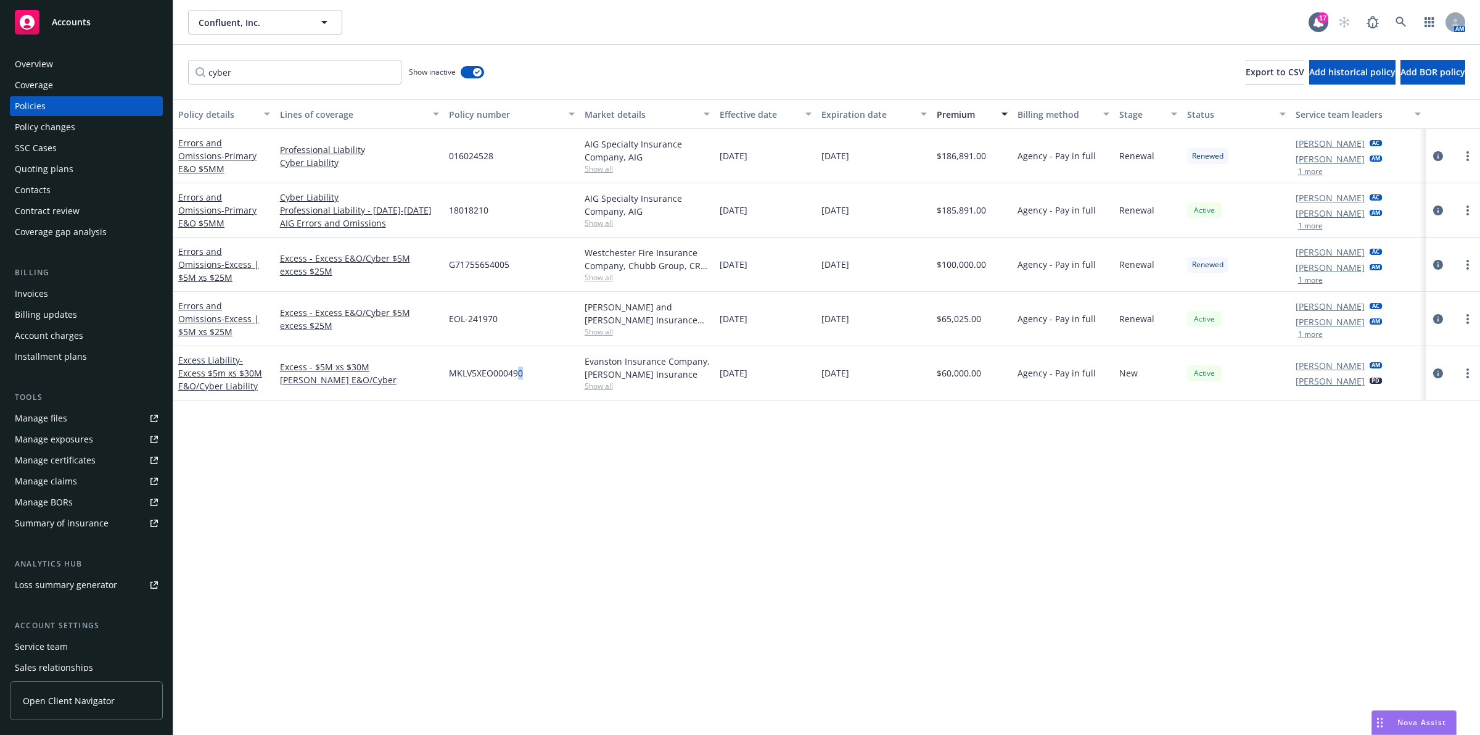
drag, startPoint x: 527, startPoint y: 457, endPoint x: 368, endPoint y: 10, distance: 474.8
click at [482, 332] on div "Policy details Lines of coverage Policy number Market details Effective date Ex…" at bounding box center [826, 416] width 1307 height 635
click at [1413, 728] on div "Nova Assist" at bounding box center [1414, 722] width 84 height 23
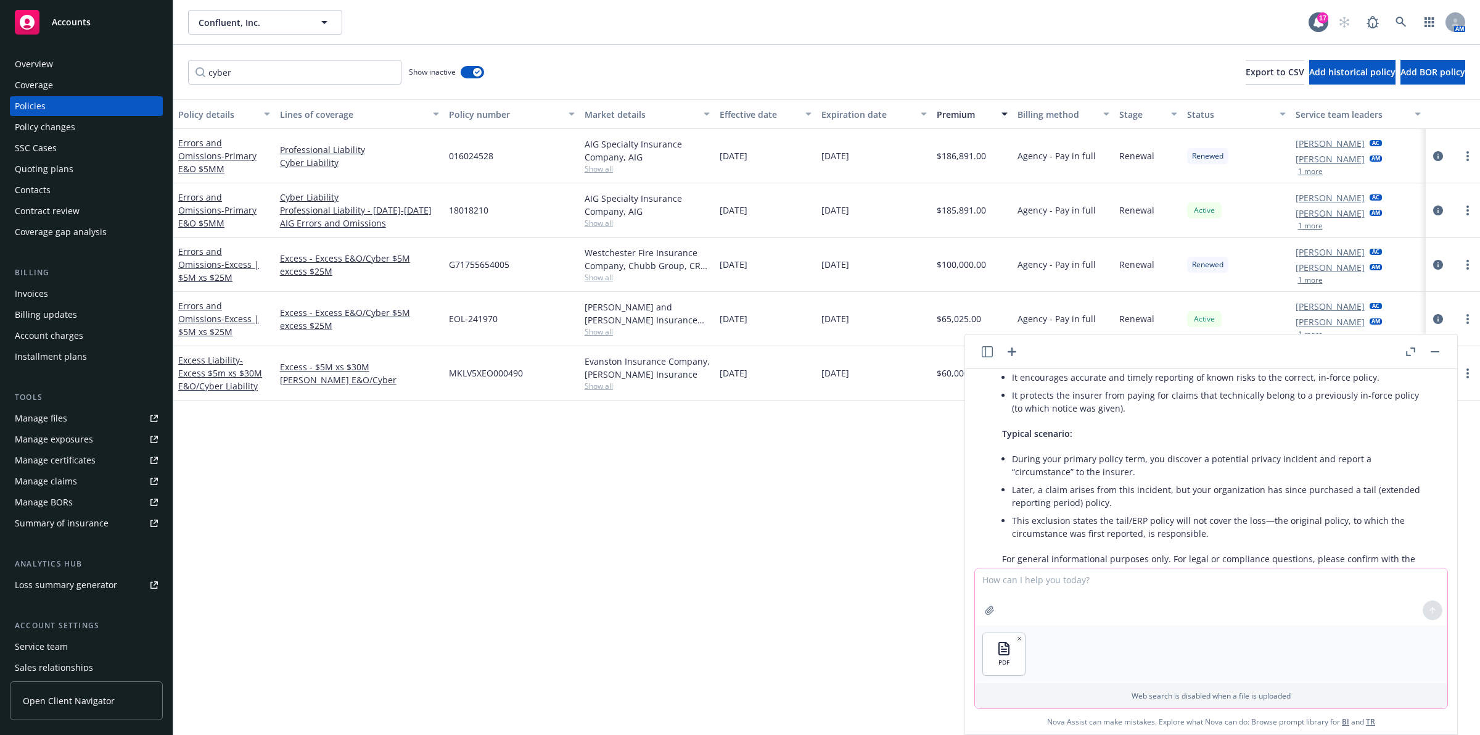
click at [1087, 589] on textarea at bounding box center [1211, 596] width 472 height 57
type textarea "is AXA XL providing coverage for computer fraud?"
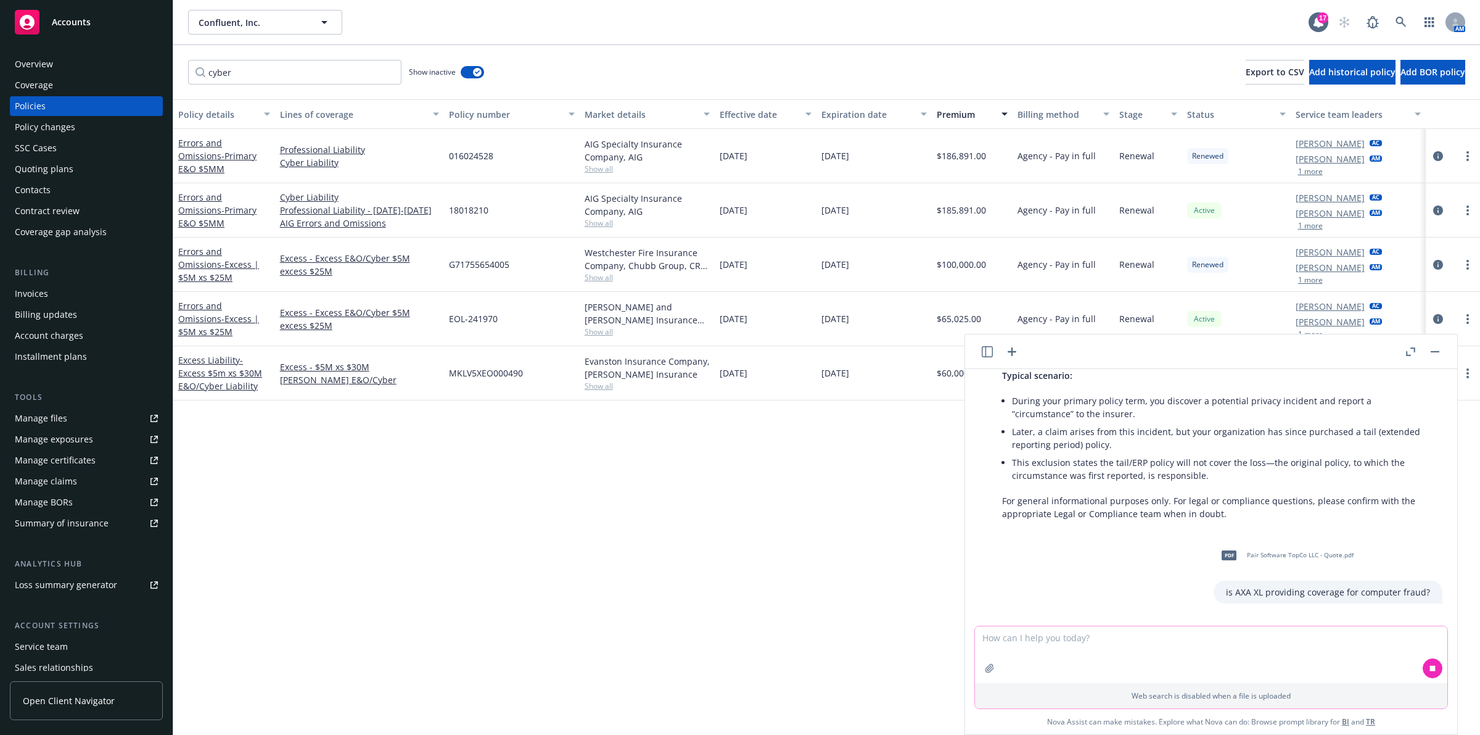
scroll to position [1257, 0]
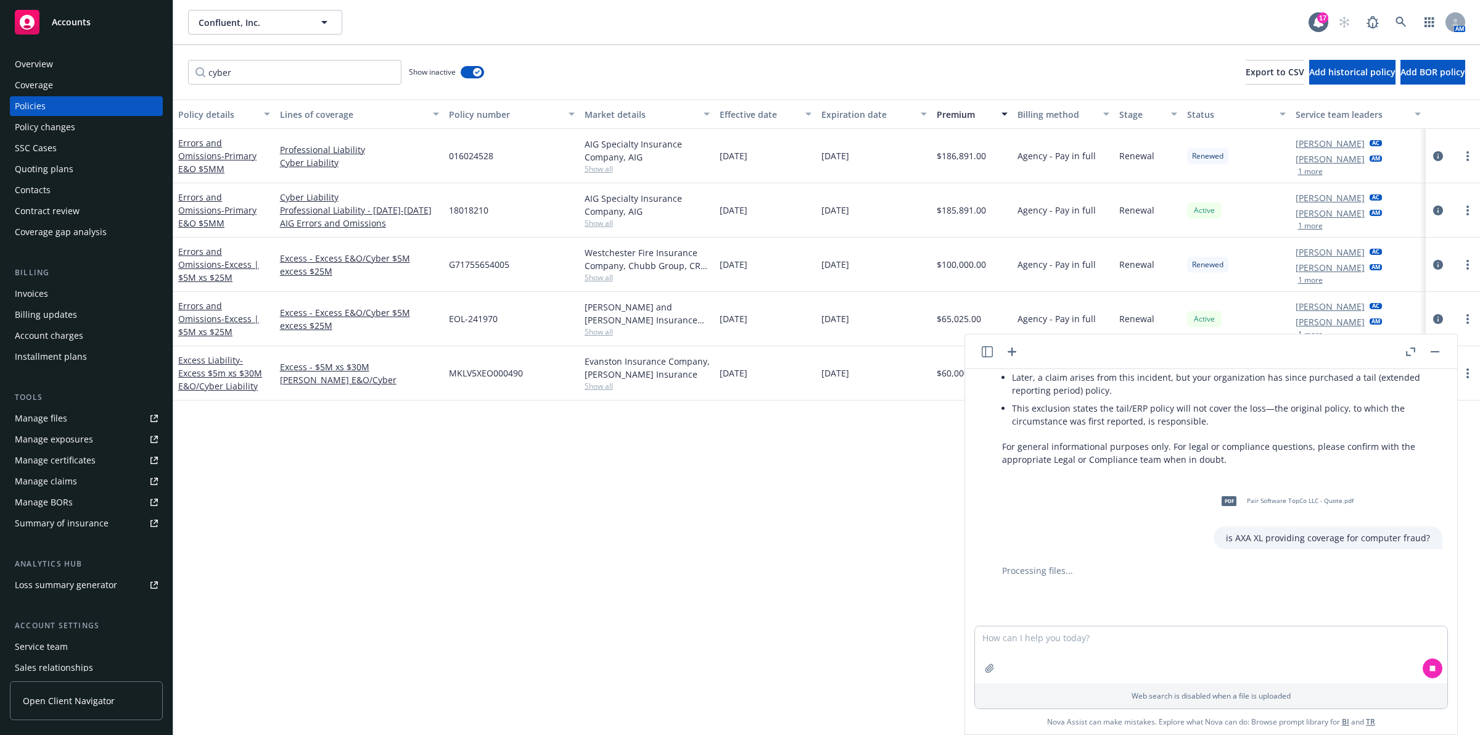
click at [836, 524] on div "Policy details Lines of coverage Policy number Market details Effective date Ex…" at bounding box center [826, 416] width 1307 height 635
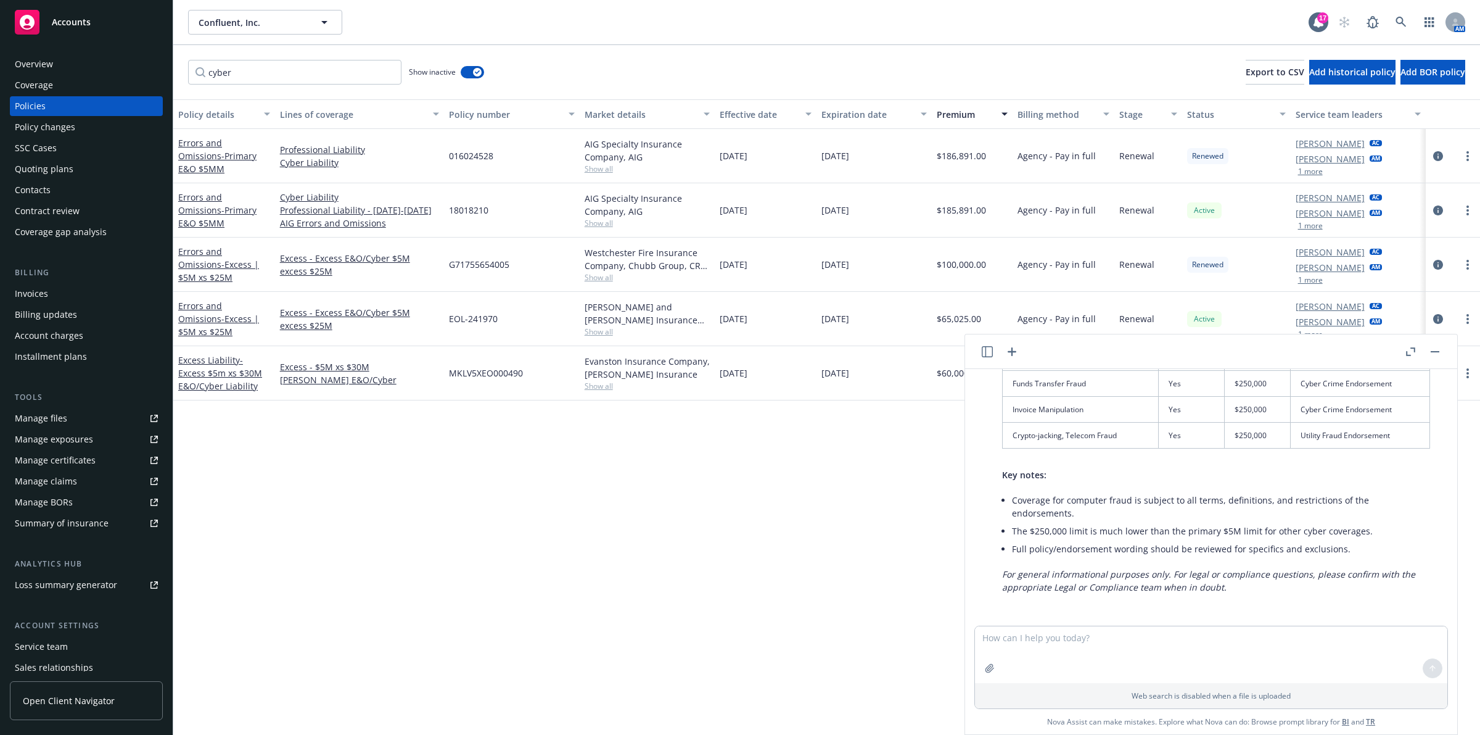
scroll to position [1812, 0]
click at [1179, 645] on textarea at bounding box center [1211, 654] width 472 height 57
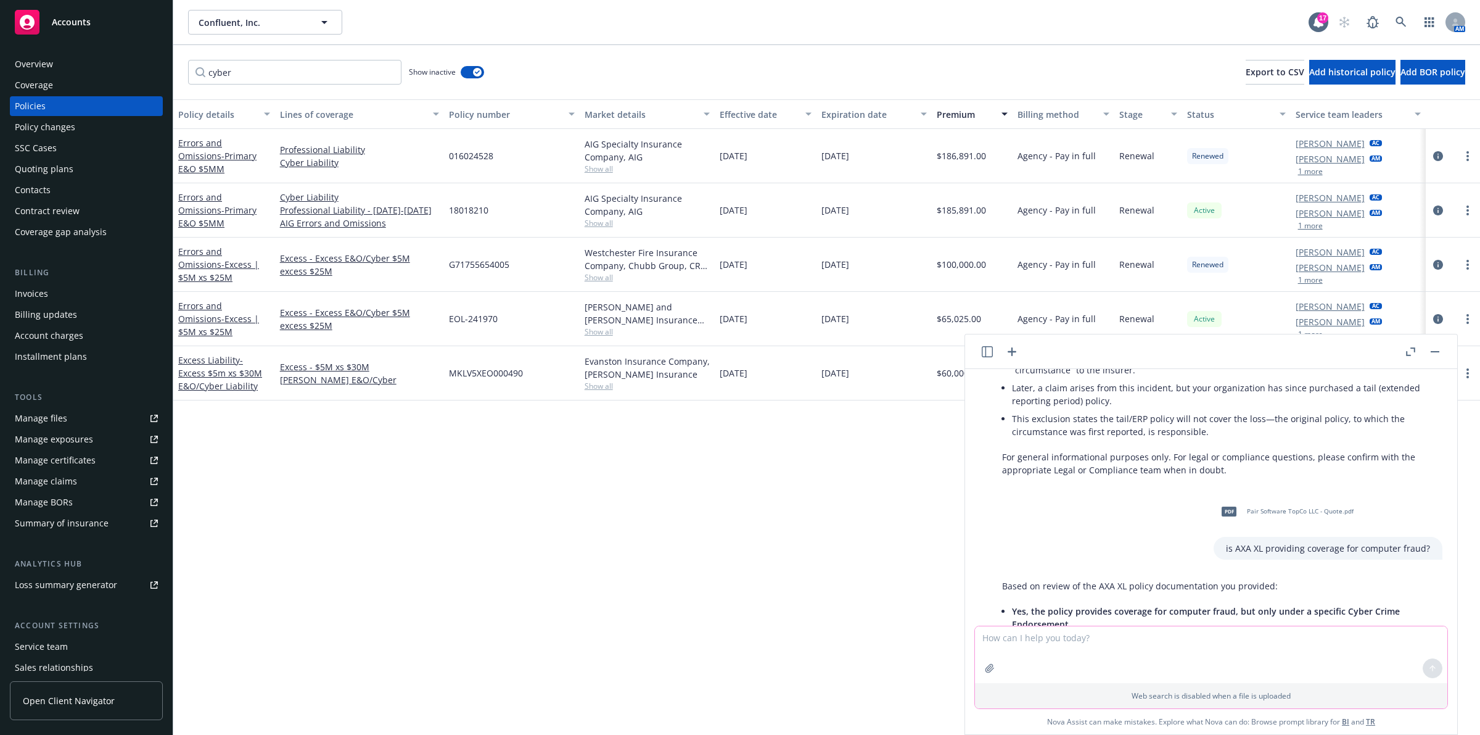
scroll to position [1272, 0]
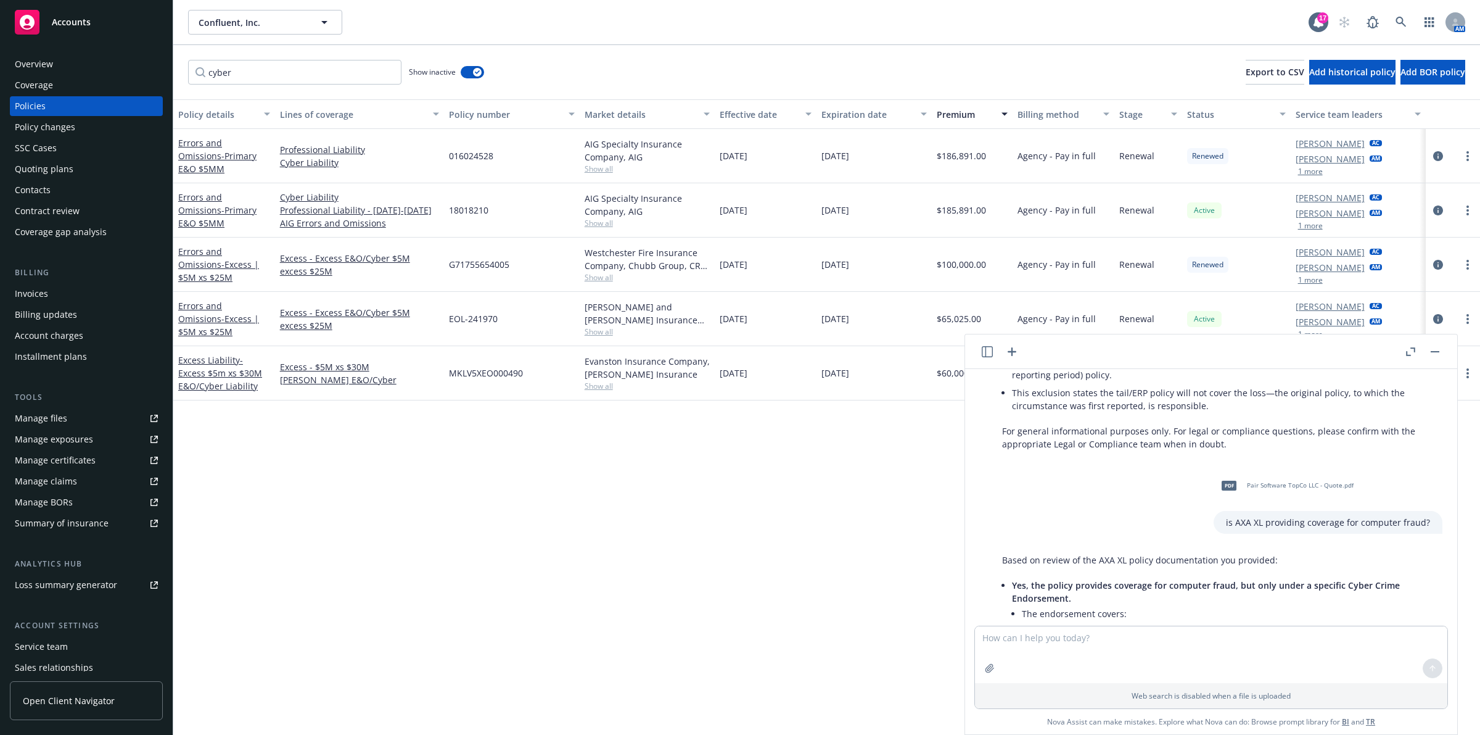
click at [1247, 489] on span "Pair Software TopCo LLC - Quote.pdf" at bounding box center [1300, 485] width 107 height 8
click at [1147, 649] on textarea at bounding box center [1211, 654] width 472 height 57
type textarea "Where does it explicitly cover computer fraud? What page number?"
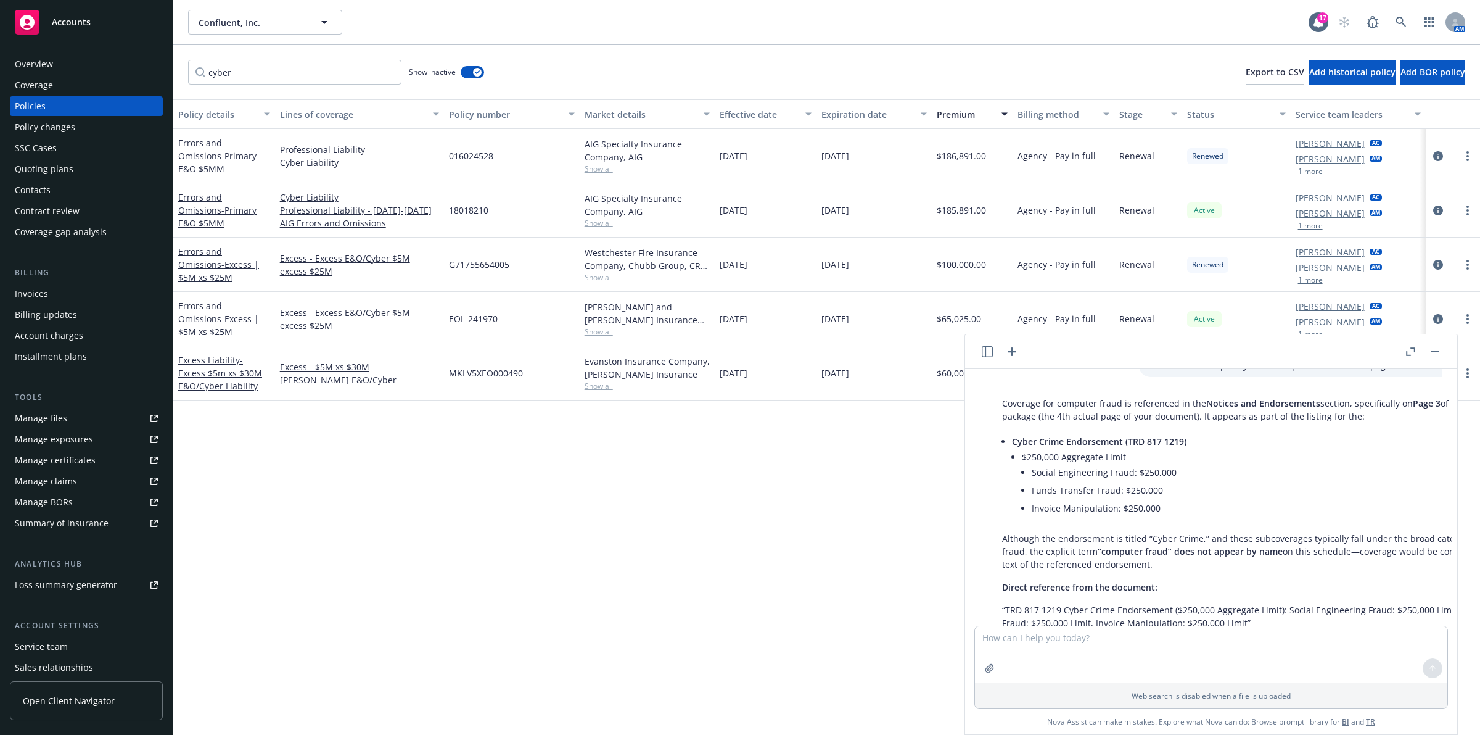
scroll to position [2079, 0]
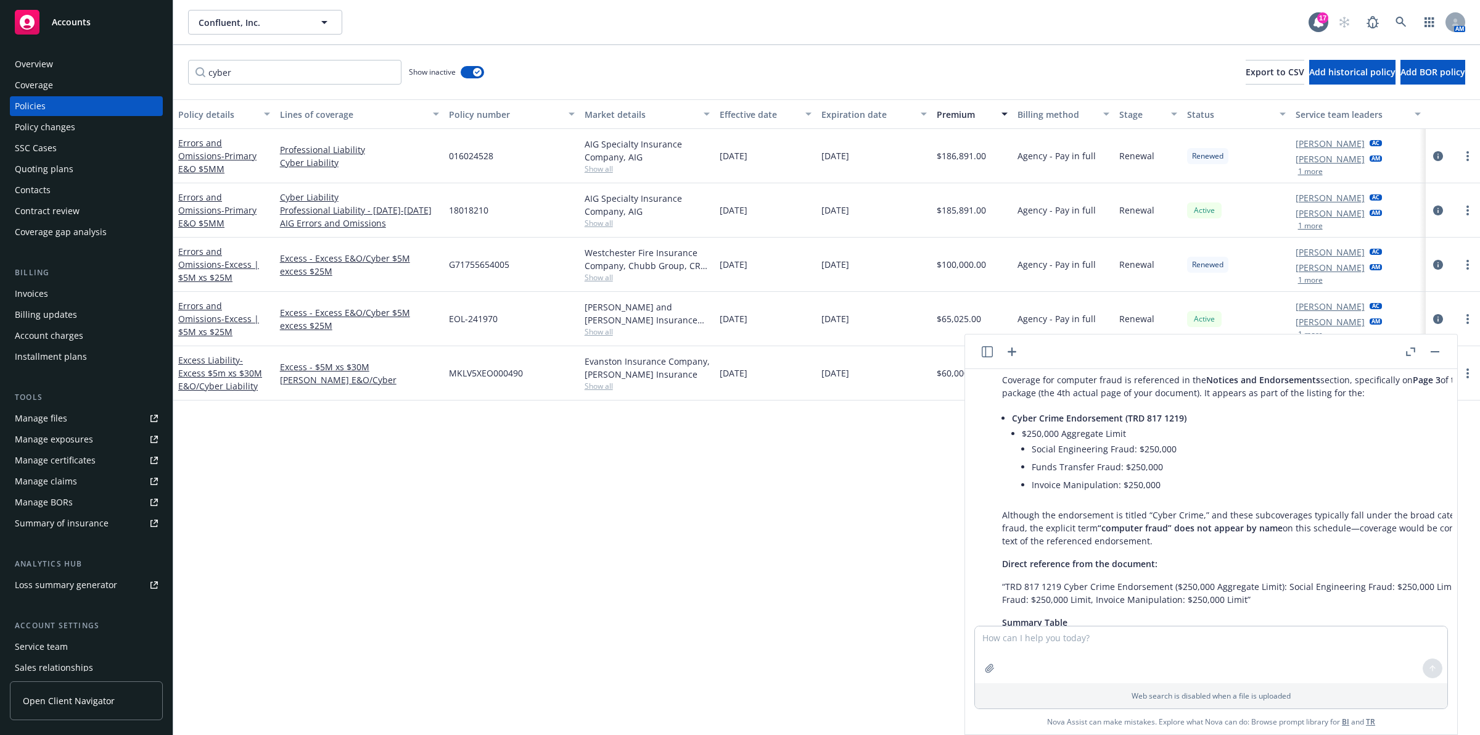
drag, startPoint x: 1219, startPoint y: 563, endPoint x: 1190, endPoint y: 565, distance: 28.5
click at [1190, 565] on div "Coverage for computer fraud is referenced in the Notices and Endorsements secti…" at bounding box center [1269, 630] width 558 height 524
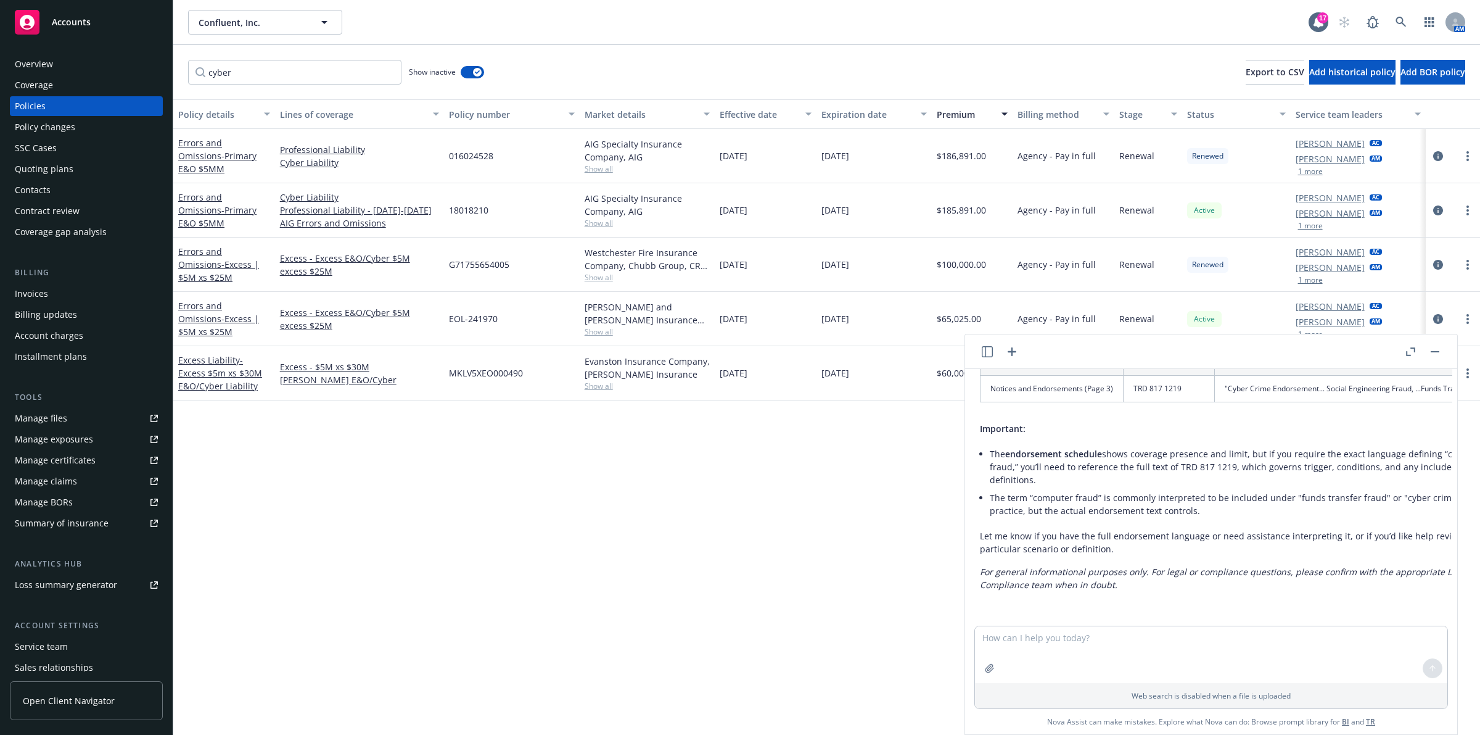
scroll to position [2388, 20]
click at [460, 423] on div "Policy details Lines of coverage Policy number Market details Effective date Ex…" at bounding box center [826, 416] width 1307 height 635
drag, startPoint x: 1436, startPoint y: 350, endPoint x: 1447, endPoint y: 346, distance: 11.7
click at [1447, 346] on header at bounding box center [1211, 351] width 492 height 35
click at [1441, 353] on button "button" at bounding box center [1435, 351] width 15 height 15
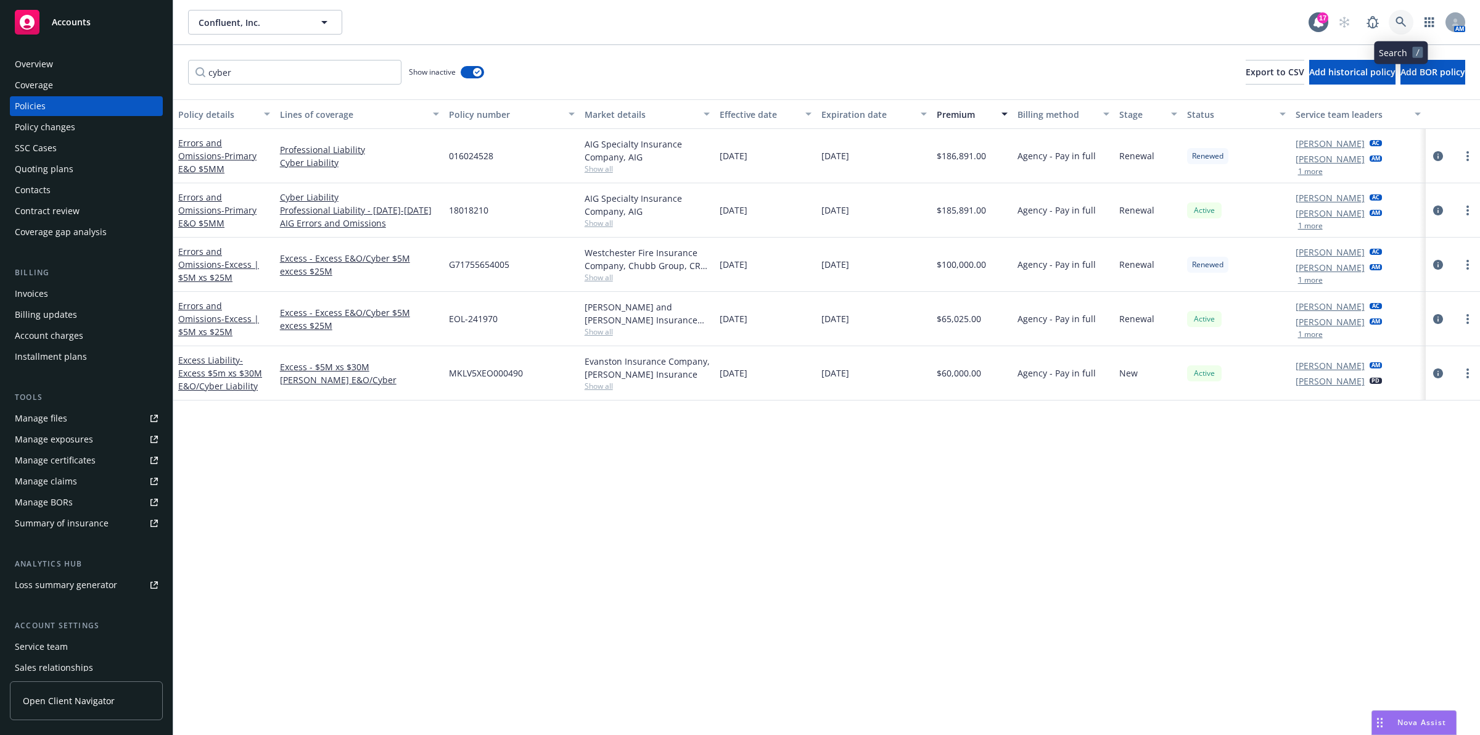
click at [1407, 27] on link at bounding box center [1401, 22] width 25 height 25
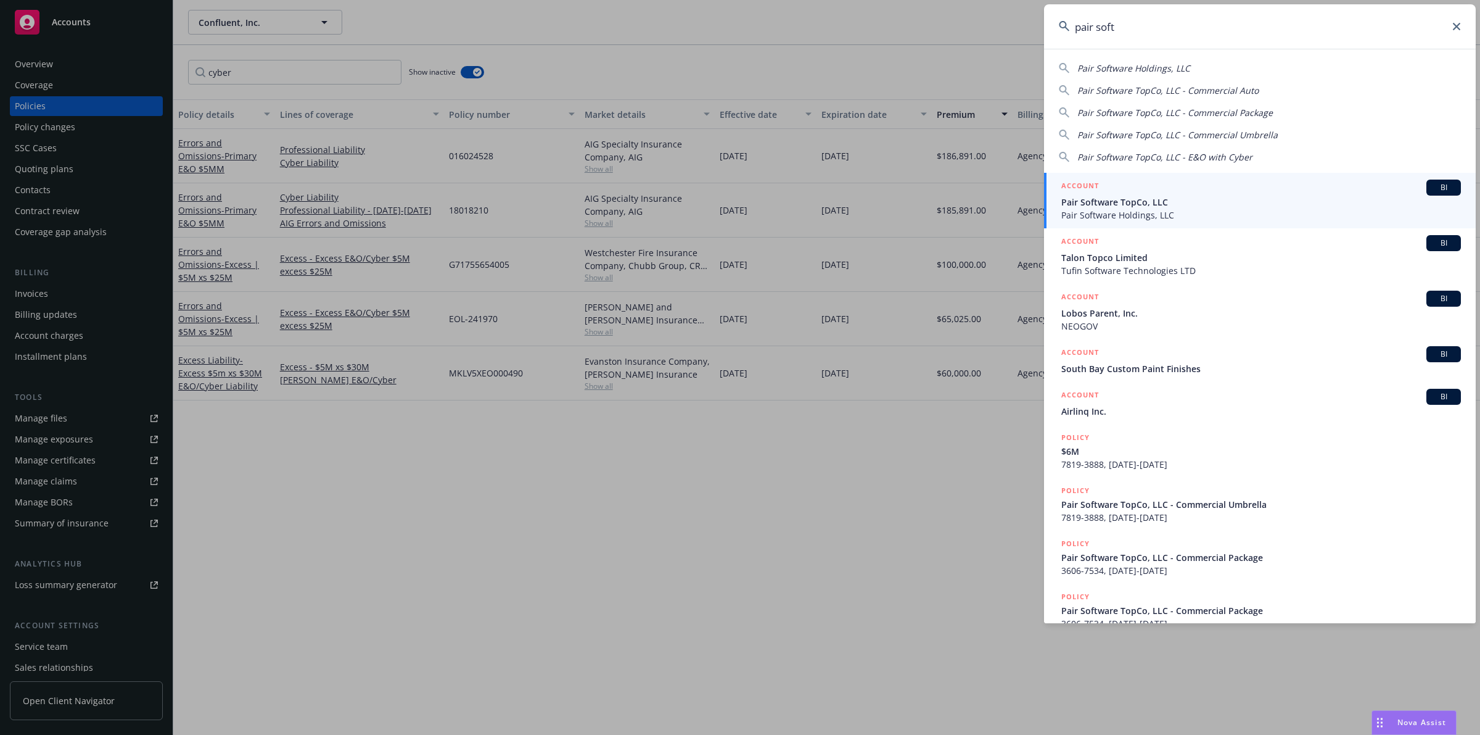
type input "pair soft"
click at [1252, 198] on span "Pair Software TopCo, LLC" at bounding box center [1261, 202] width 400 height 13
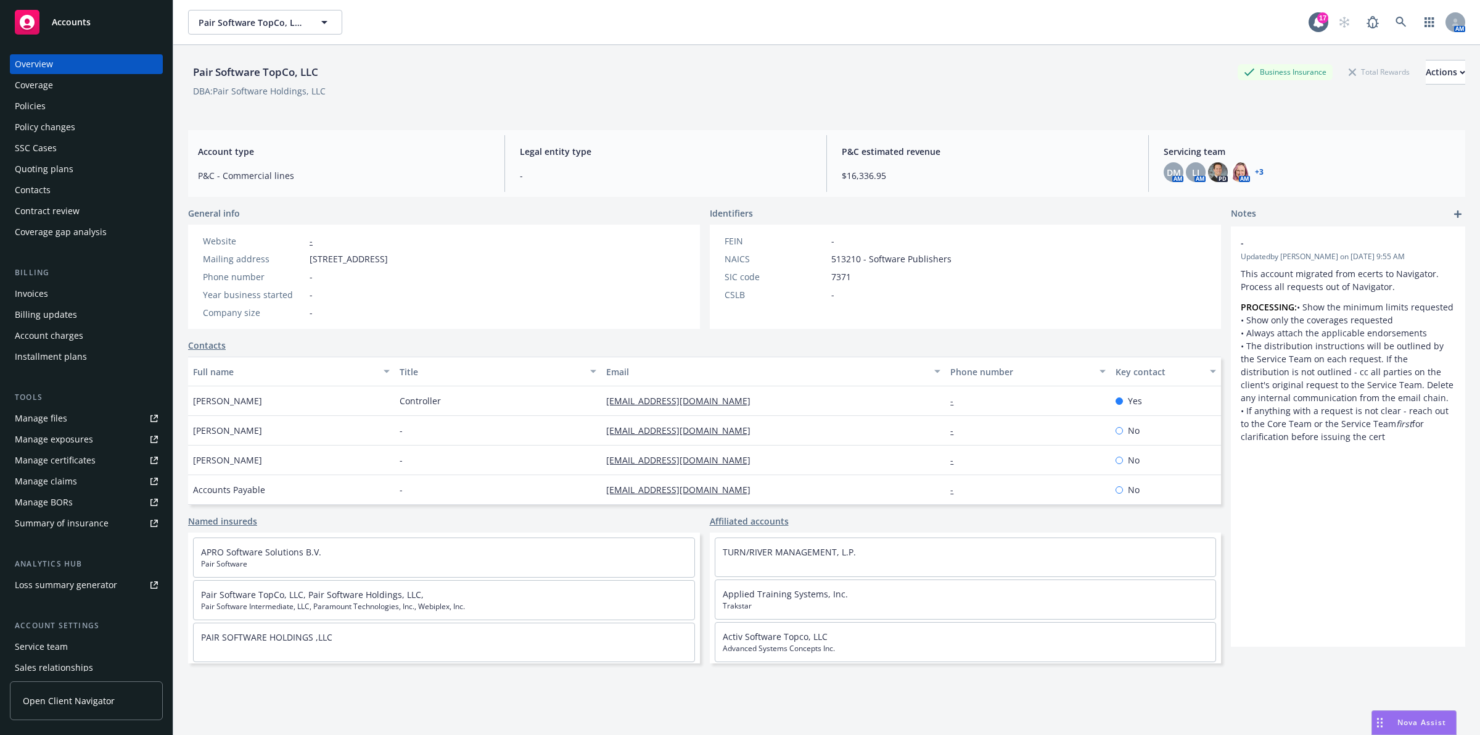
click at [112, 101] on div "Policies" at bounding box center [86, 106] width 143 height 20
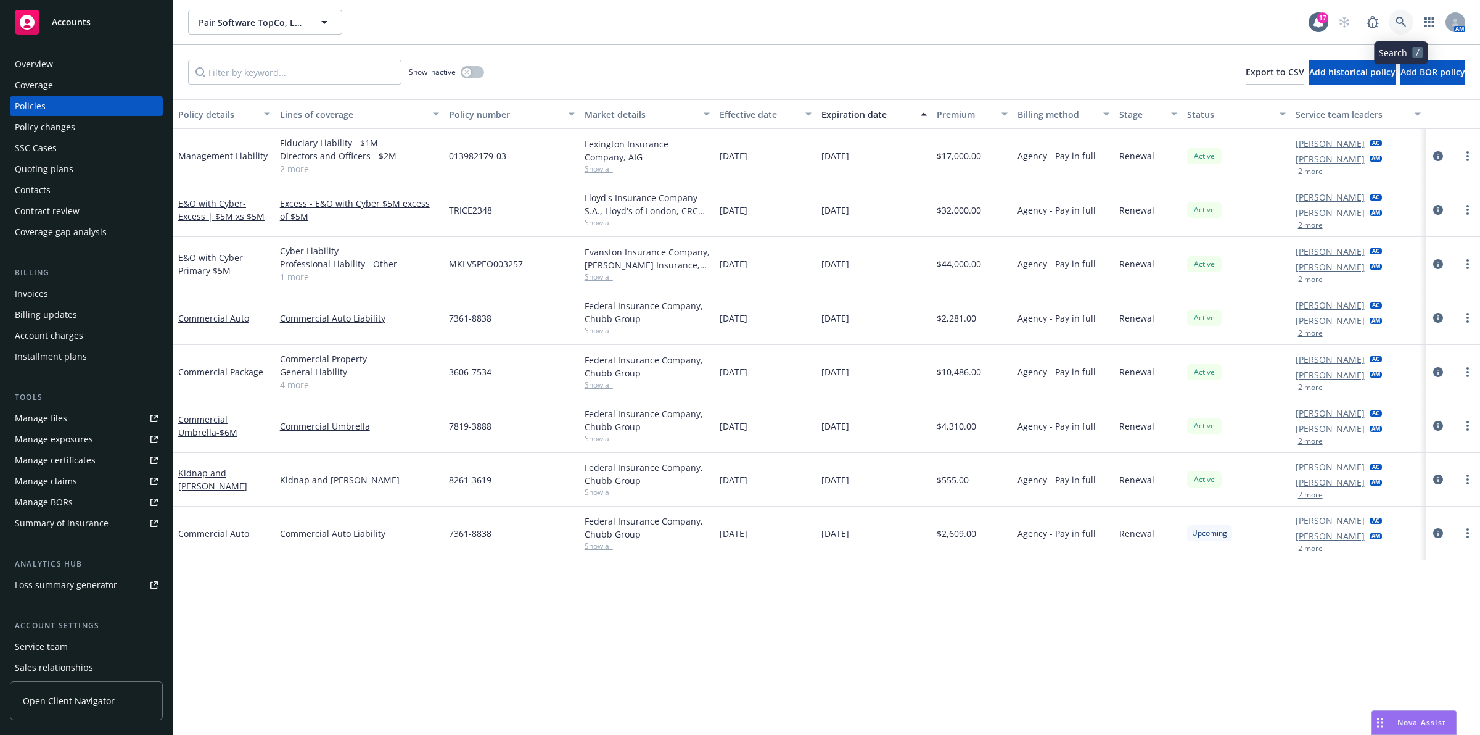
click at [1404, 26] on icon at bounding box center [1401, 22] width 11 height 11
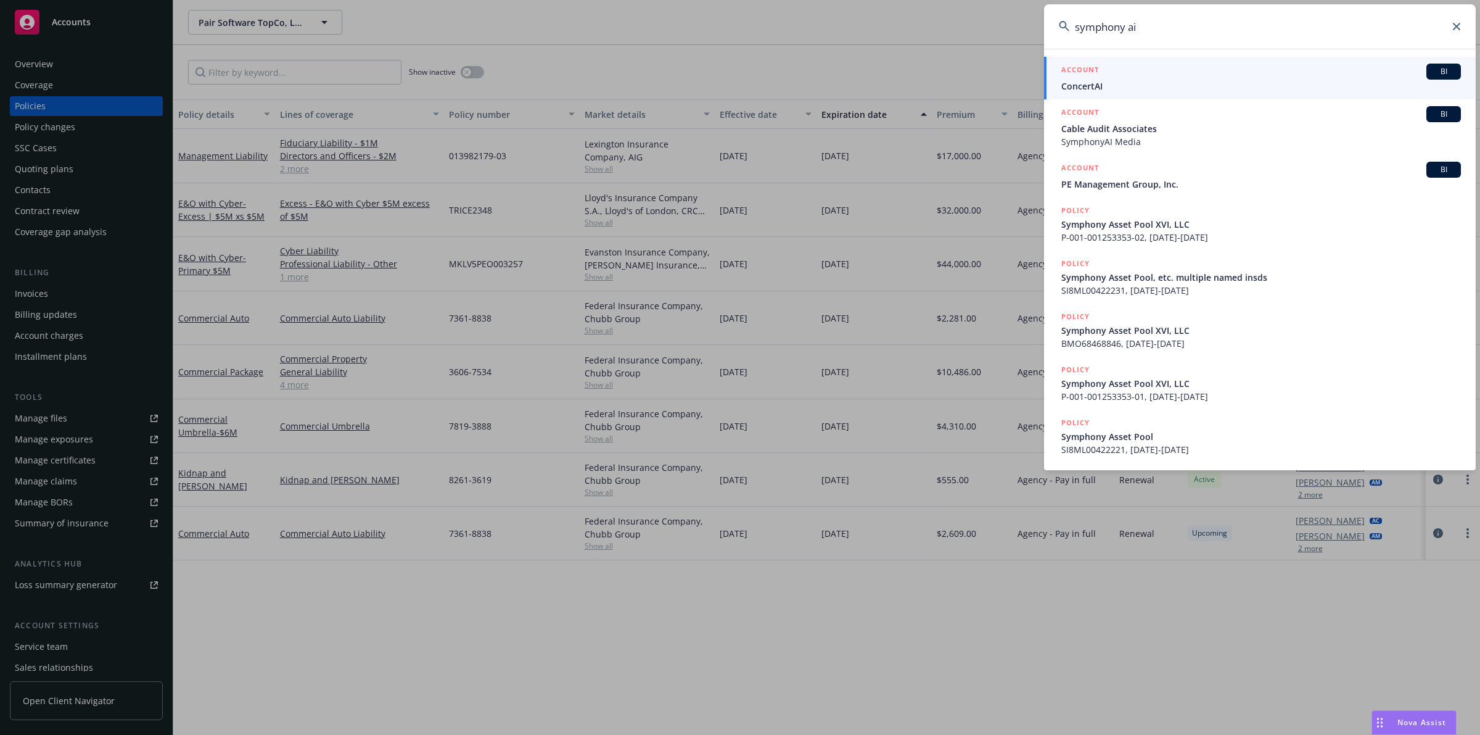
click at [1127, 28] on input "symphony ai" at bounding box center [1260, 26] width 432 height 44
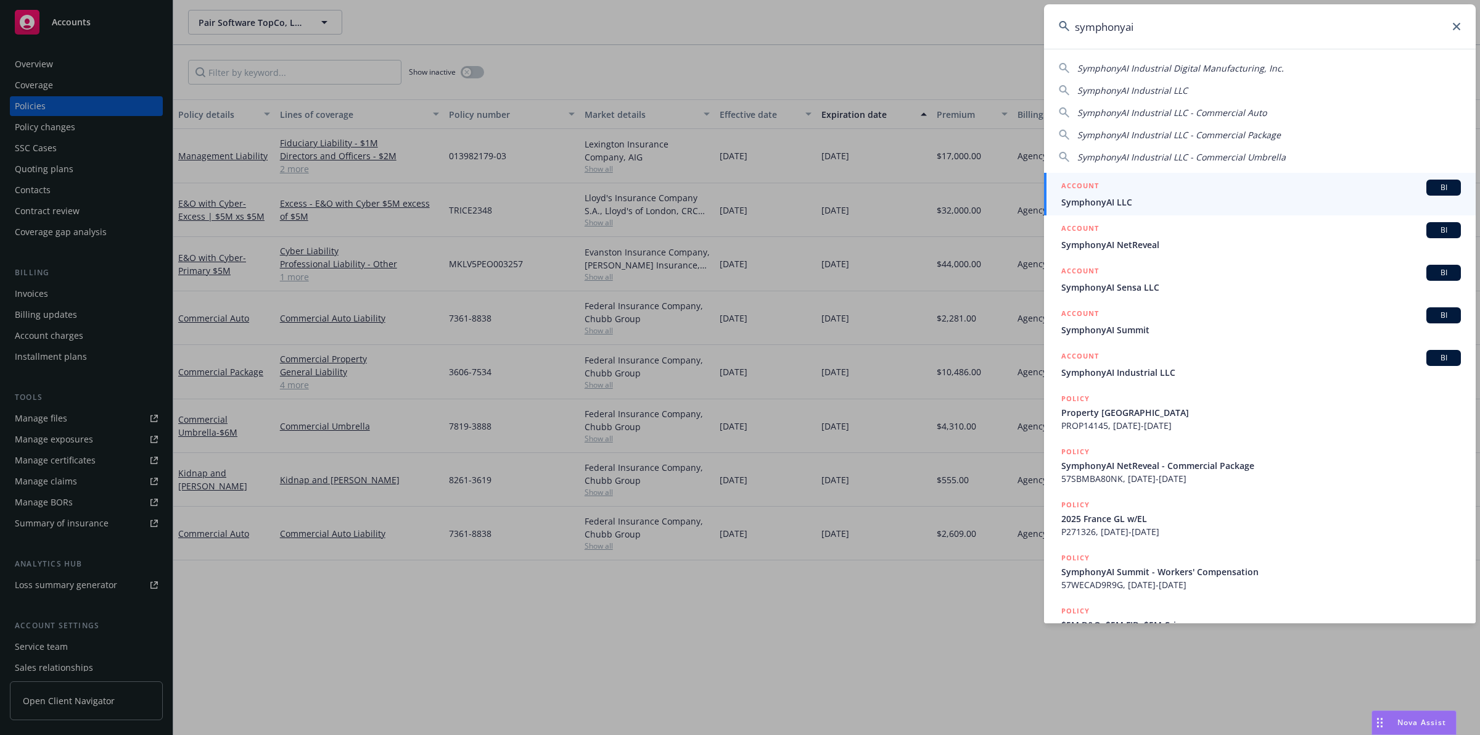
type input "symphonyai"
click at [1208, 190] on div "ACCOUNT BI" at bounding box center [1261, 187] width 400 height 16
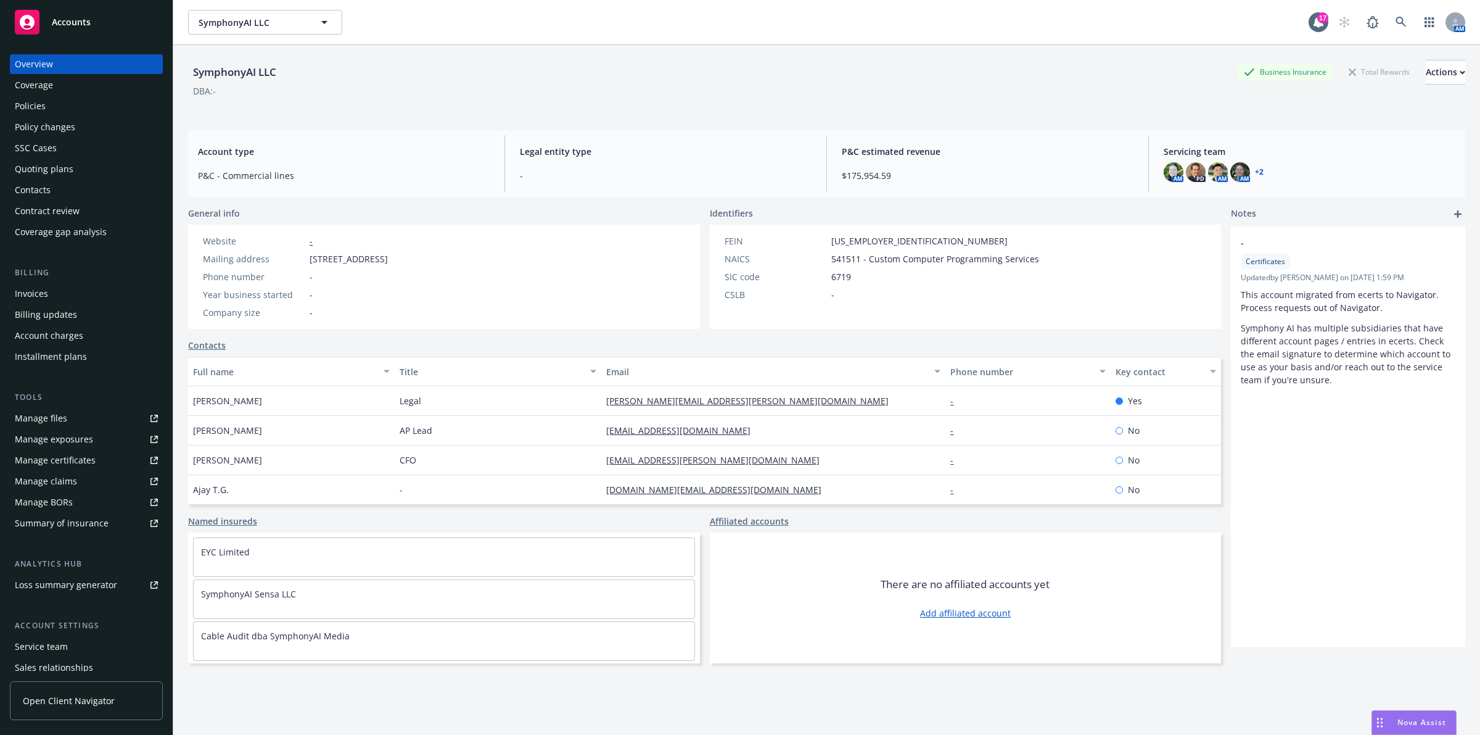
click at [31, 112] on div "Policies" at bounding box center [30, 106] width 31 height 20
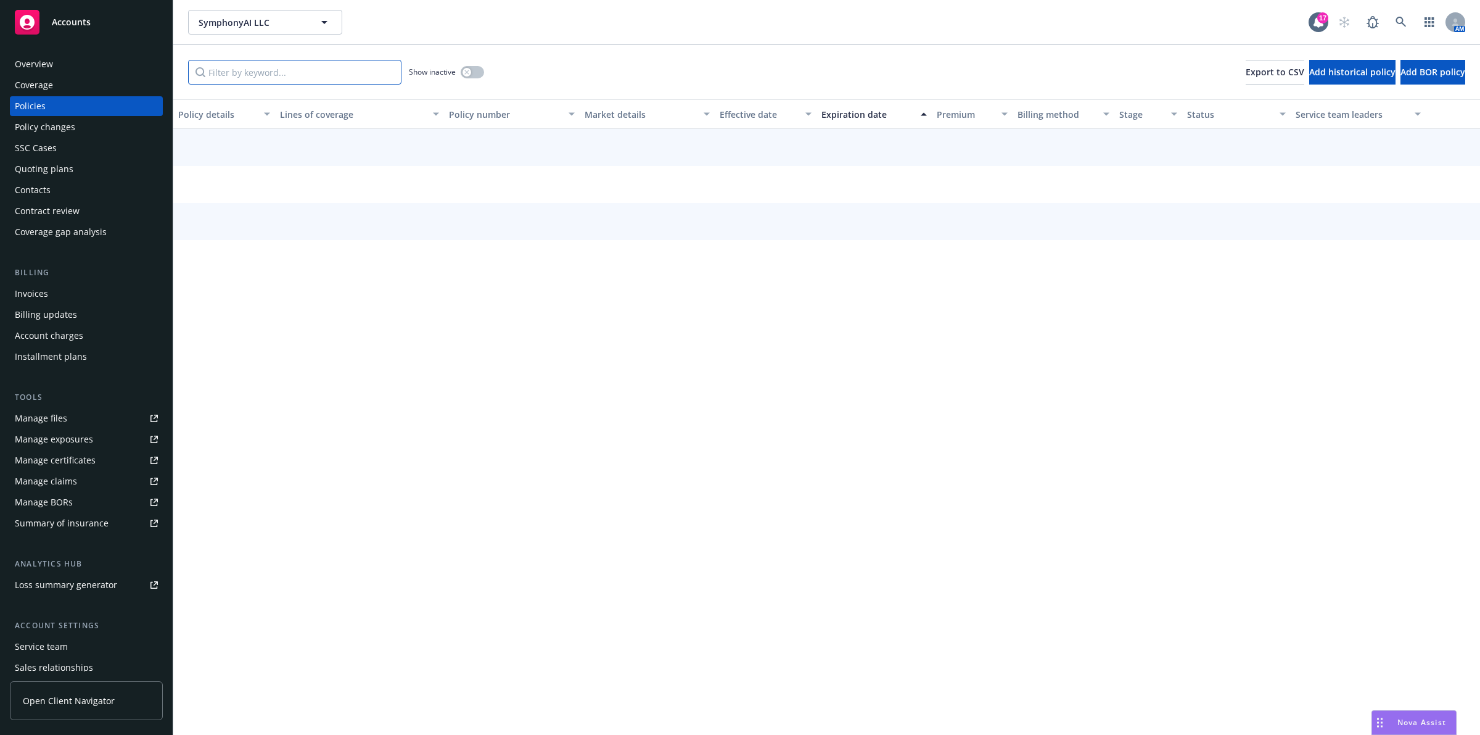
click at [287, 71] on input "Filter by keyword..." at bounding box center [294, 72] width 213 height 25
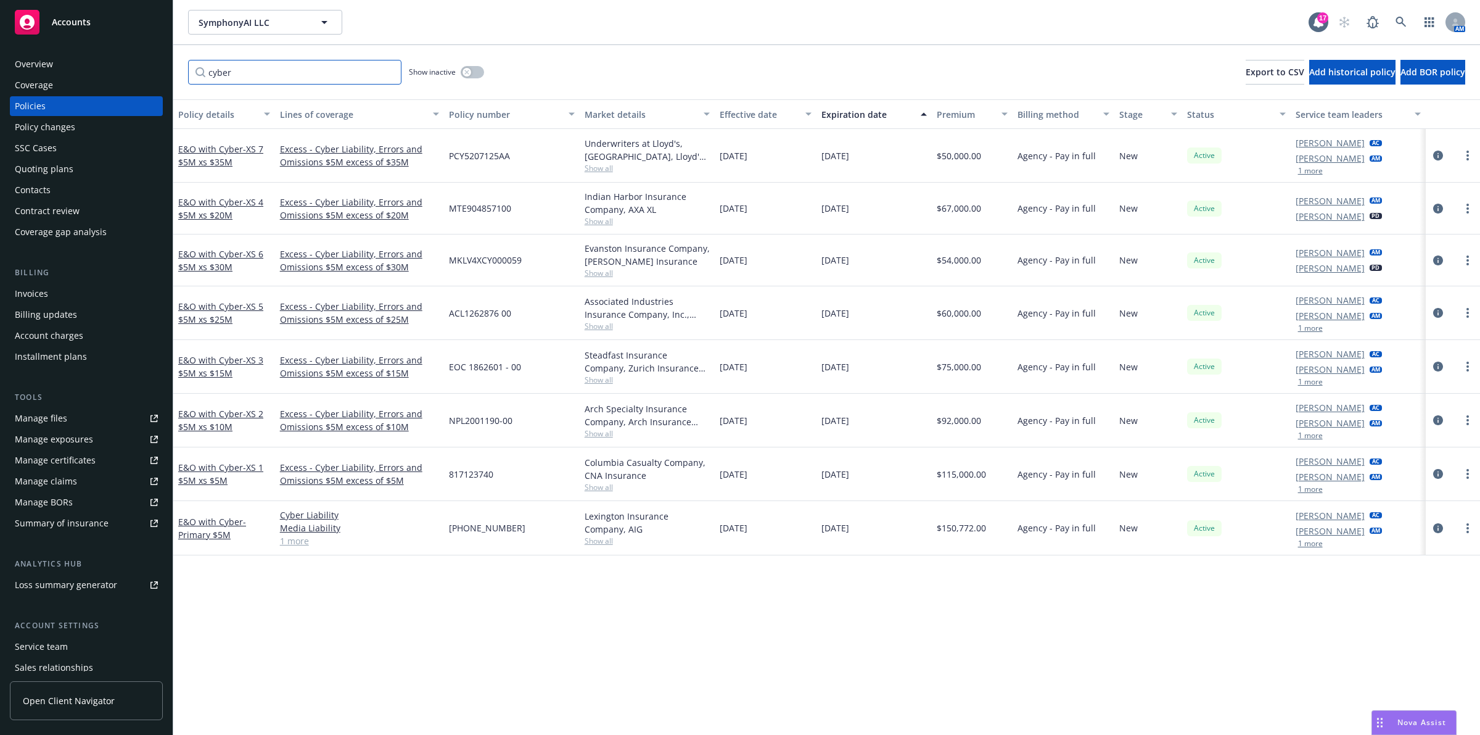
type input "cyber"
drag, startPoint x: 441, startPoint y: 660, endPoint x: 344, endPoint y: 697, distance: 104.2
click at [440, 660] on div "Policy details Lines of coverage Policy number Market details Effective date Ex…" at bounding box center [826, 416] width 1307 height 635
click at [1398, 15] on link at bounding box center [1401, 22] width 25 height 25
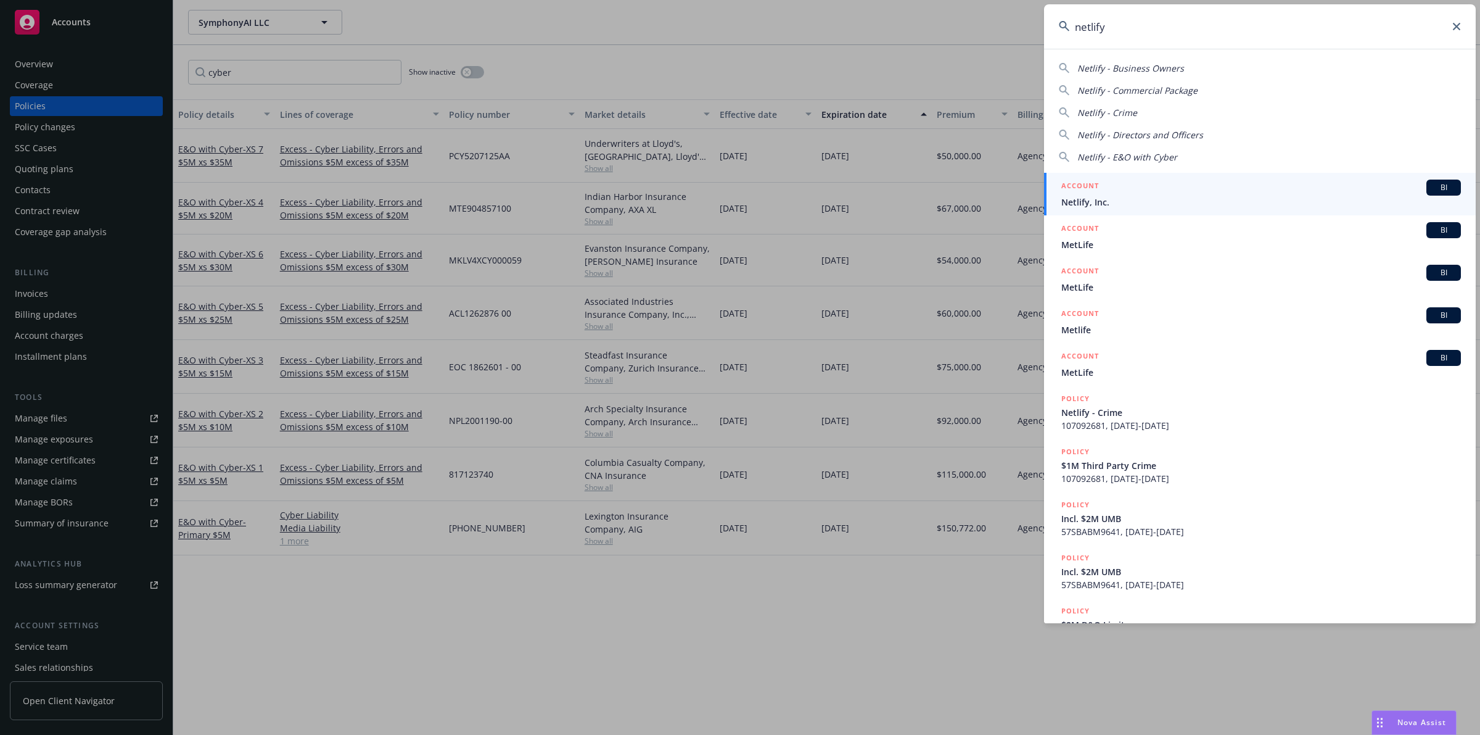
type input "netlify"
click at [1211, 194] on div "ACCOUNT BI" at bounding box center [1261, 187] width 400 height 16
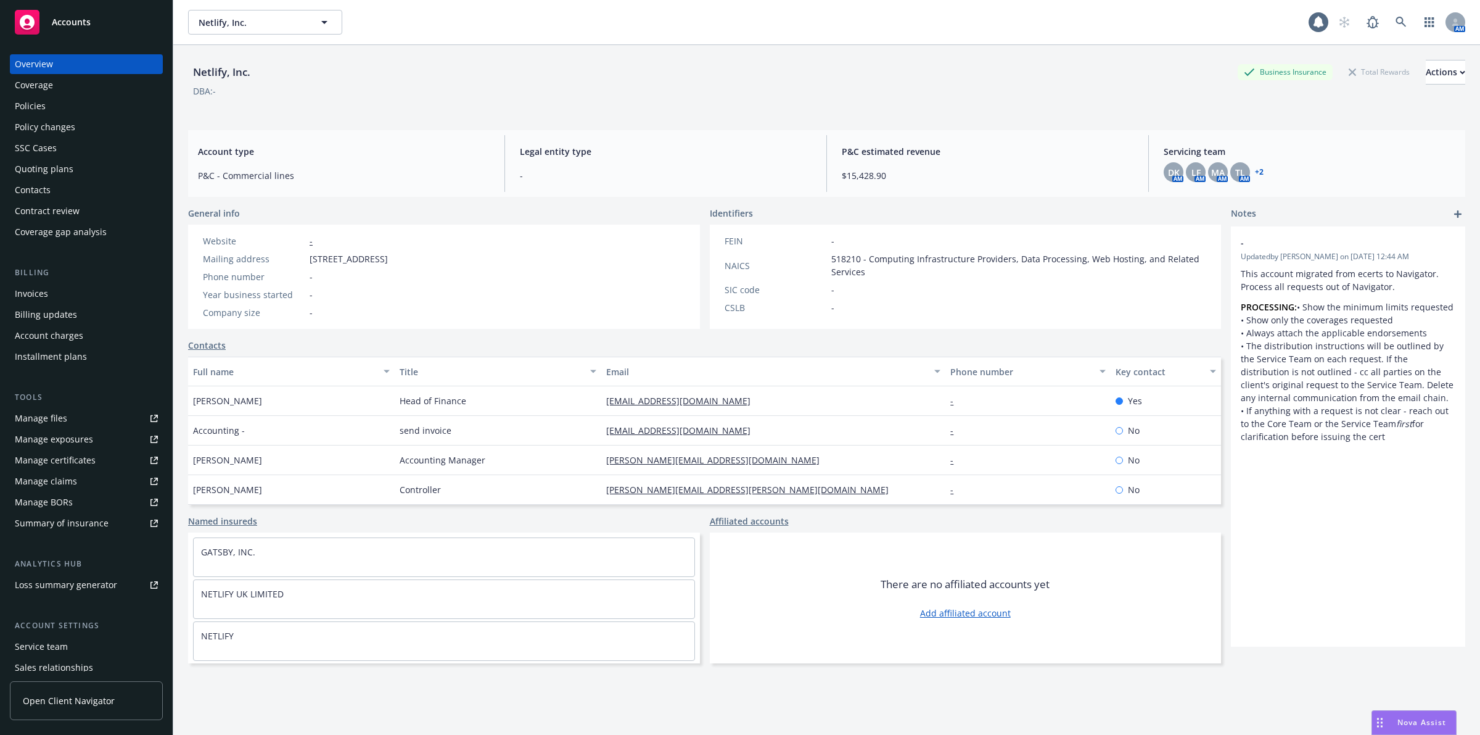
click at [105, 106] on div "Policies" at bounding box center [86, 106] width 143 height 20
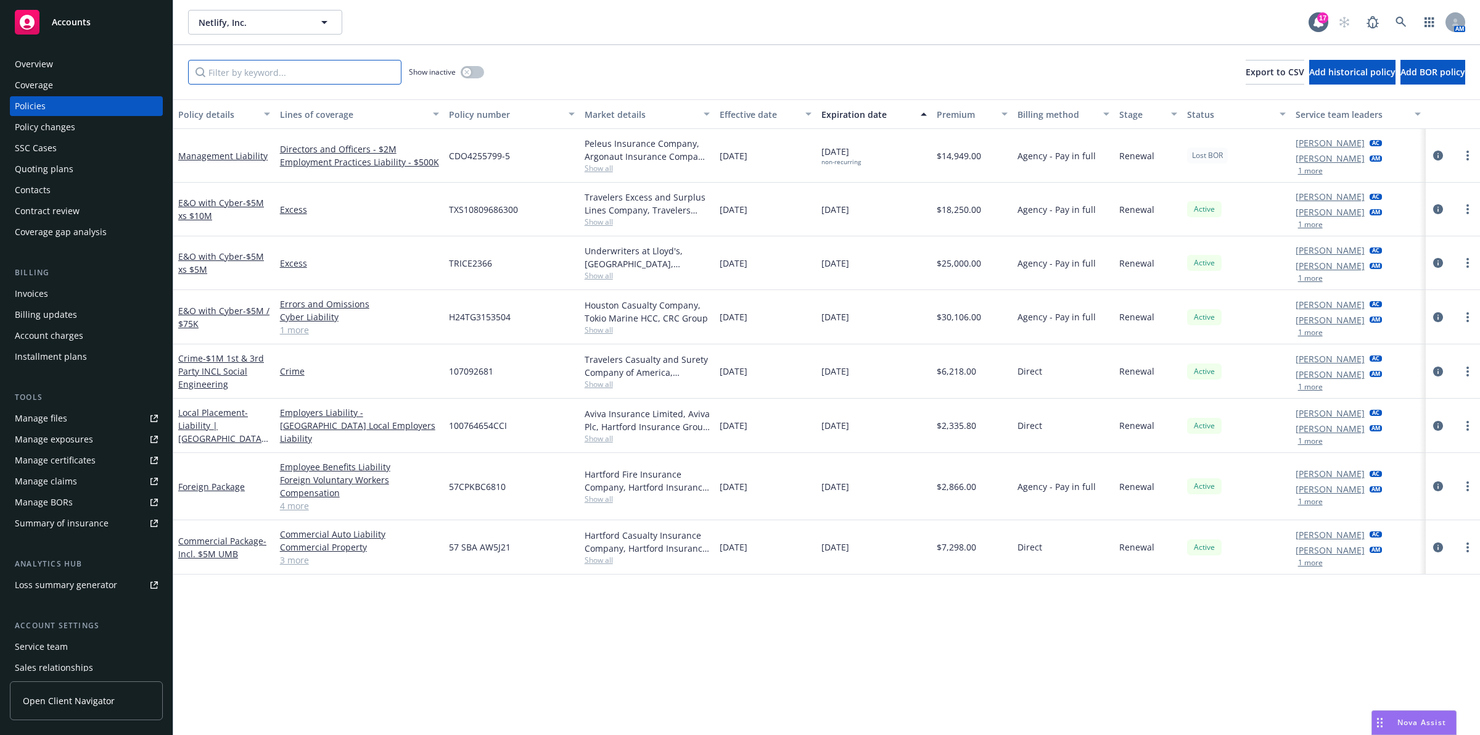
click at [259, 72] on input "Filter by keyword..." at bounding box center [294, 72] width 213 height 25
click at [976, 112] on div "Premium" at bounding box center [966, 114] width 58 height 13
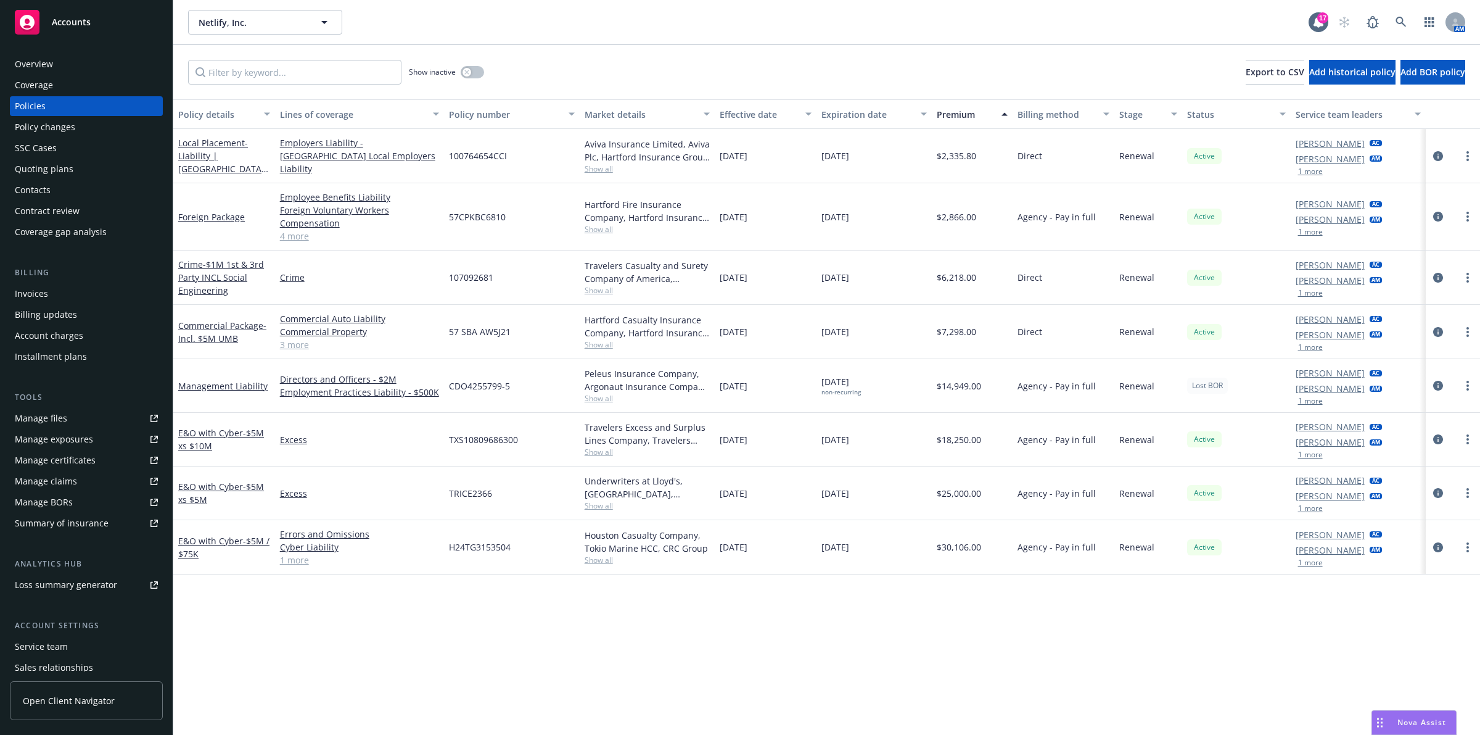
click at [970, 115] on div "Premium" at bounding box center [966, 114] width 58 height 13
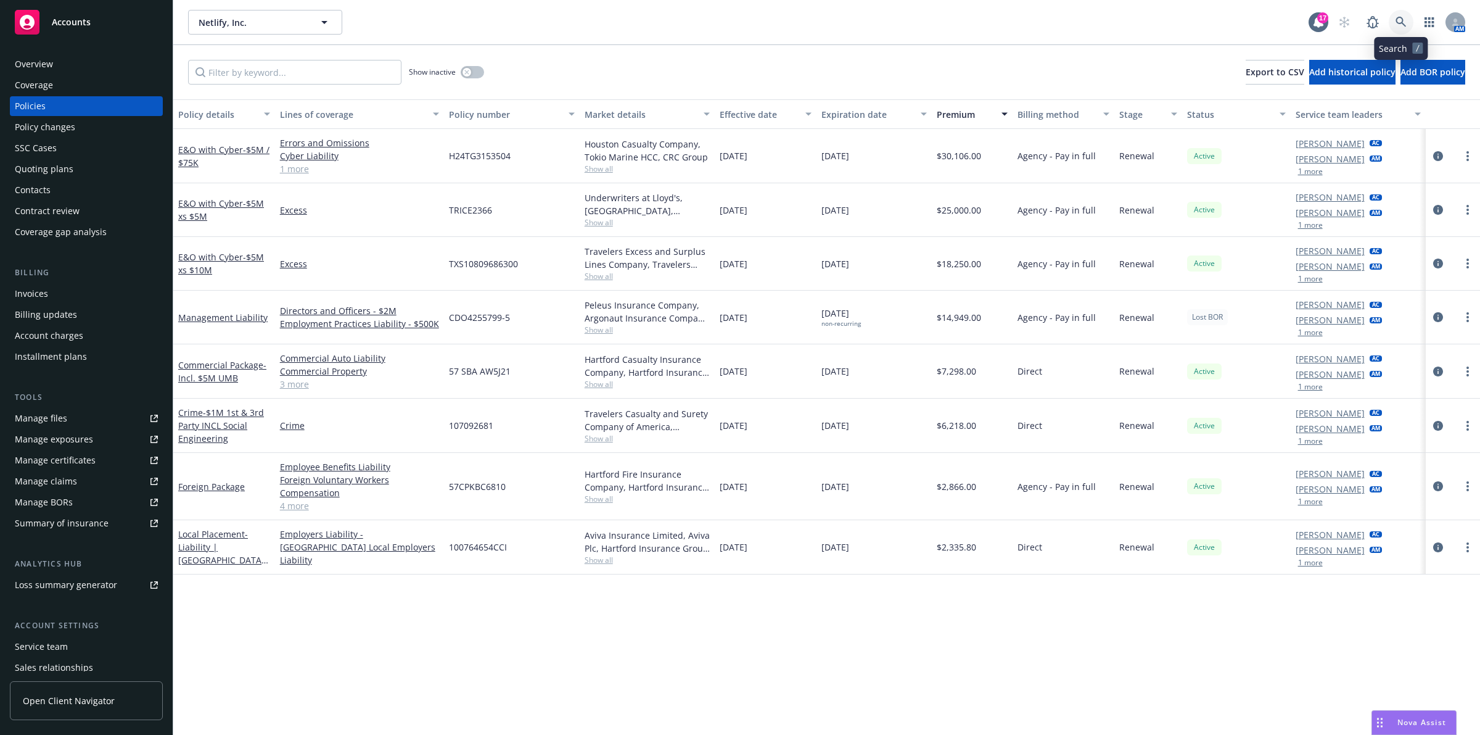
click at [1396, 22] on icon at bounding box center [1401, 22] width 11 height 11
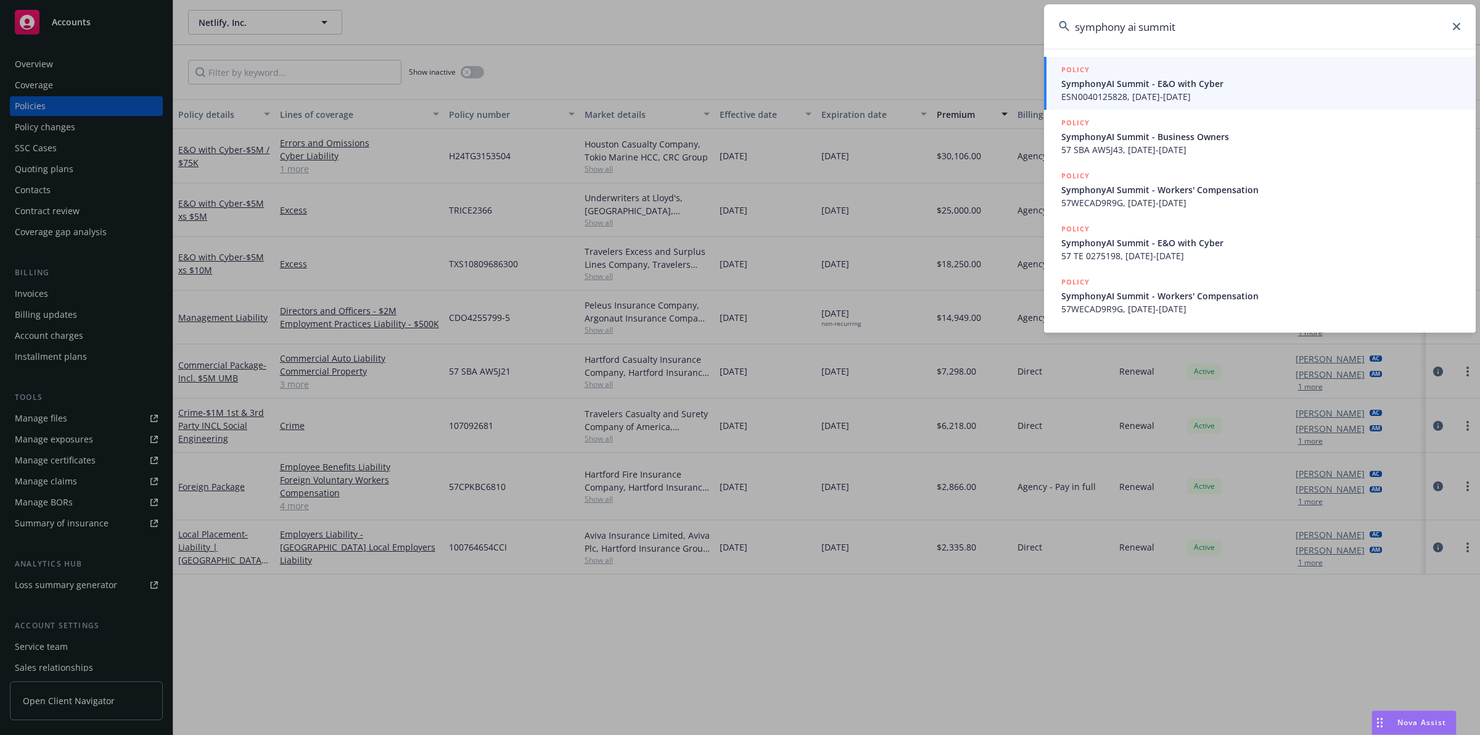
click at [1129, 26] on input "symphony ai summit" at bounding box center [1260, 26] width 432 height 44
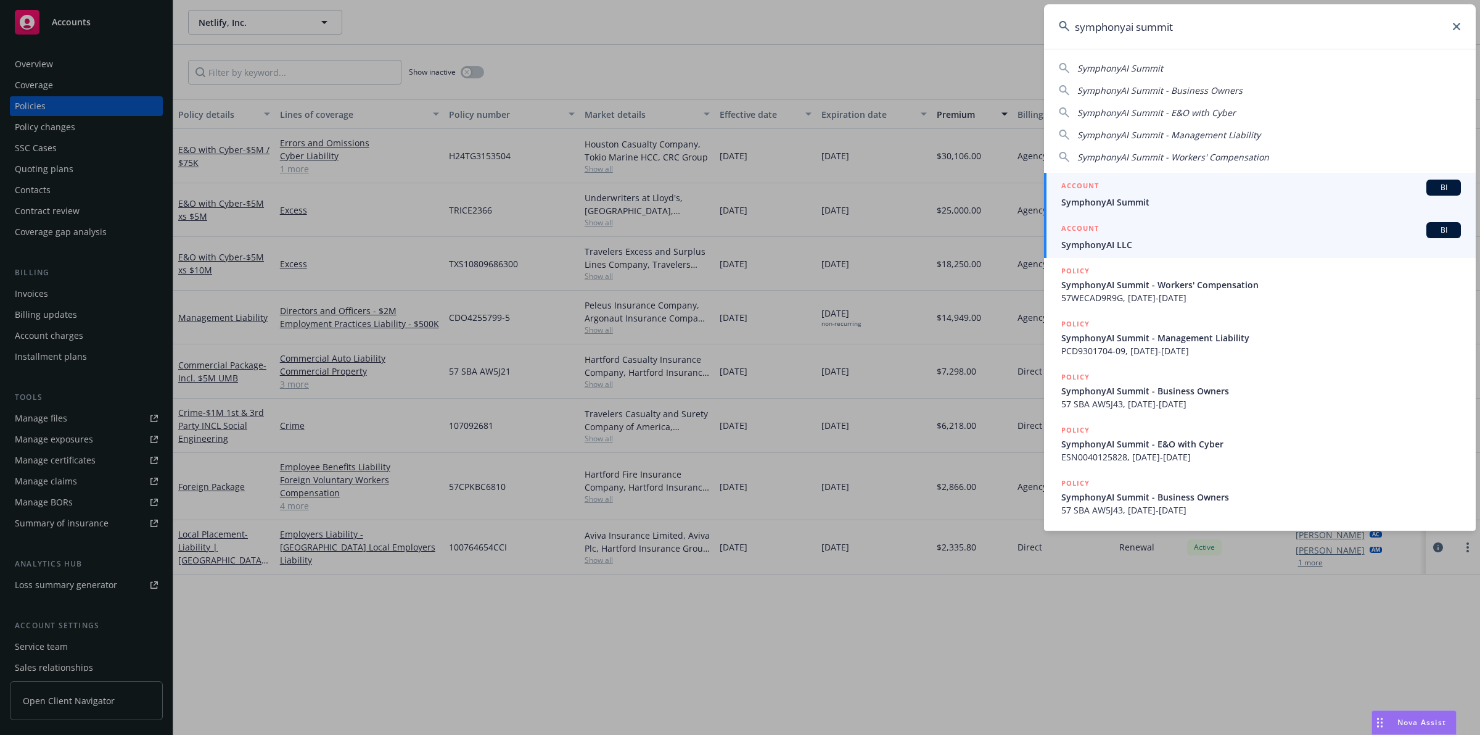
type input "symphonyai summit"
click at [1187, 201] on span "SymphonyAI Summit" at bounding box center [1261, 202] width 400 height 13
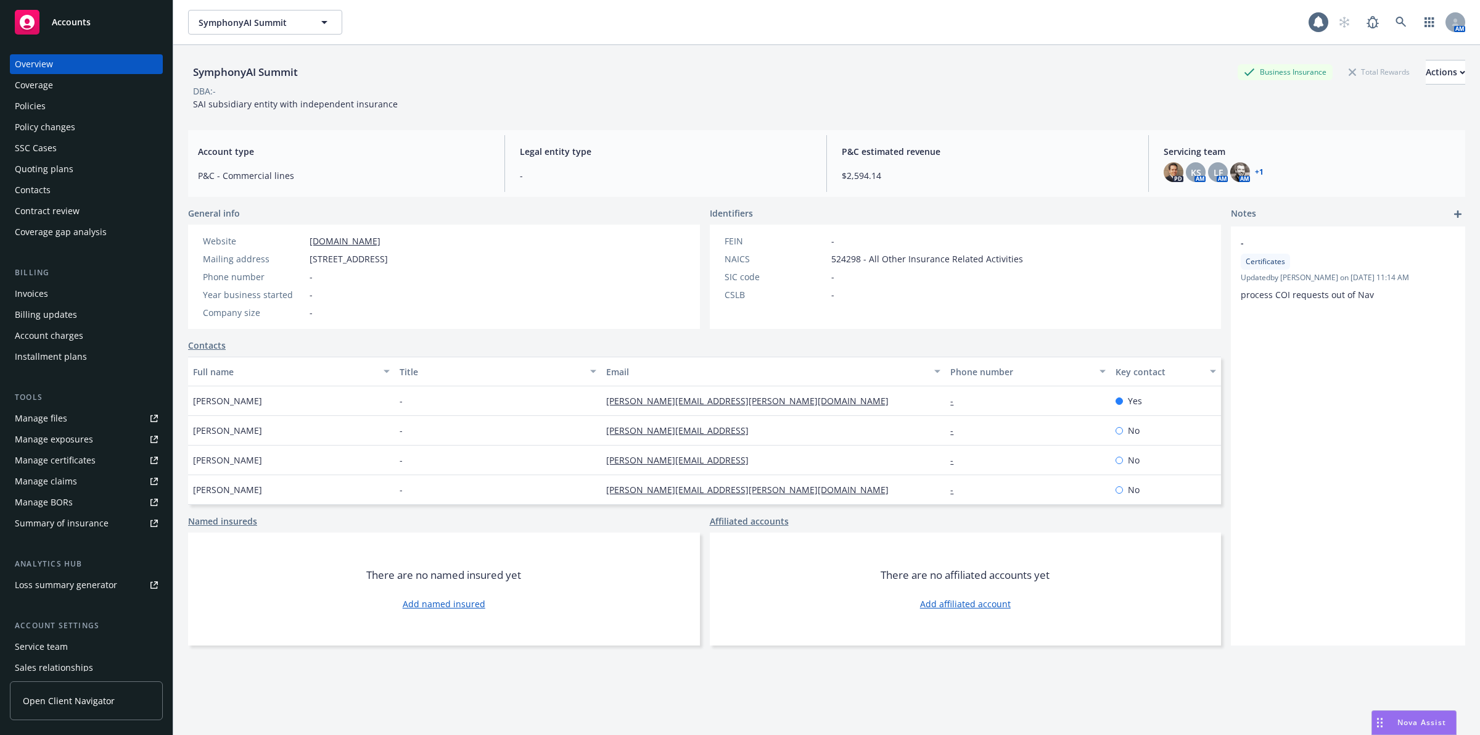
click at [54, 109] on div "Policies" at bounding box center [86, 106] width 143 height 20
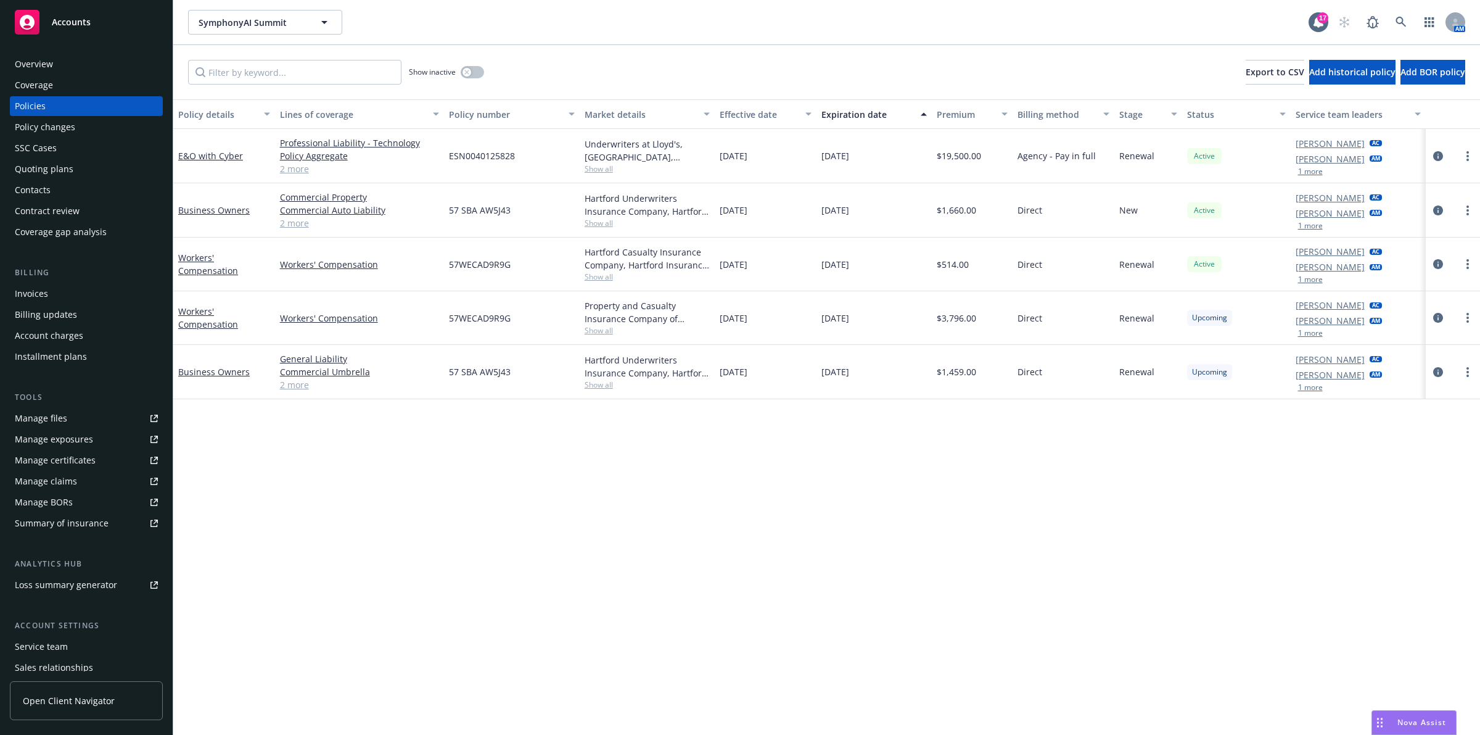
click at [427, 673] on div "Policy details Lines of coverage Policy number Market details Effective date Ex…" at bounding box center [826, 416] width 1307 height 635
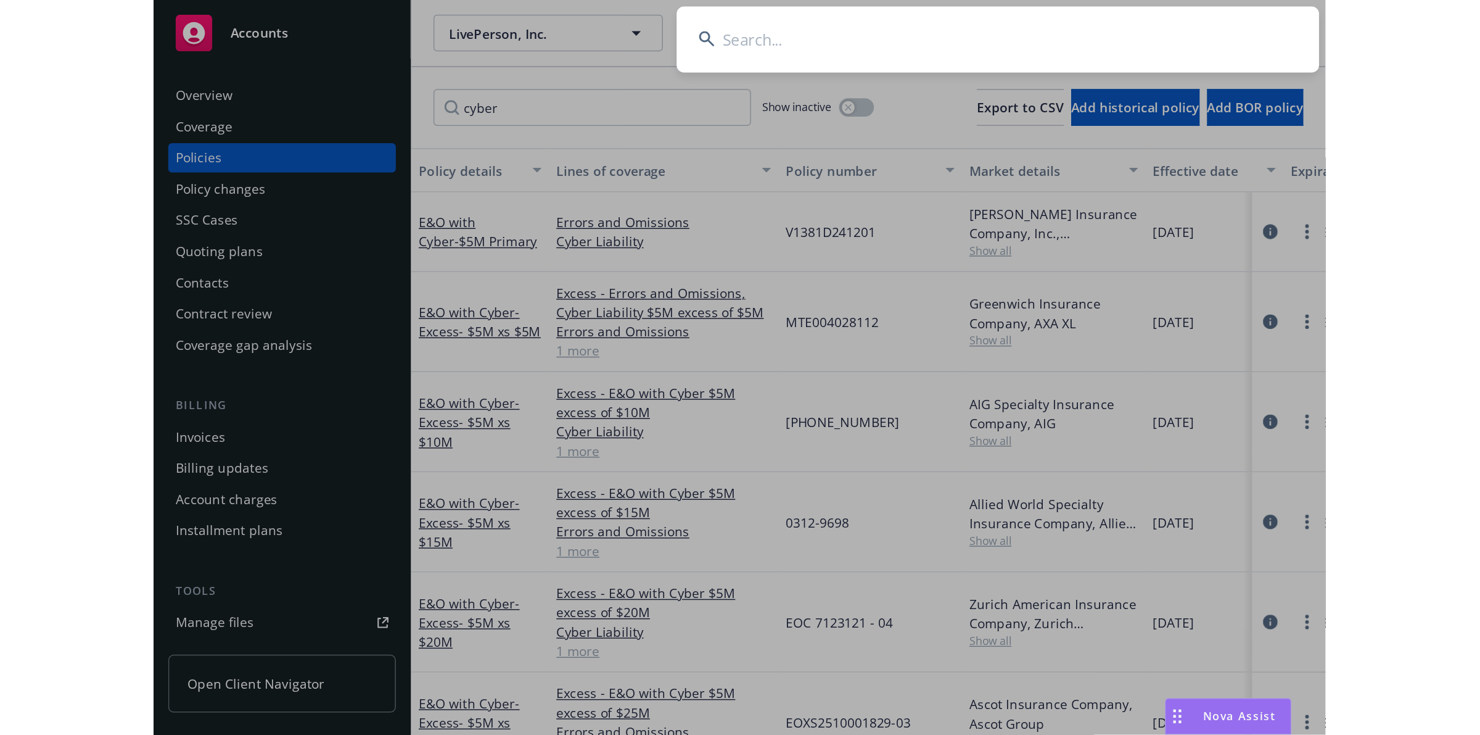
scroll to position [54, 0]
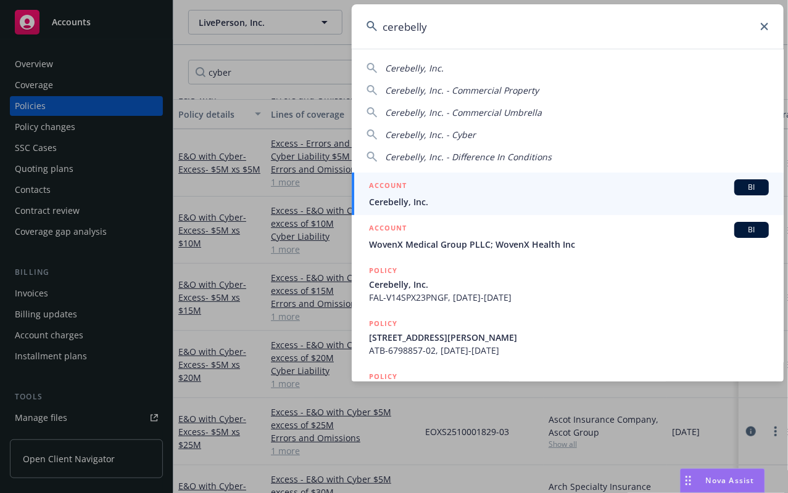
type input "cerebelly"
click at [460, 199] on span "Cerebelly, Inc." at bounding box center [569, 202] width 400 height 13
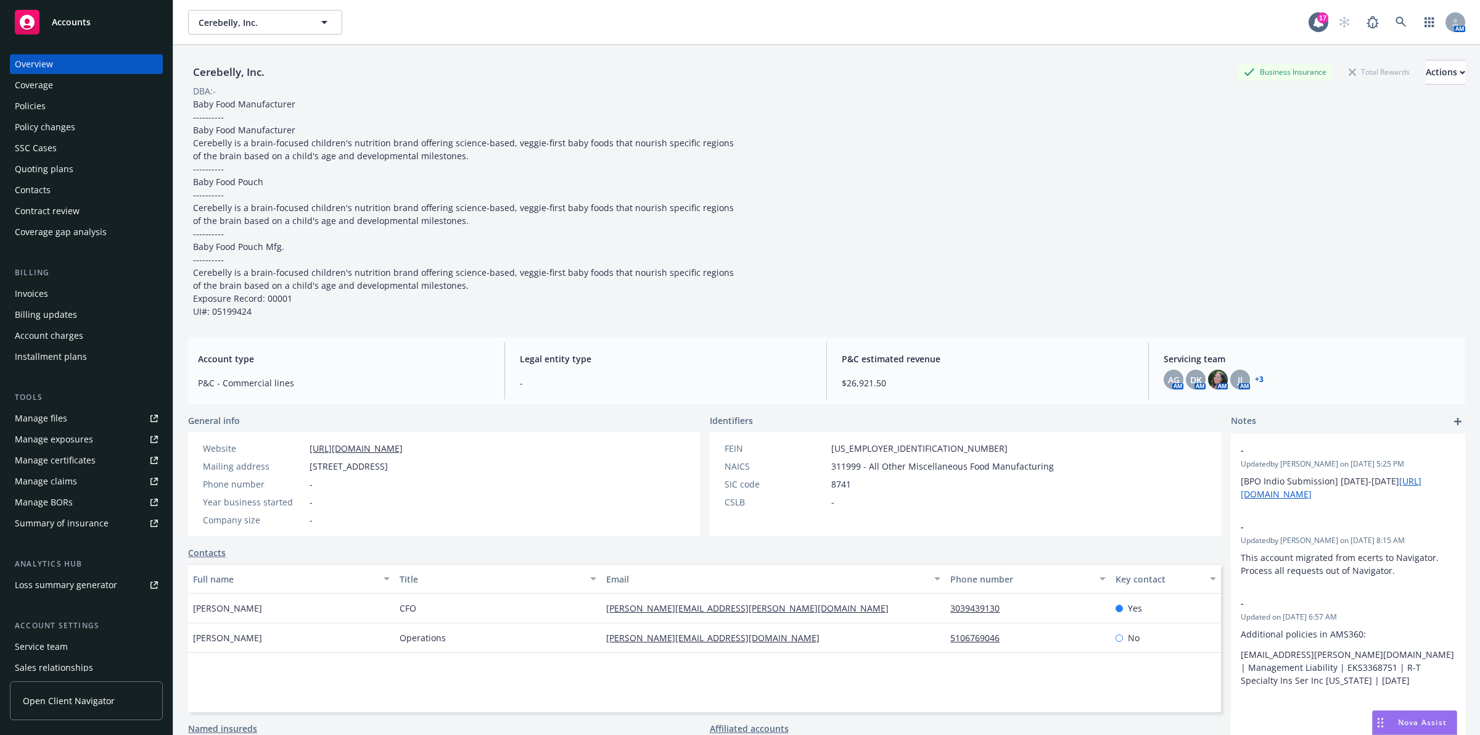
click at [76, 105] on div "Policies" at bounding box center [86, 106] width 143 height 20
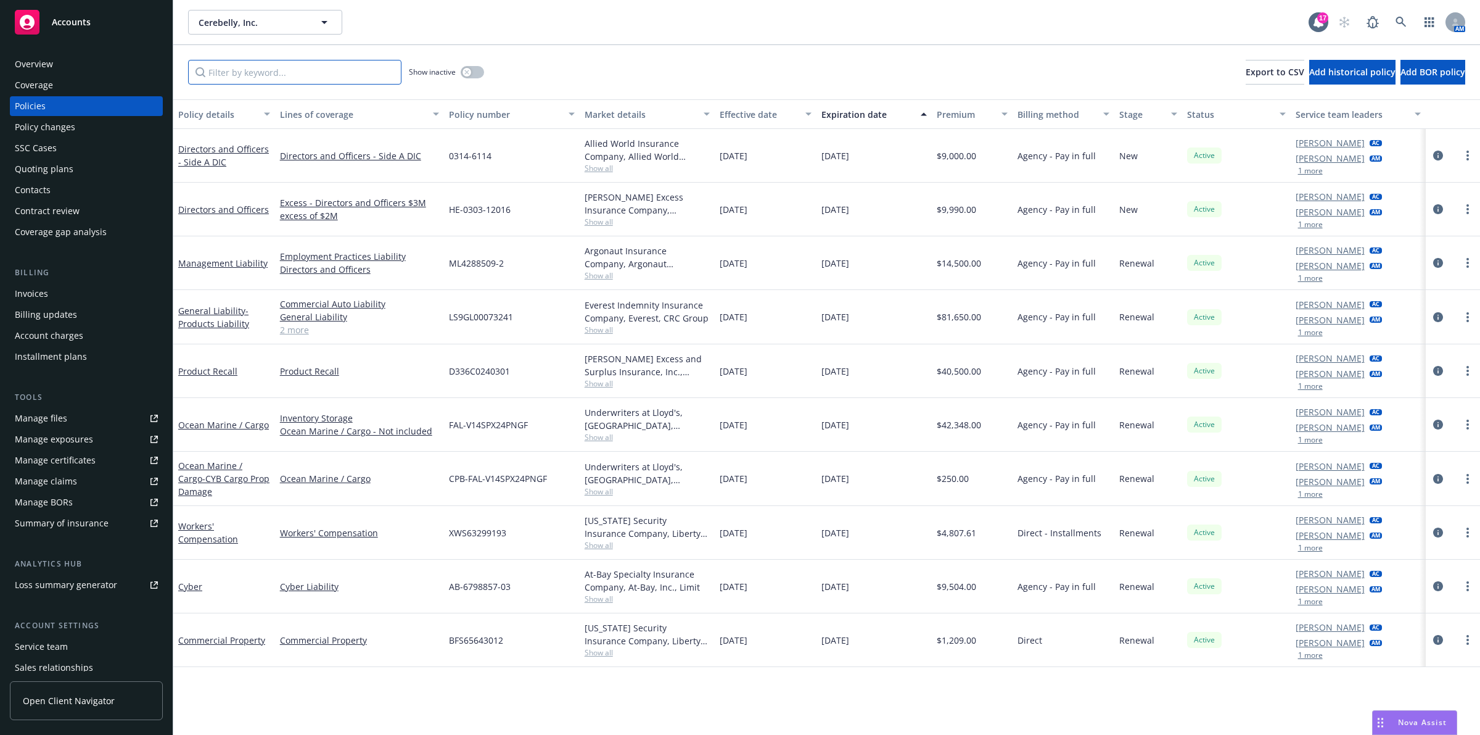
click at [260, 80] on input "Filter by keyword..." at bounding box center [294, 72] width 213 height 25
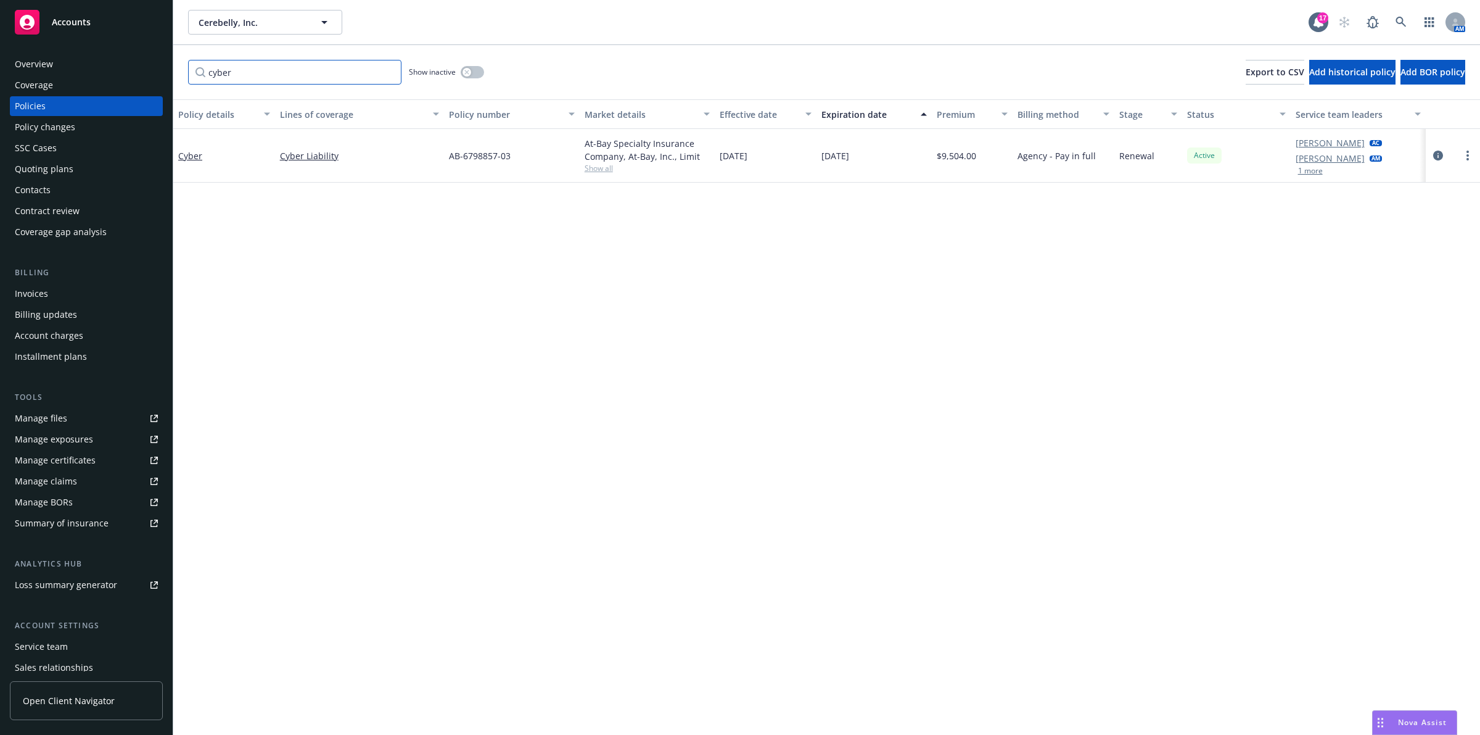
type input "cyber"
click at [479, 248] on div "Policy details Lines of coverage Policy number Market details Effective date Ex…" at bounding box center [826, 416] width 1307 height 635
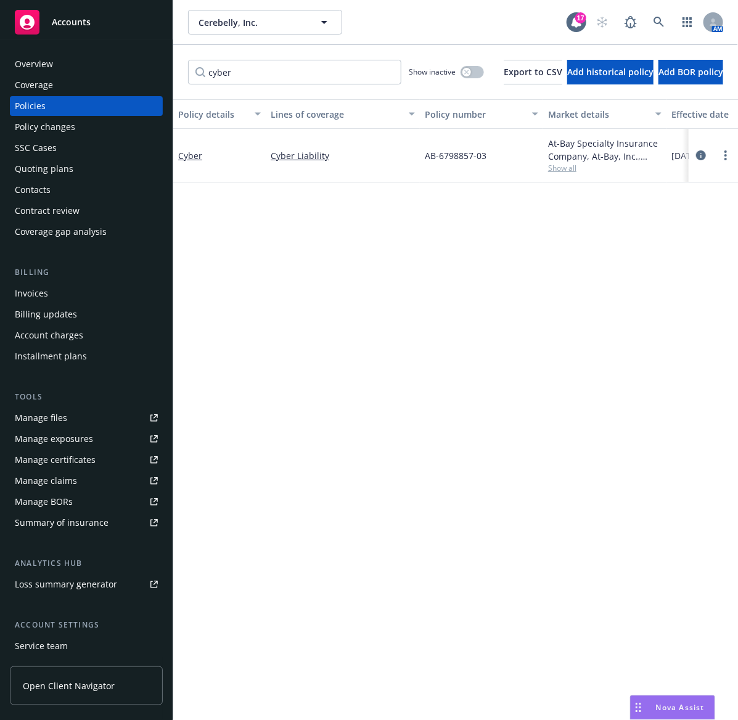
click at [639, 703] on div "Drag to move" at bounding box center [638, 707] width 15 height 23
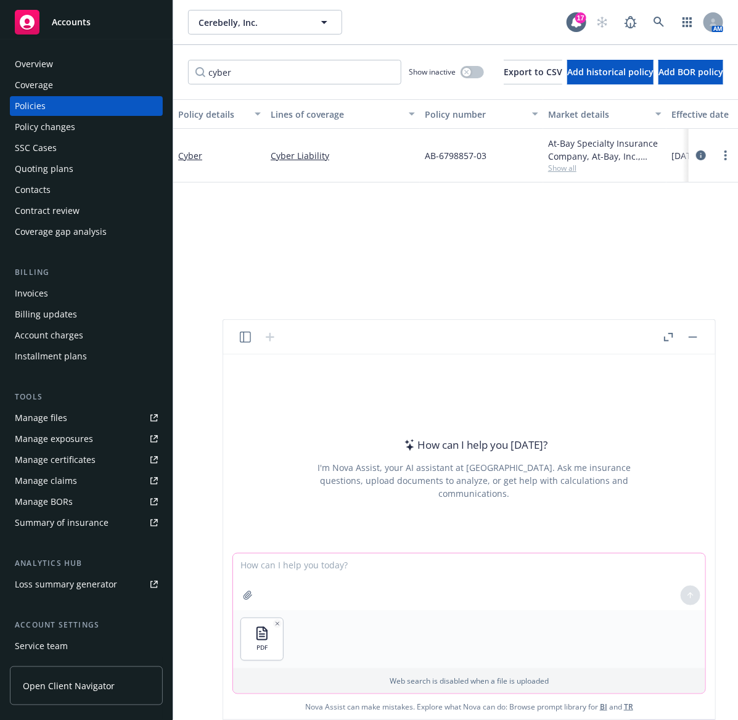
click at [365, 577] on textarea at bounding box center [469, 582] width 472 height 57
click at [361, 582] on textarea at bounding box center [469, 582] width 472 height 57
paste textarea "Full Cyber Terrorism Carveback Other insurance: Primary and Non-Contributory La…"
type textarea "Are the following covered in this base policy - Full Cyber Terrorism Carveback …"
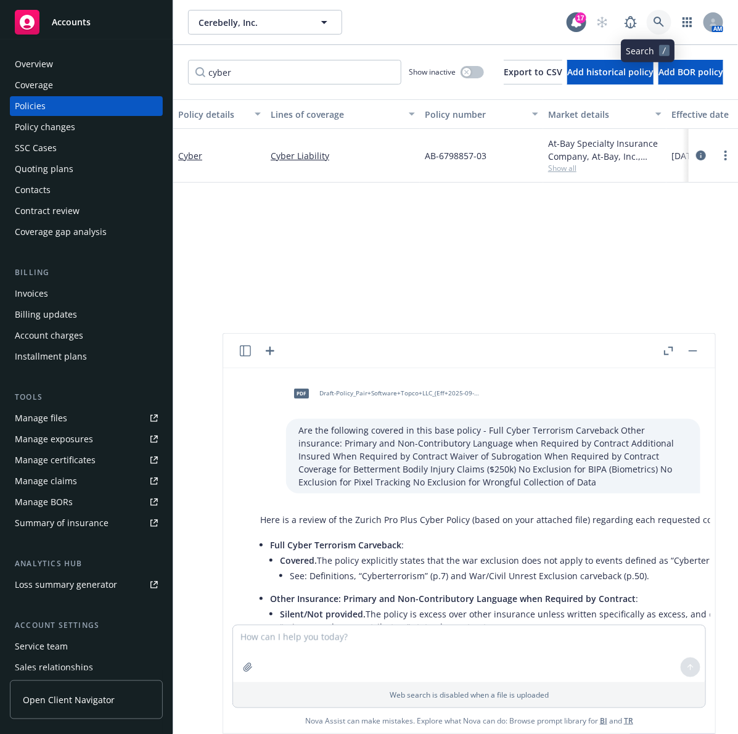
click at [648, 30] on link at bounding box center [659, 22] width 25 height 25
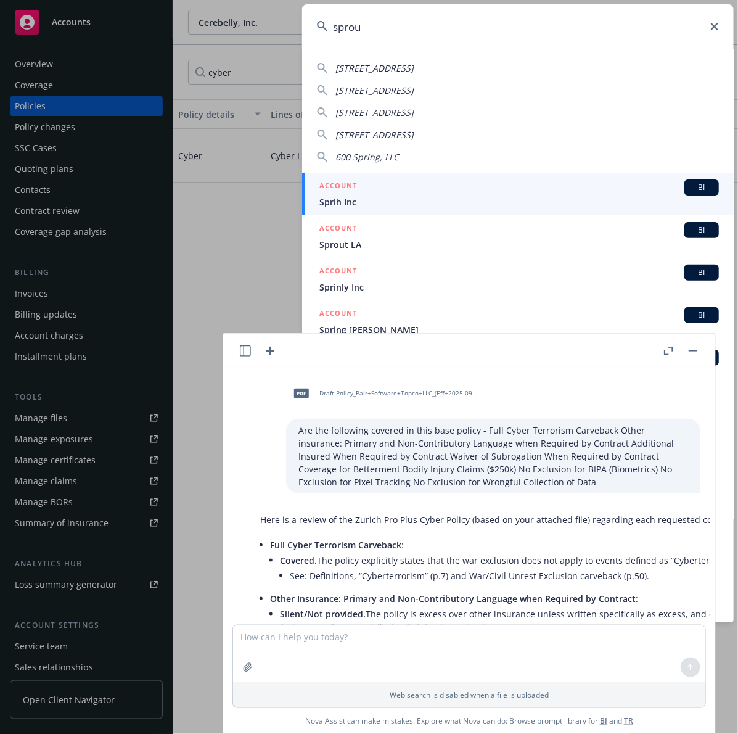
type input "sprout"
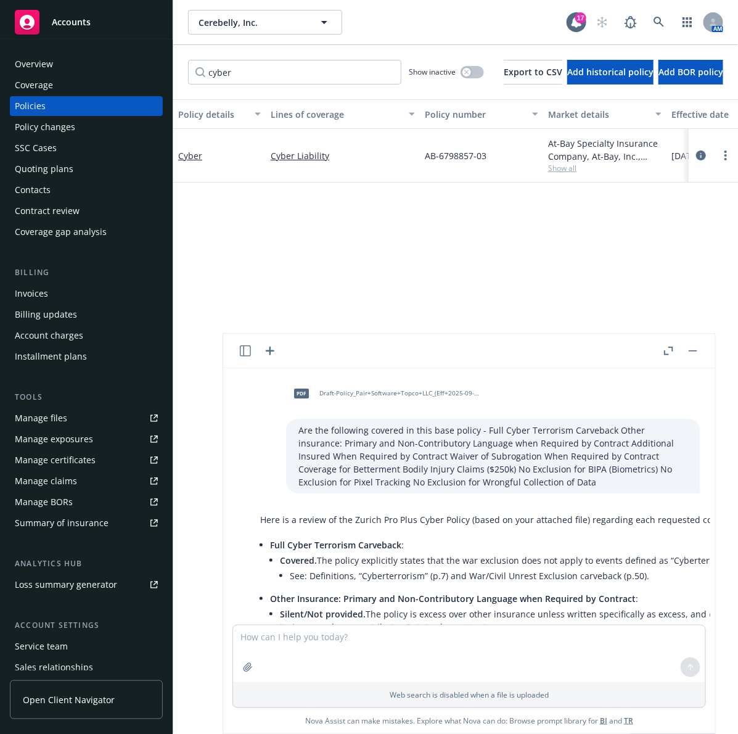
click at [694, 355] on button "button" at bounding box center [693, 351] width 15 height 15
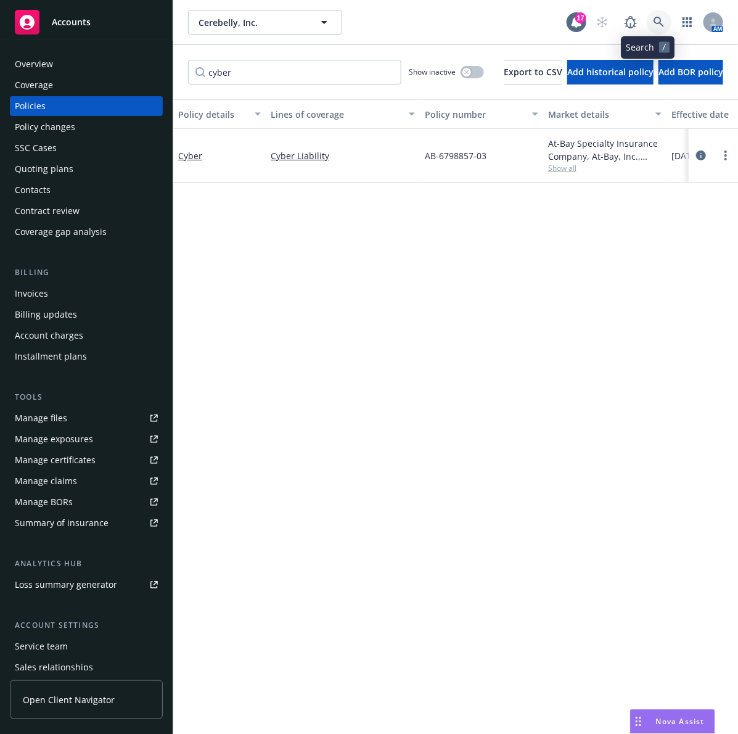
click at [654, 31] on link at bounding box center [659, 22] width 25 height 25
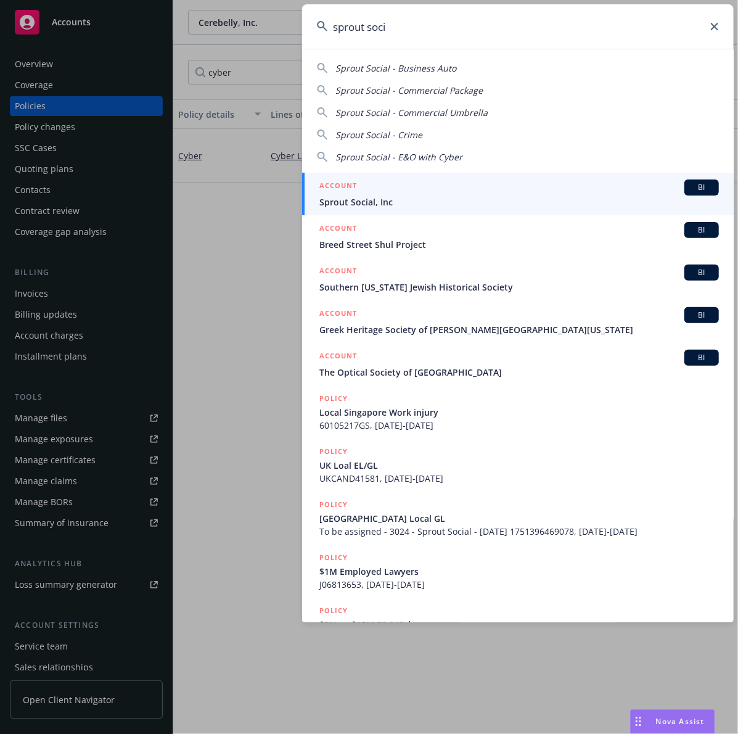
type input "sprout soci"
click at [423, 210] on link "ACCOUNT BI Sprout Social, Inc" at bounding box center [518, 194] width 432 height 43
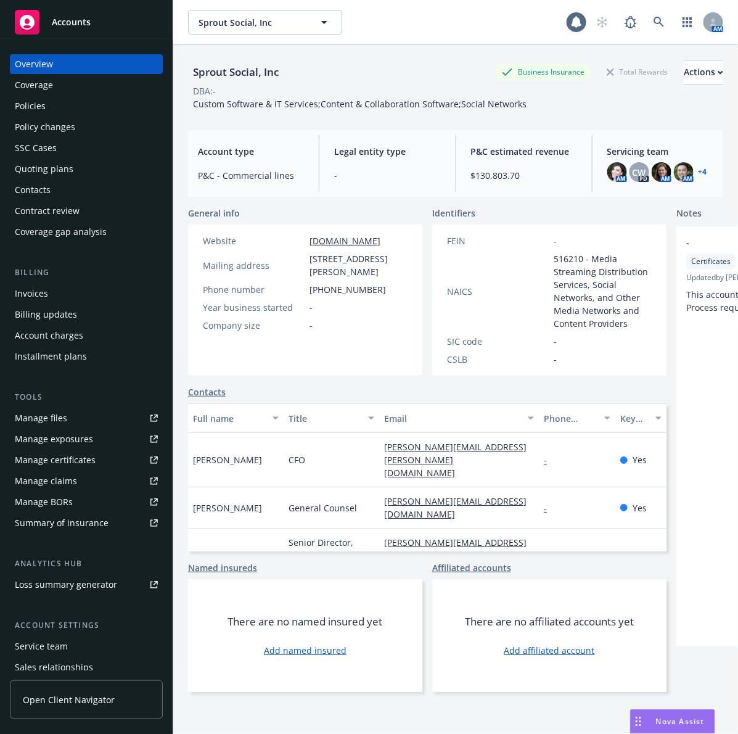
click at [51, 109] on div "Policies" at bounding box center [86, 106] width 143 height 20
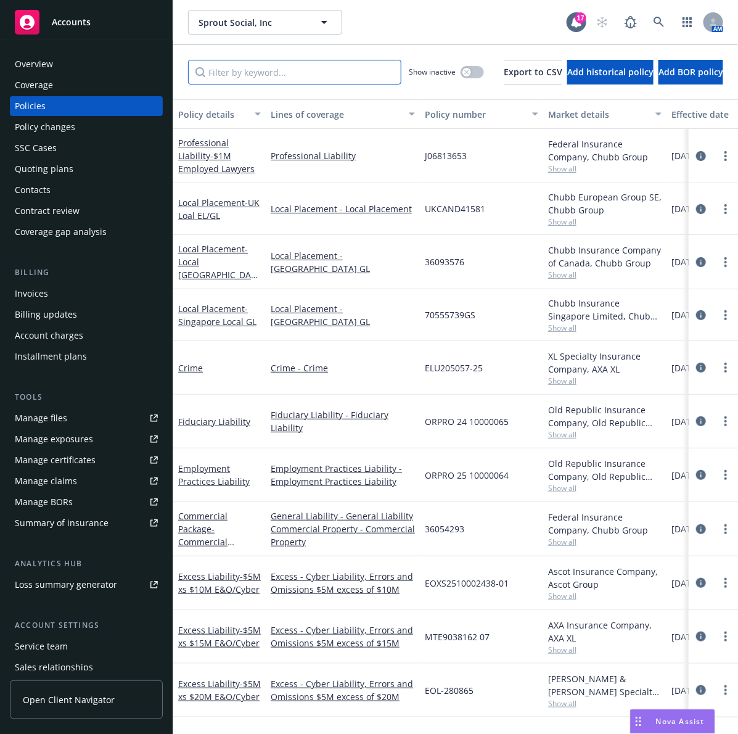
click at [257, 75] on input "Filter by keyword..." at bounding box center [294, 72] width 213 height 25
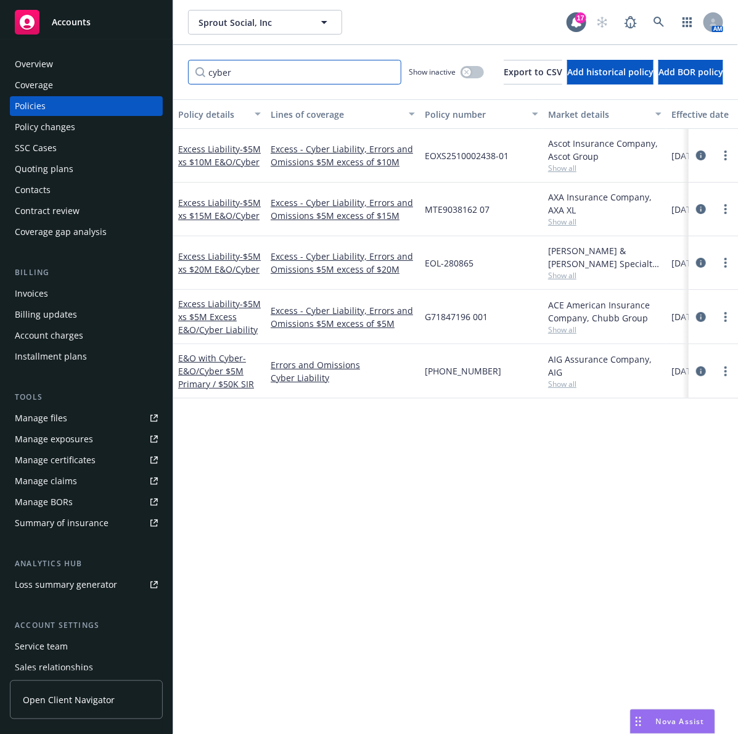
type input "cyber"
click at [463, 455] on div "Policy details Lines of coverage Policy number Market details Effective date Ex…" at bounding box center [455, 410] width 565 height 623
click at [654, 22] on icon at bounding box center [659, 22] width 11 height 11
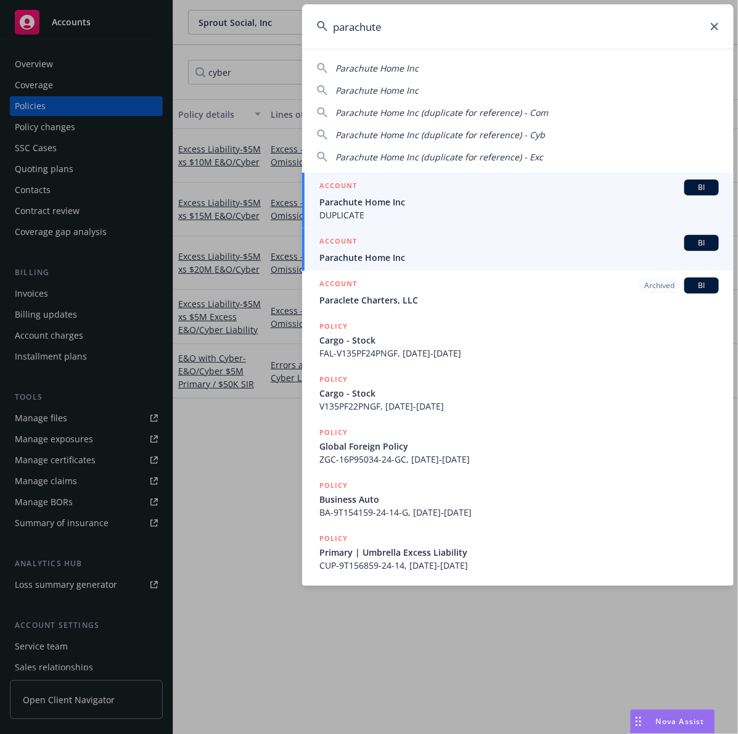
type input "parachute"
click at [429, 244] on div "ACCOUNT BI" at bounding box center [519, 243] width 400 height 16
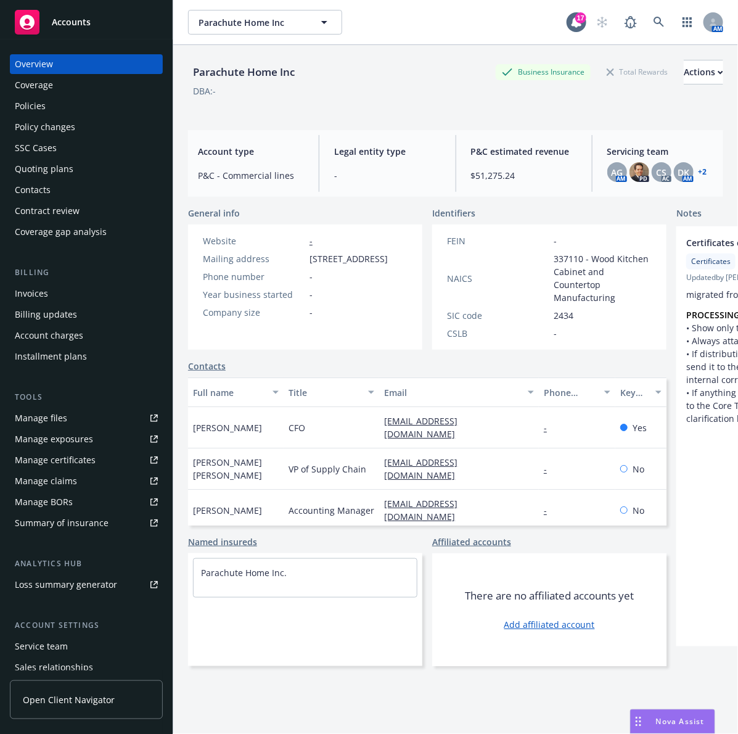
click at [90, 100] on div "Policies" at bounding box center [86, 106] width 143 height 20
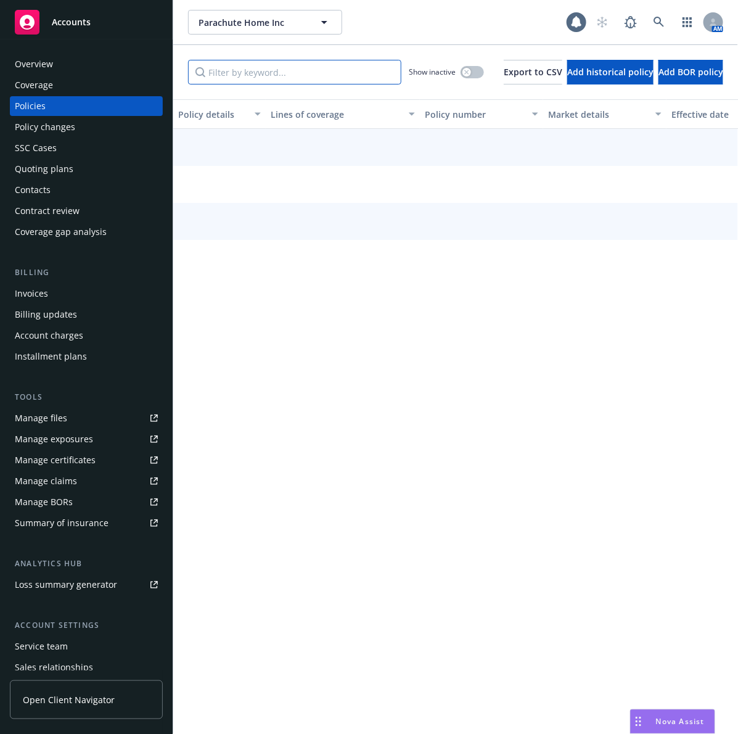
click at [292, 78] on input "Filter by keyword..." at bounding box center [294, 72] width 213 height 25
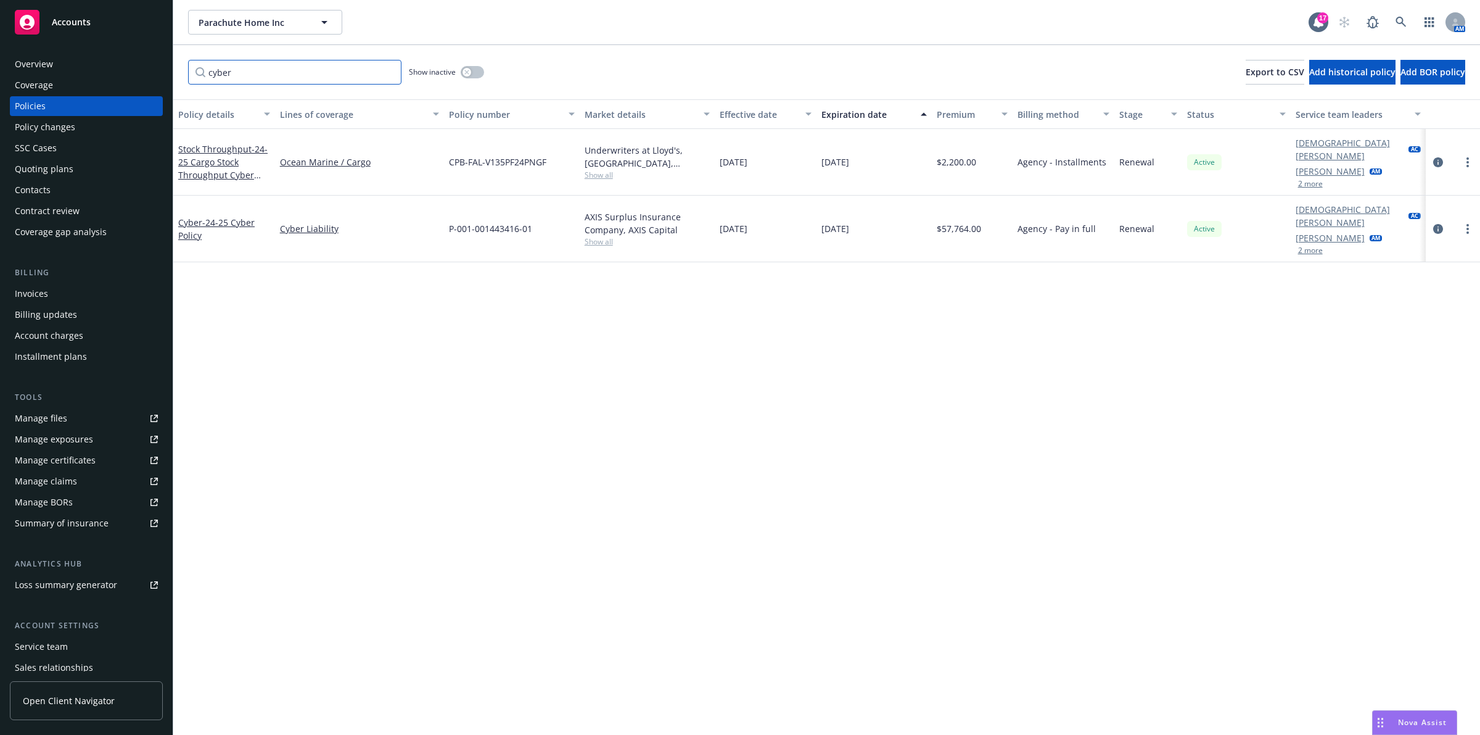
type input "cyber"
drag, startPoint x: 1002, startPoint y: 405, endPoint x: 843, endPoint y: 301, distance: 190.7
click at [1003, 405] on div "Policy details Lines of coverage Policy number Market details Effective date Ex…" at bounding box center [826, 410] width 1307 height 623
click at [316, 74] on input "cyber" at bounding box center [294, 72] width 213 height 25
click at [461, 72] on button "button" at bounding box center [472, 72] width 23 height 12
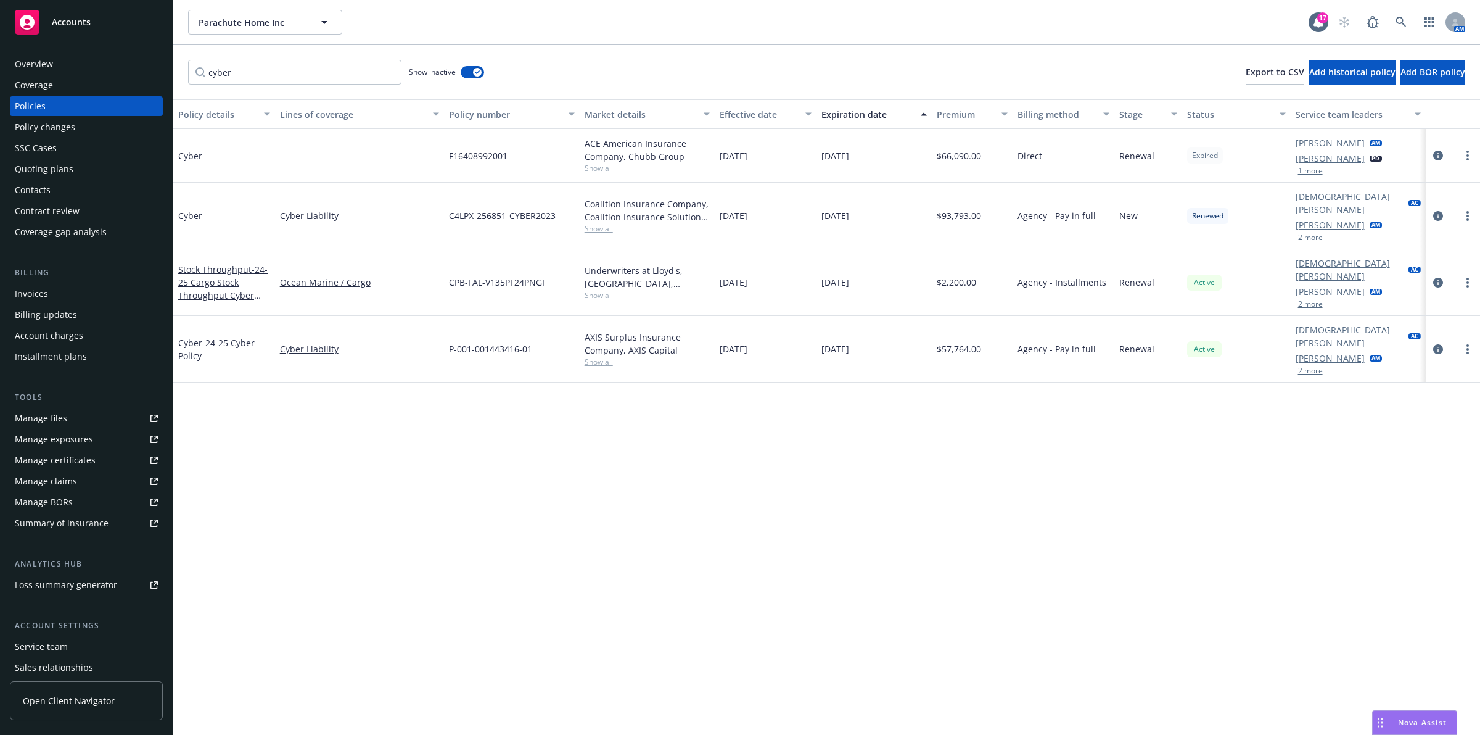
click at [951, 121] on button "Premium" at bounding box center [972, 114] width 81 height 30
click at [957, 117] on div "Premium" at bounding box center [966, 114] width 58 height 13
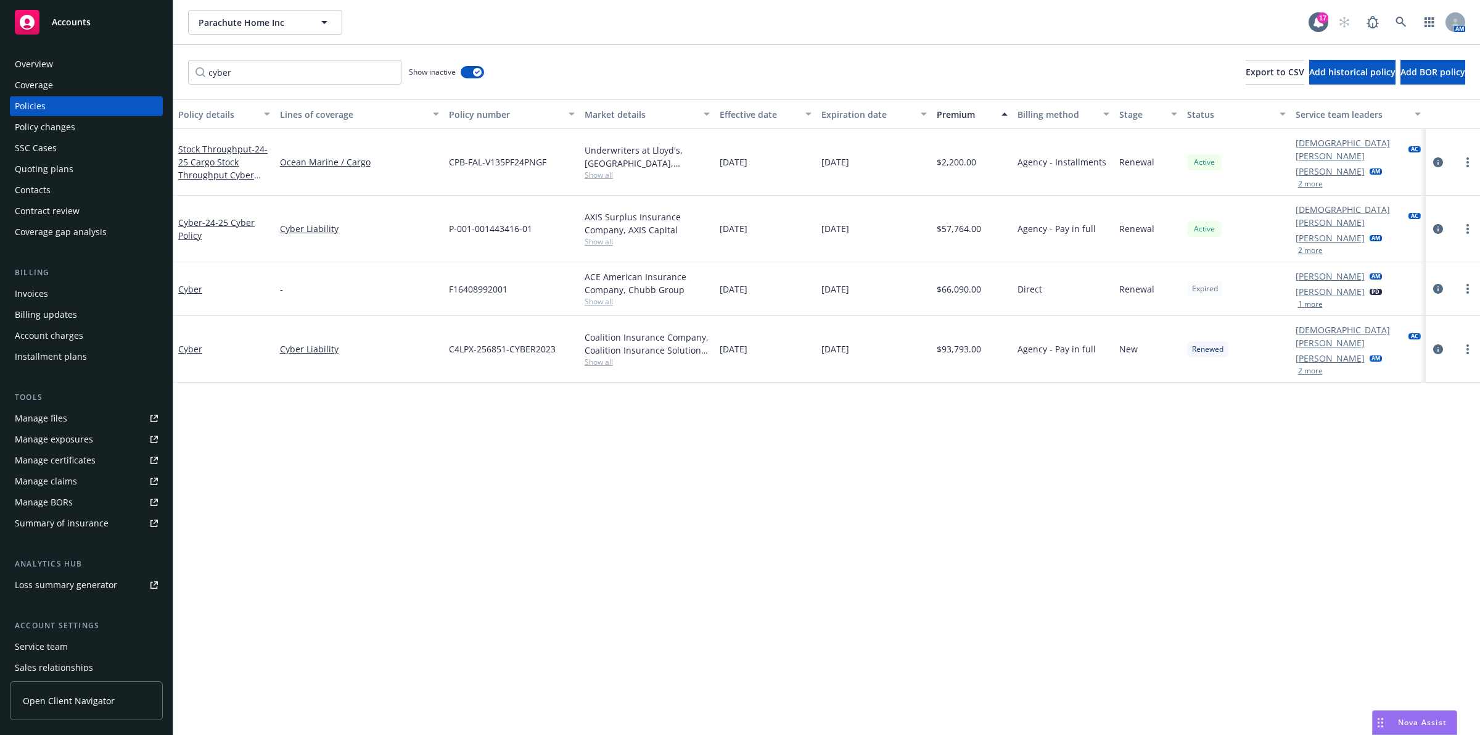
click at [958, 117] on div "Premium" at bounding box center [966, 114] width 58 height 13
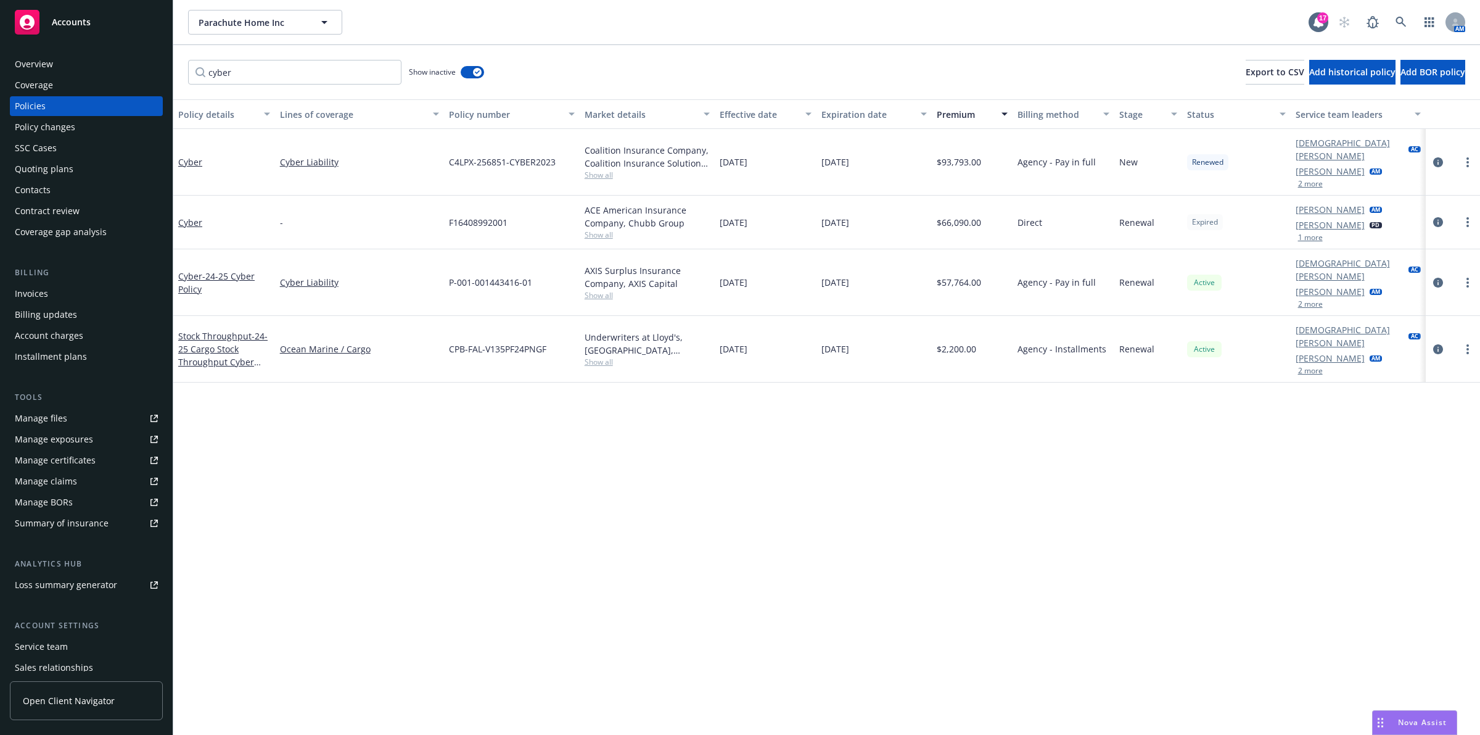
click at [1070, 371] on div "Policy details Lines of coverage Policy number Market details Effective date Ex…" at bounding box center [826, 416] width 1307 height 635
click at [387, 72] on input "cyber" at bounding box center [294, 72] width 213 height 25
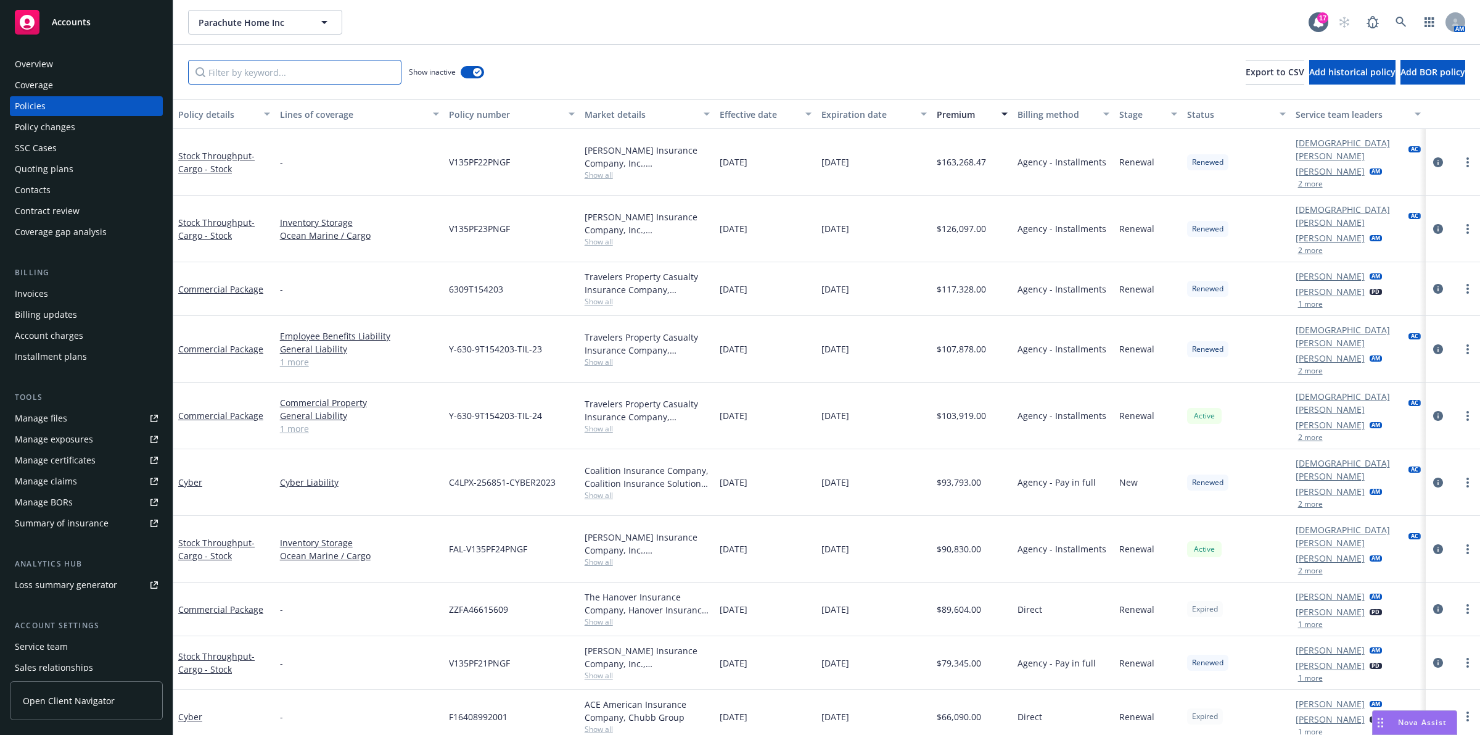
click at [352, 75] on input "Filter by keyword..." at bounding box center [294, 72] width 213 height 25
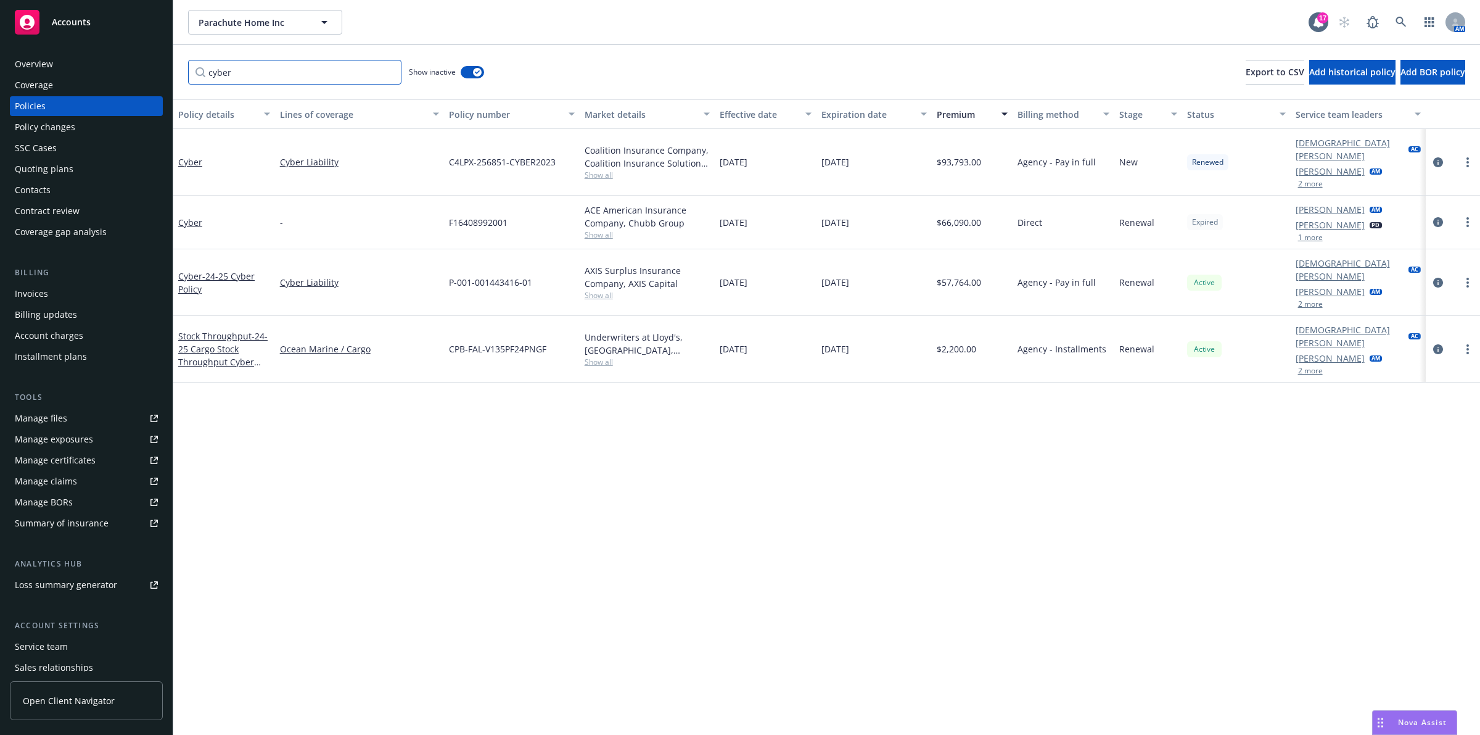
type input "cyber"
drag, startPoint x: 923, startPoint y: 419, endPoint x: 780, endPoint y: 310, distance: 179.9
click at [923, 419] on div "Policy details Lines of coverage Policy number Market details Effective date Ex…" at bounding box center [826, 416] width 1307 height 635
click at [1392, 23] on link at bounding box center [1401, 22] width 25 height 25
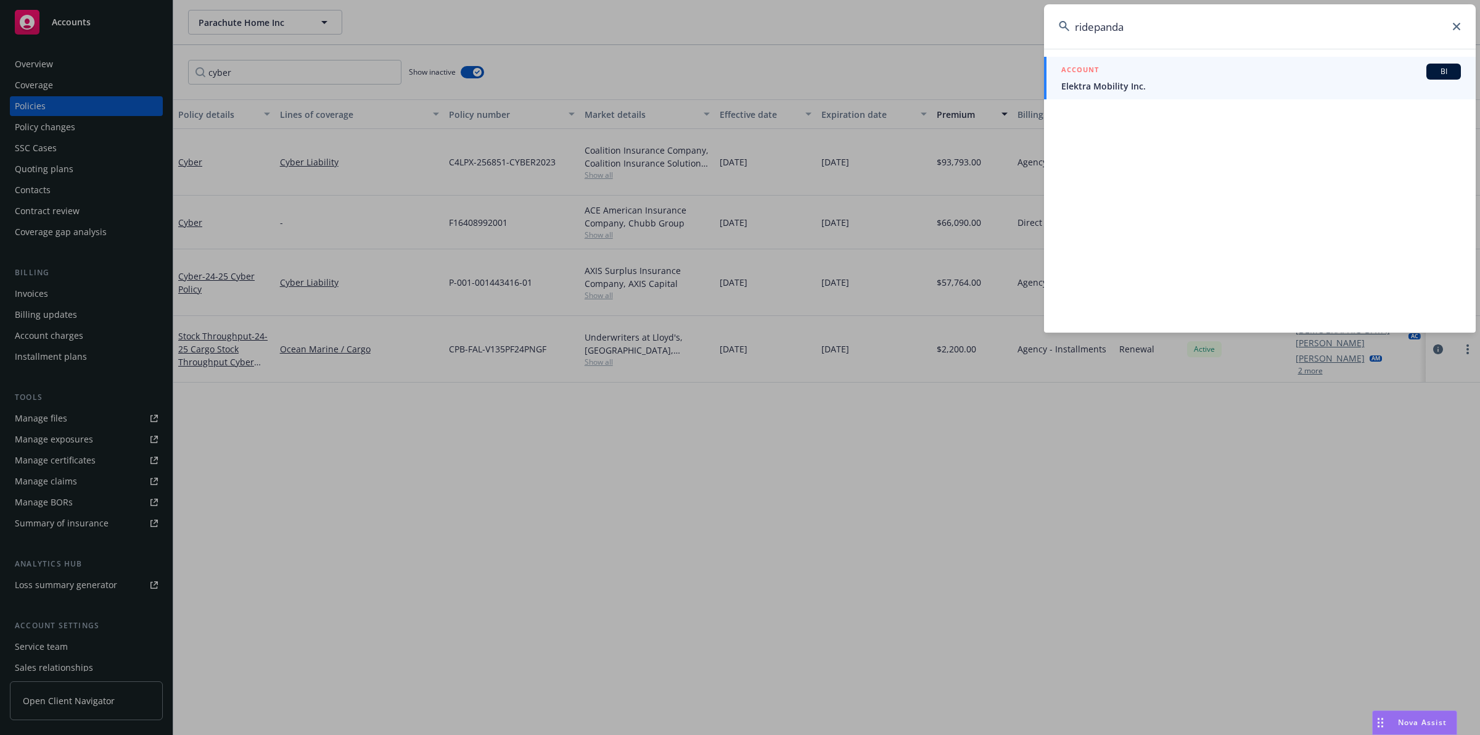
type input "ridepanda"
click at [1286, 88] on span "Elektra Mobility Inc." at bounding box center [1261, 86] width 400 height 13
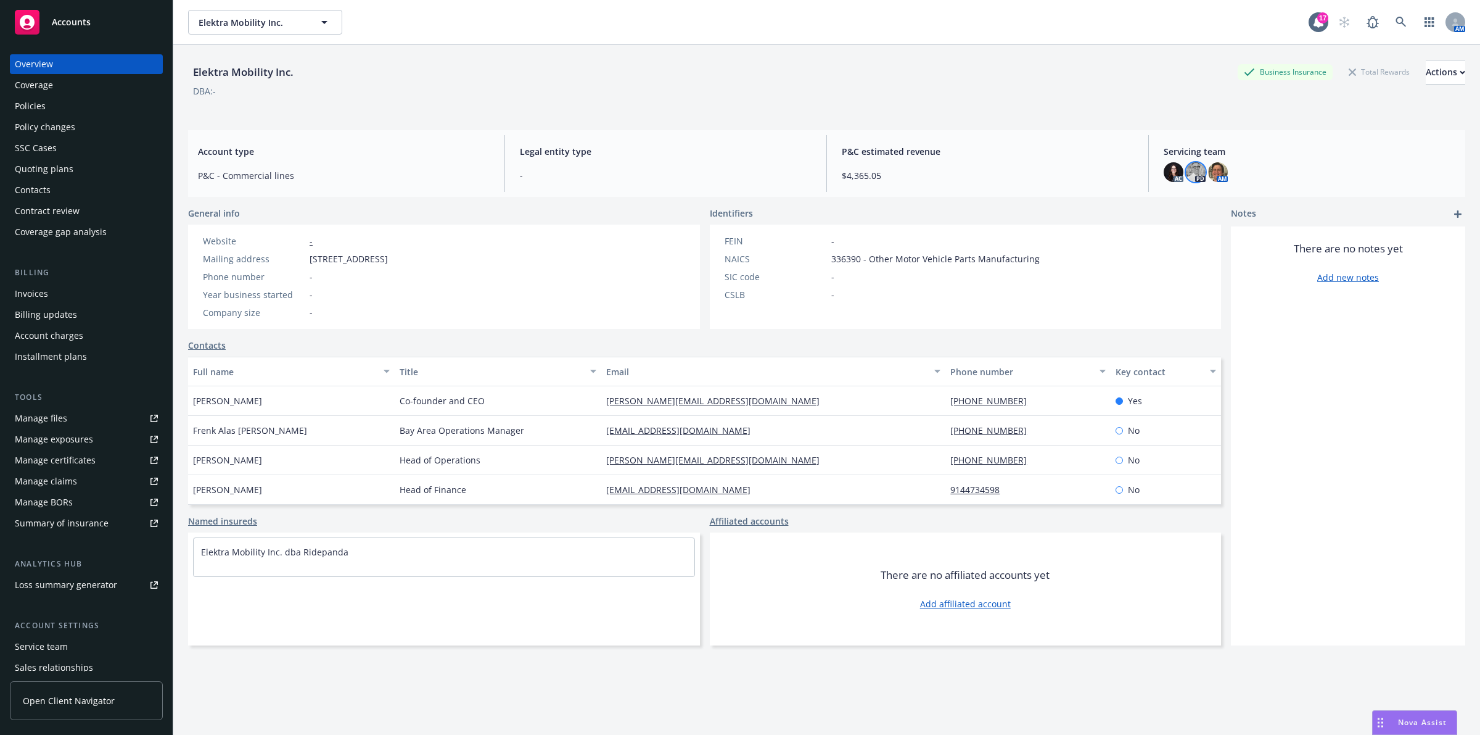
click at [1189, 176] on img at bounding box center [1196, 172] width 20 height 20
click at [984, 128] on div "Elektra Mobility Inc. Business Insurance Total Rewards Actions DBA: - Account t…" at bounding box center [826, 405] width 1277 height 720
click at [31, 107] on div "Policies" at bounding box center [30, 106] width 31 height 20
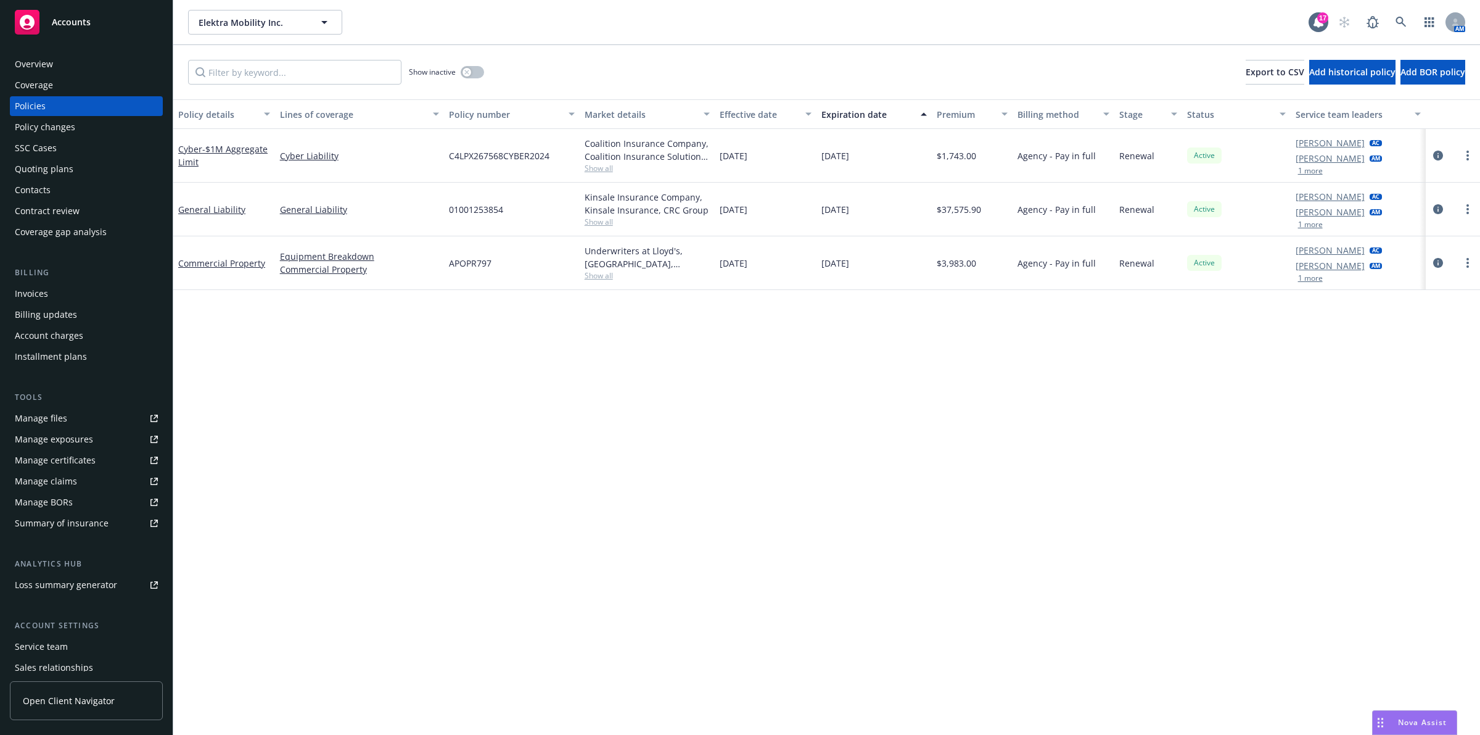
click at [70, 72] on div "Overview" at bounding box center [86, 64] width 143 height 20
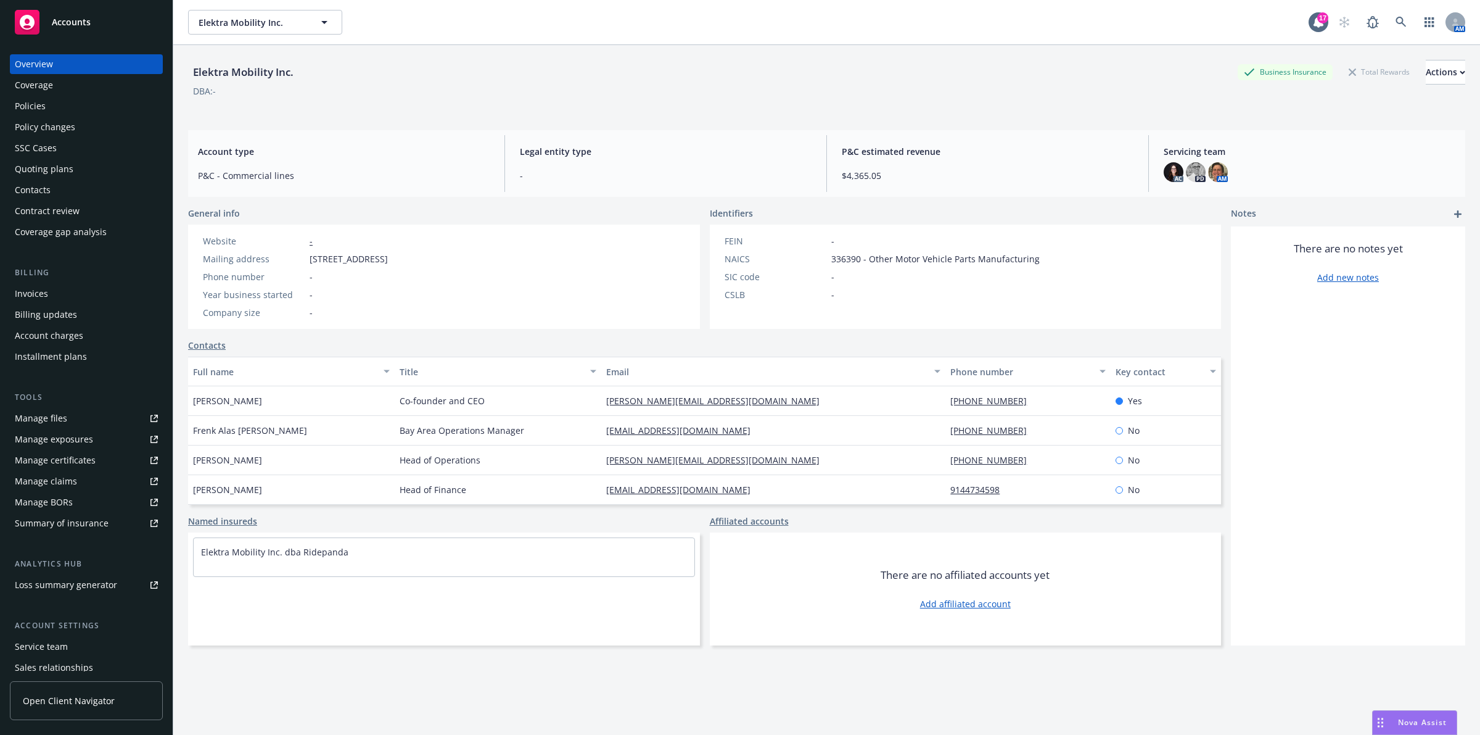
drag, startPoint x: 70, startPoint y: 72, endPoint x: 793, endPoint y: 102, distance: 723.5
drag, startPoint x: 793, startPoint y: 102, endPoint x: 719, endPoint y: 86, distance: 75.0
click at [719, 86] on div "DBA: -" at bounding box center [826, 90] width 1277 height 13
